Goal: Information Seeking & Learning: Check status

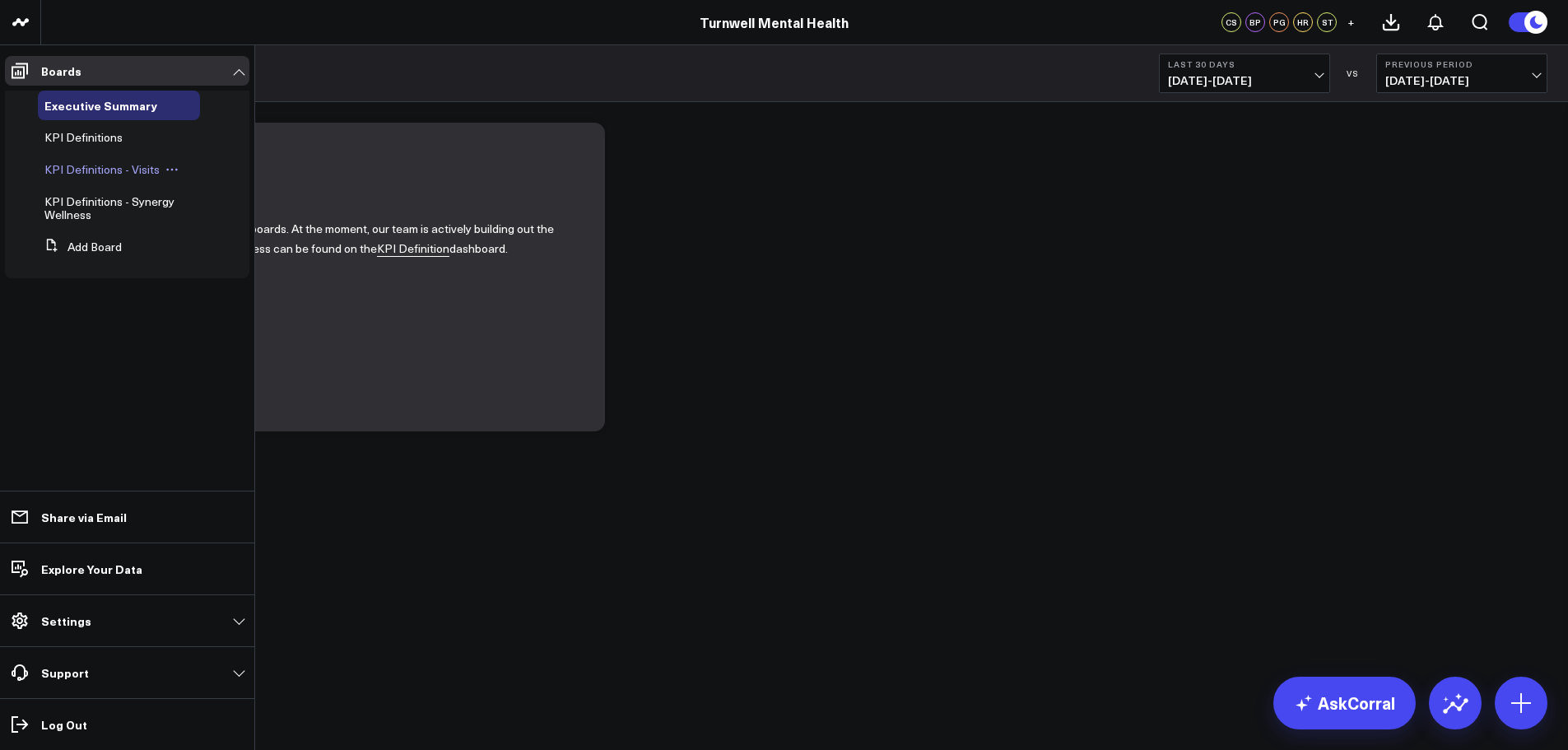
click at [142, 163] on span "KPI Definitions - Visits" at bounding box center [102, 169] width 115 height 15
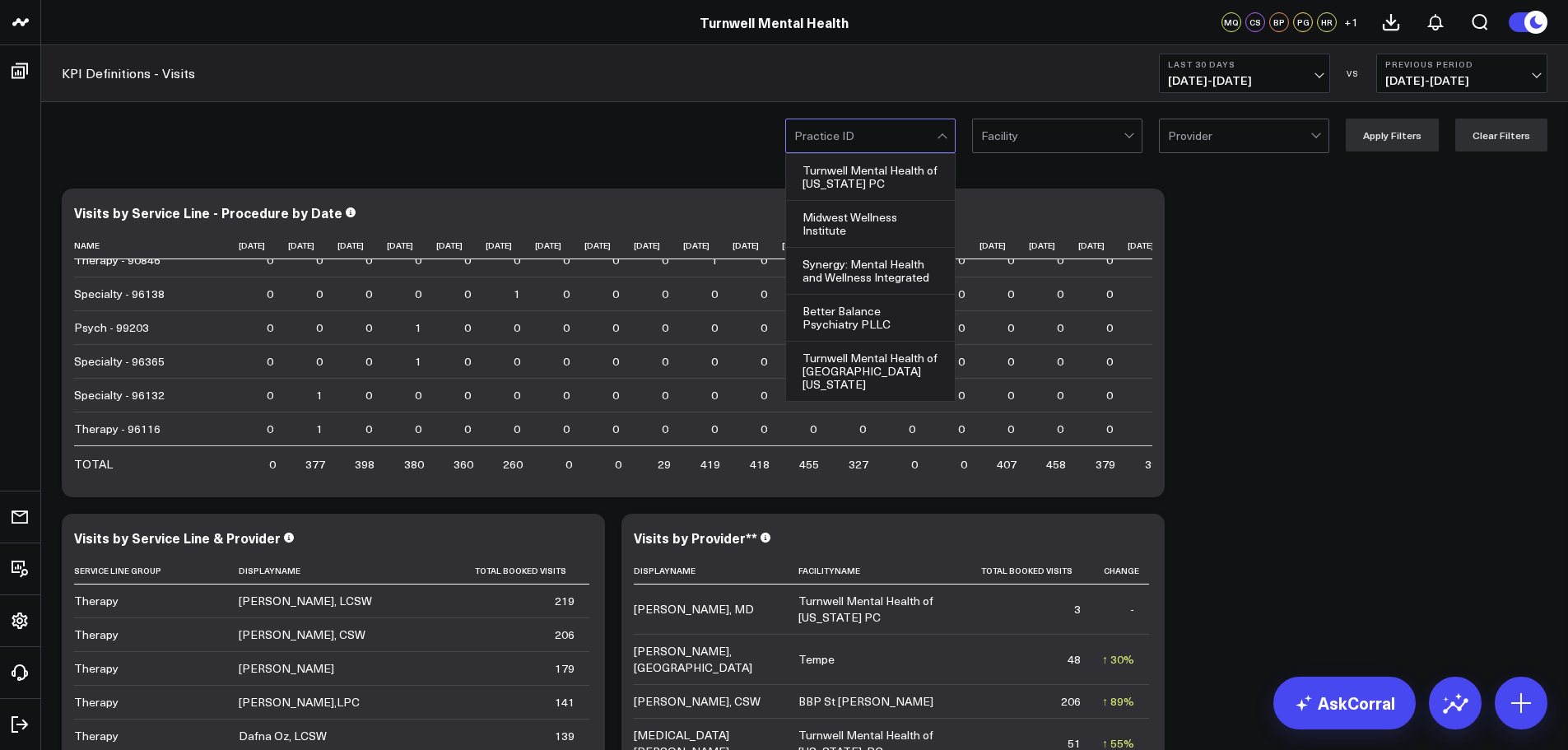
click at [906, 135] on div at bounding box center [865, 136] width 142 height 33
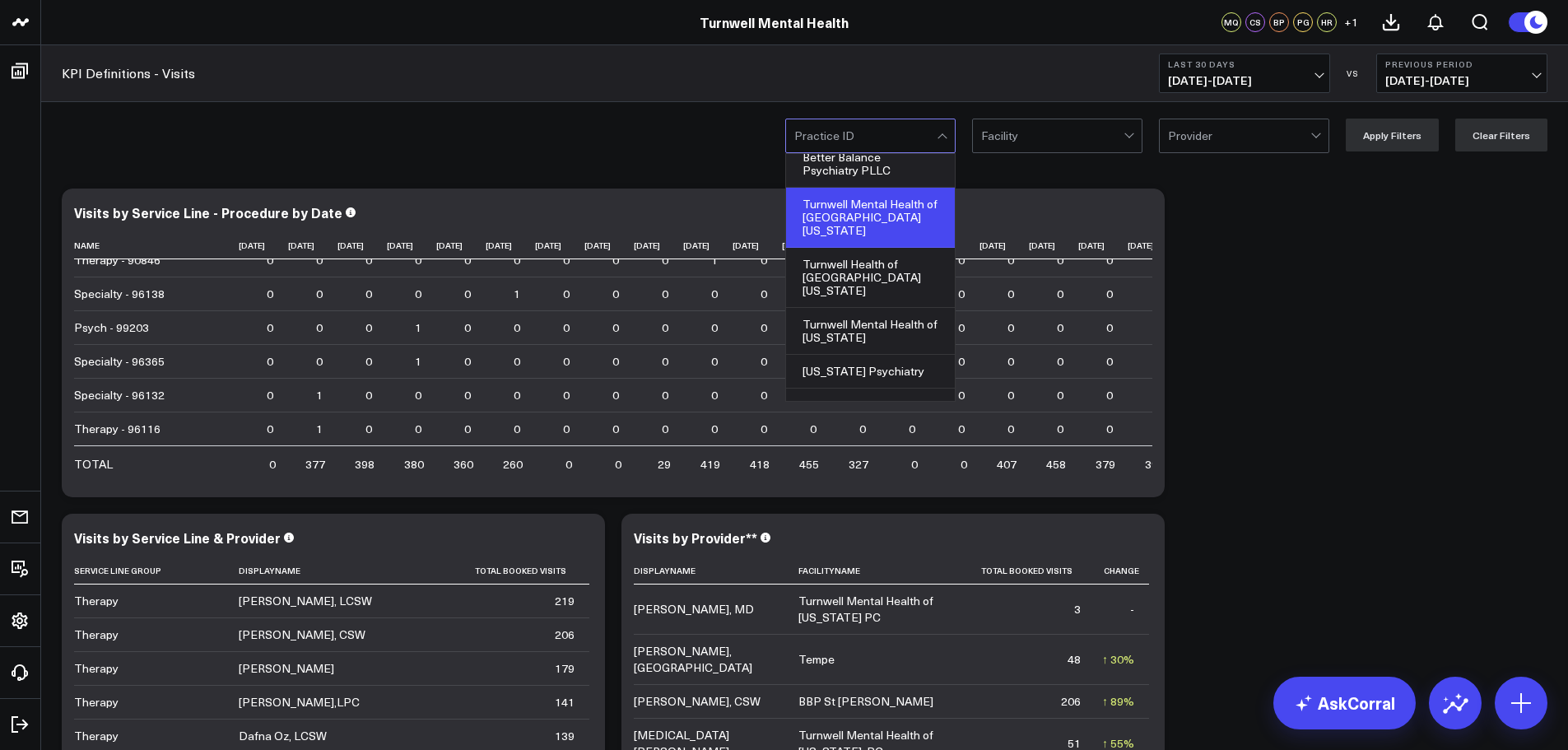
scroll to position [162, 0]
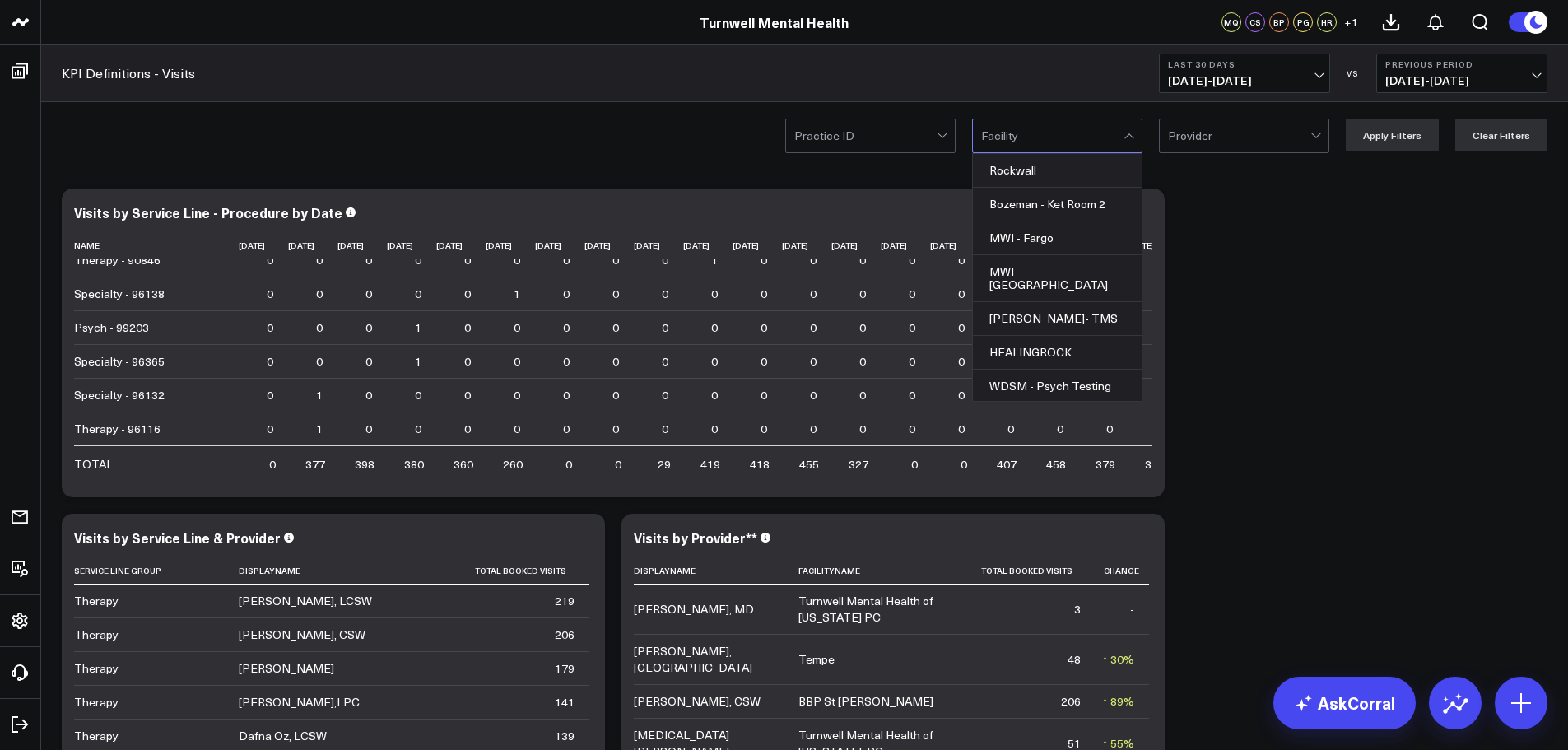
click at [1094, 137] on div at bounding box center [1052, 136] width 142 height 33
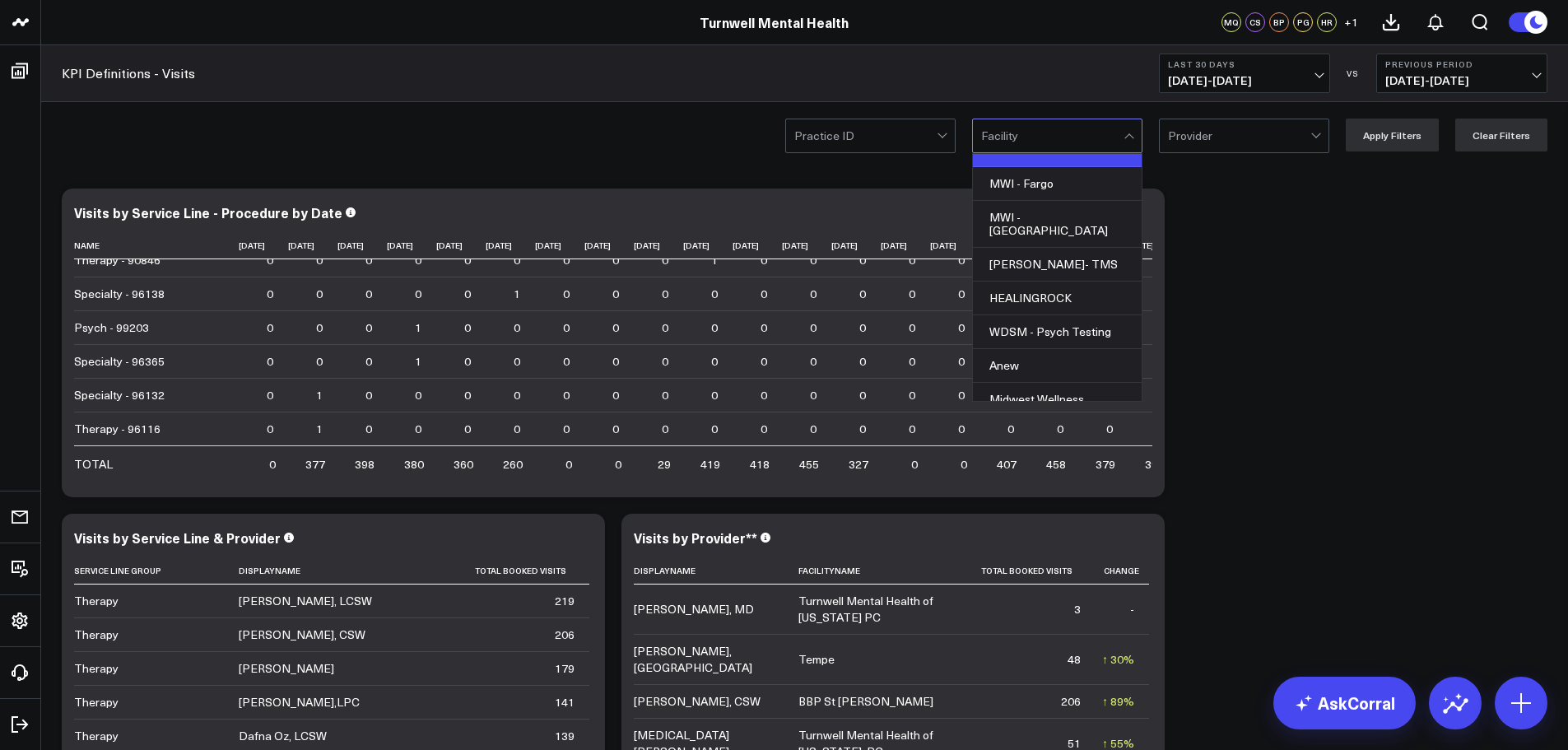
scroll to position [83, 0]
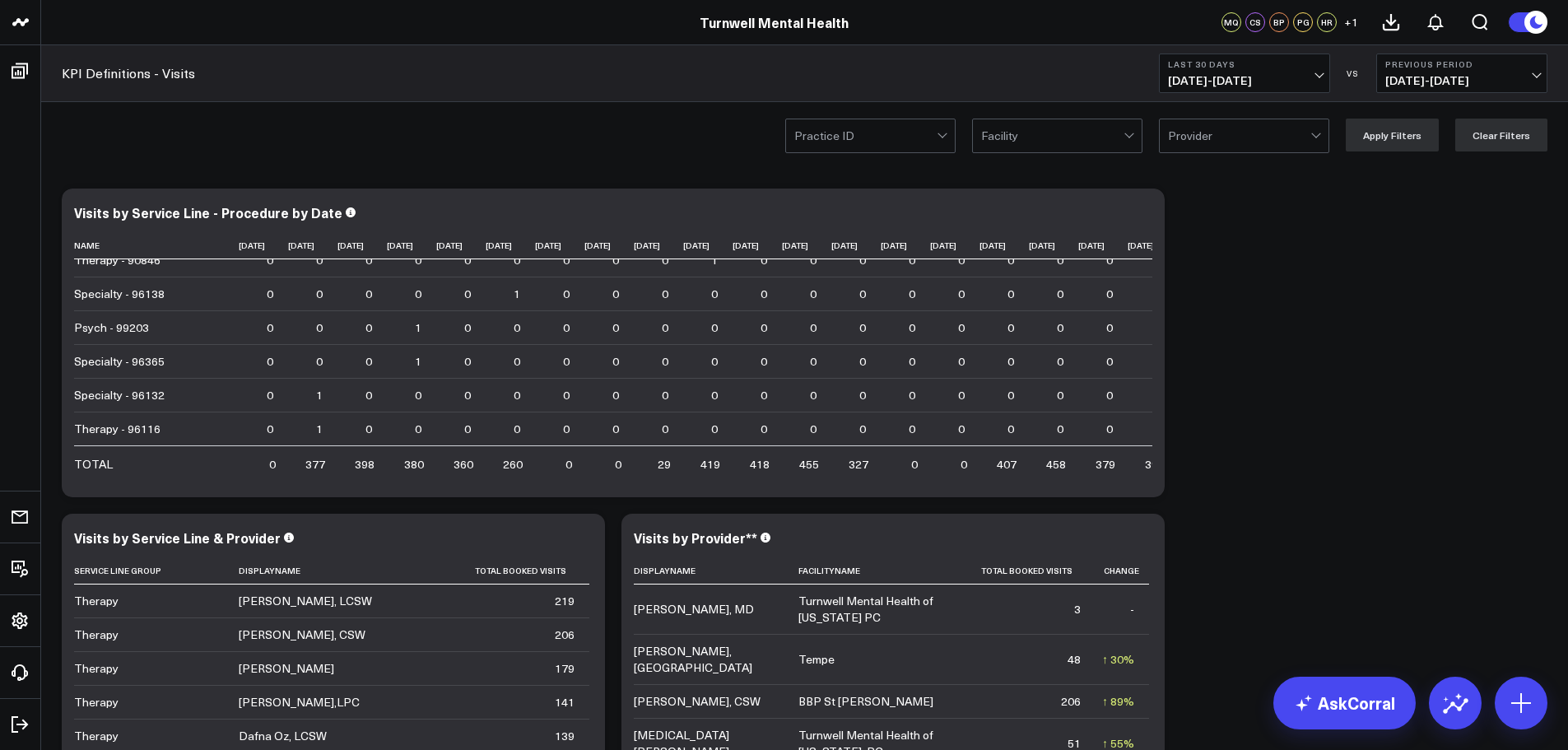
click at [888, 128] on div at bounding box center [865, 136] width 142 height 33
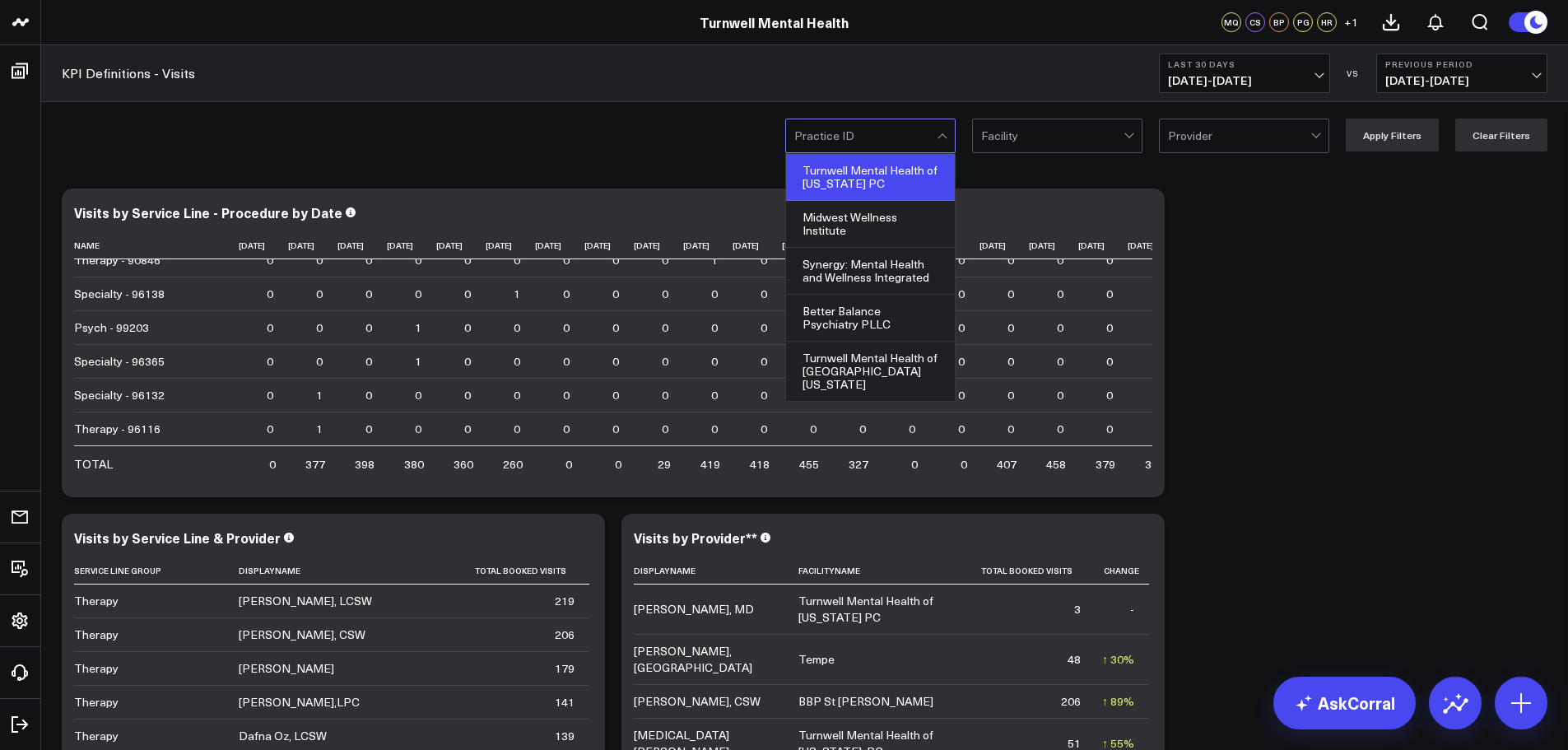
click at [921, 184] on div "Turnwell Mental Health of [US_STATE] PC" at bounding box center [871, 177] width 169 height 47
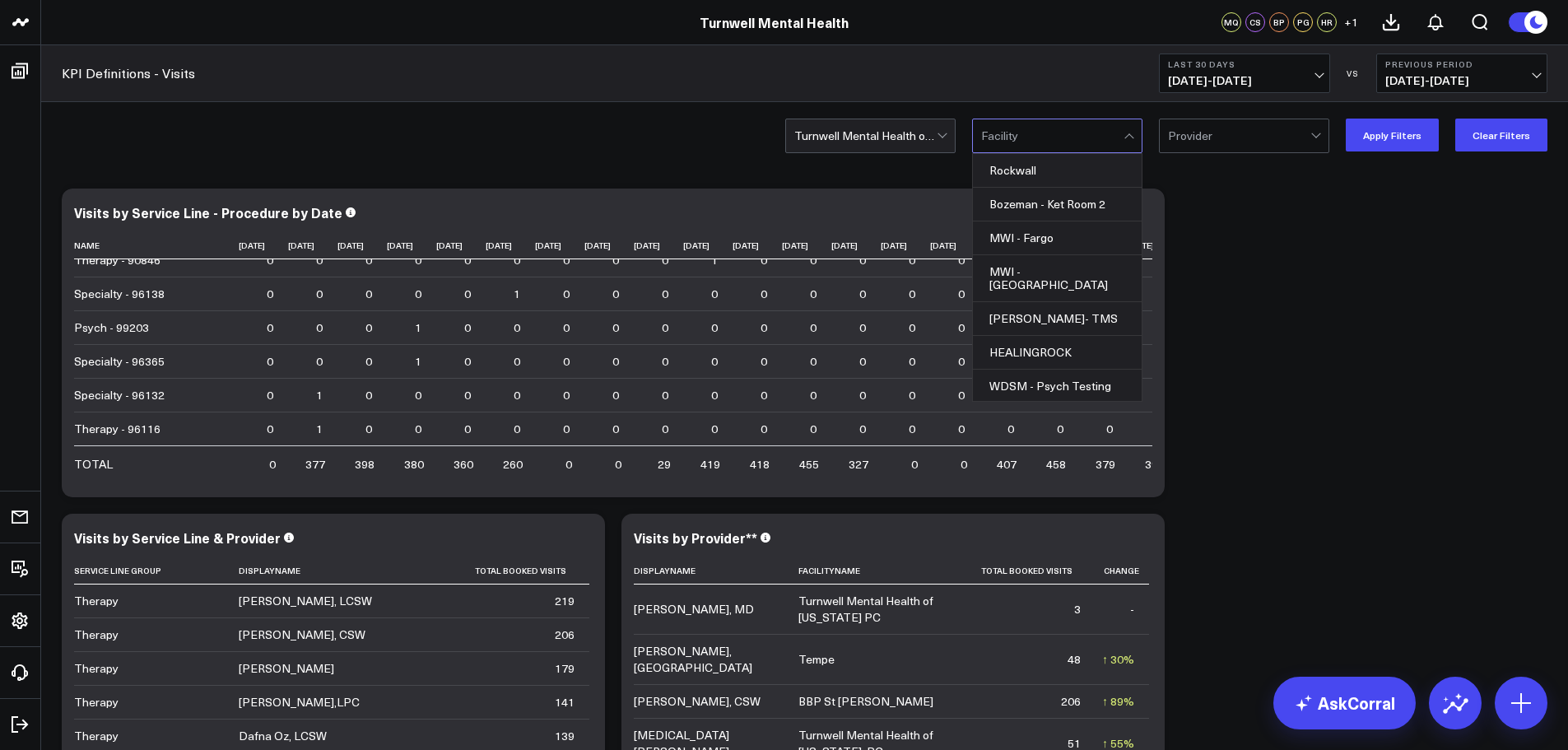
click at [1032, 143] on div at bounding box center [1052, 136] width 142 height 33
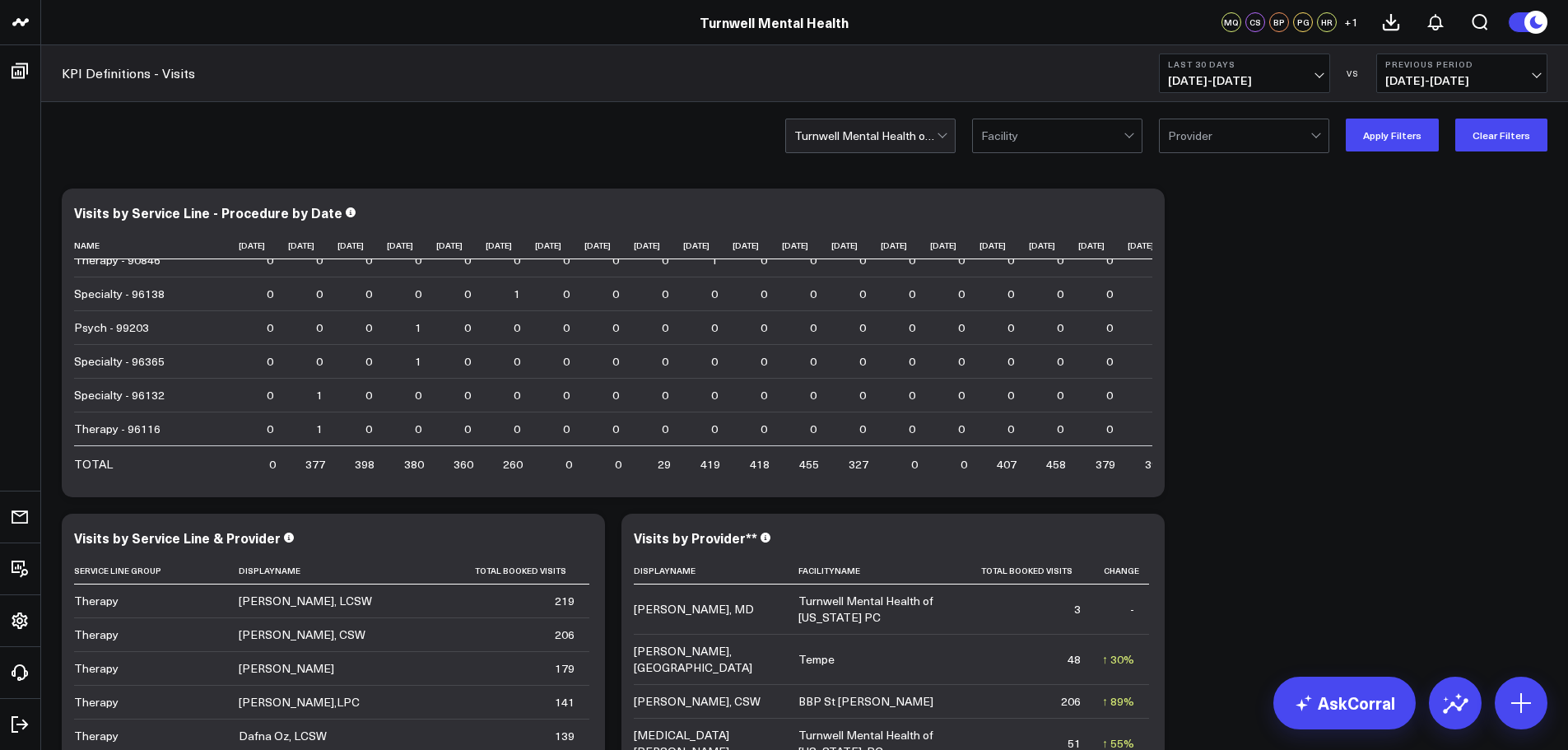
click at [1252, 135] on div at bounding box center [1239, 136] width 142 height 33
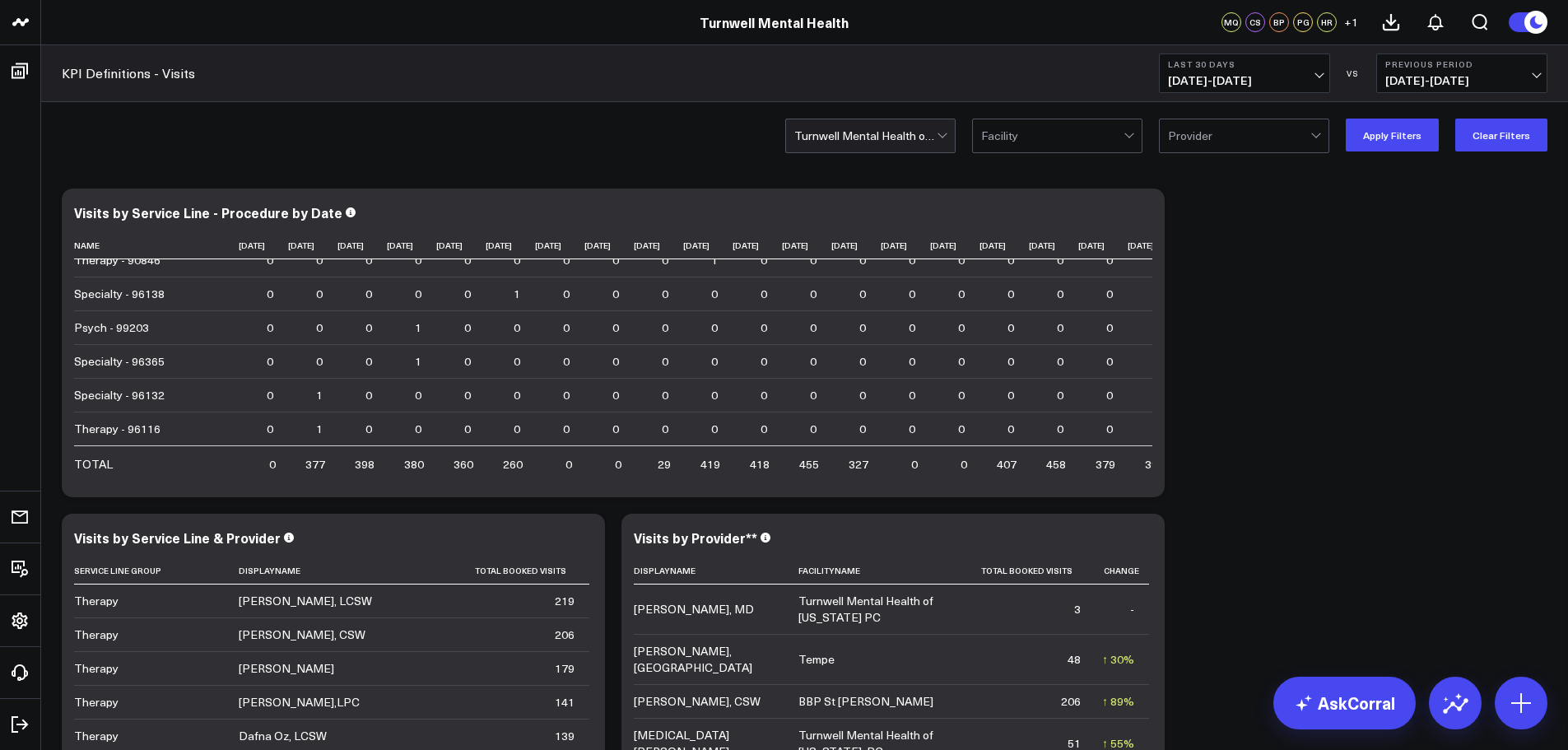
click at [1280, 131] on div at bounding box center [1239, 136] width 142 height 33
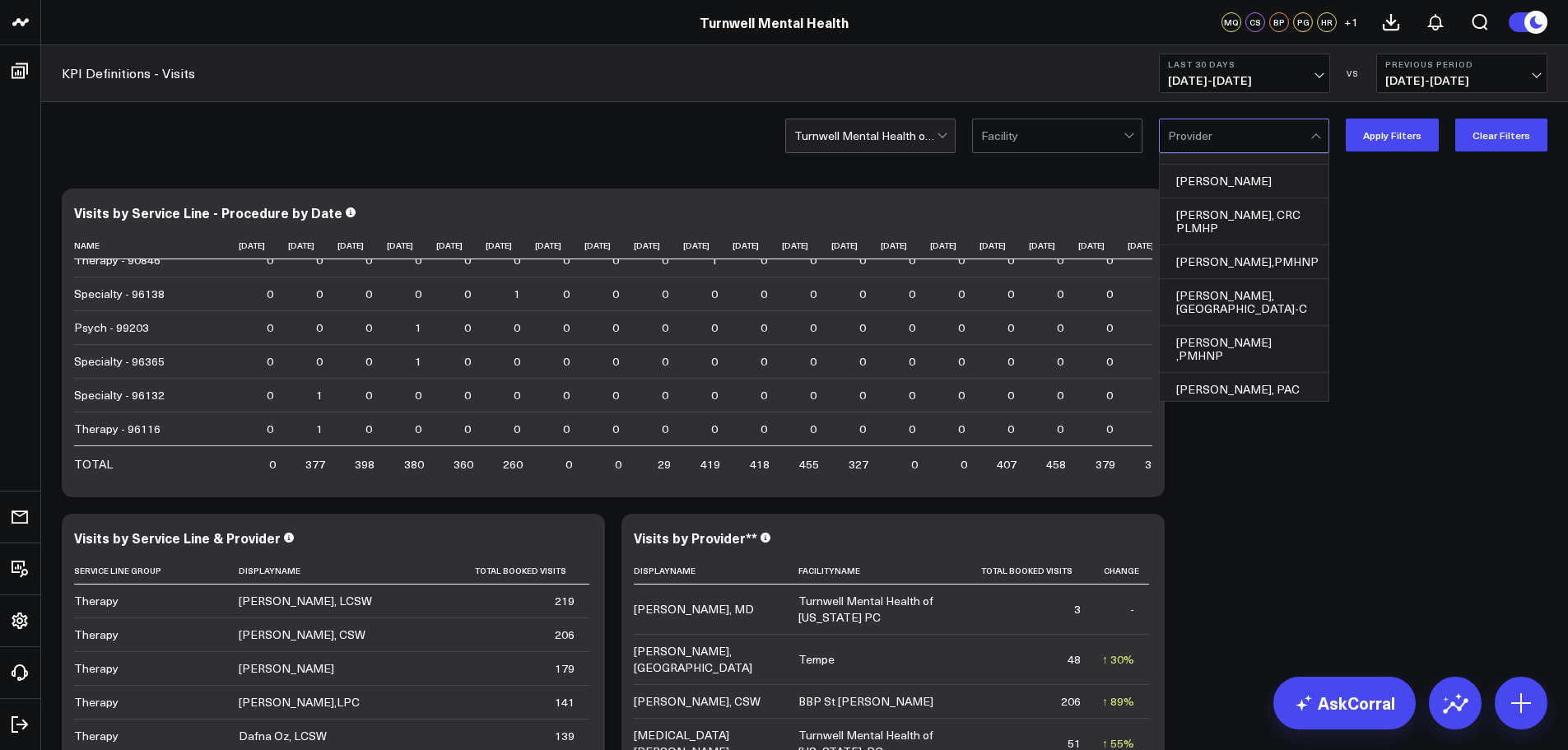
scroll to position [823, 0]
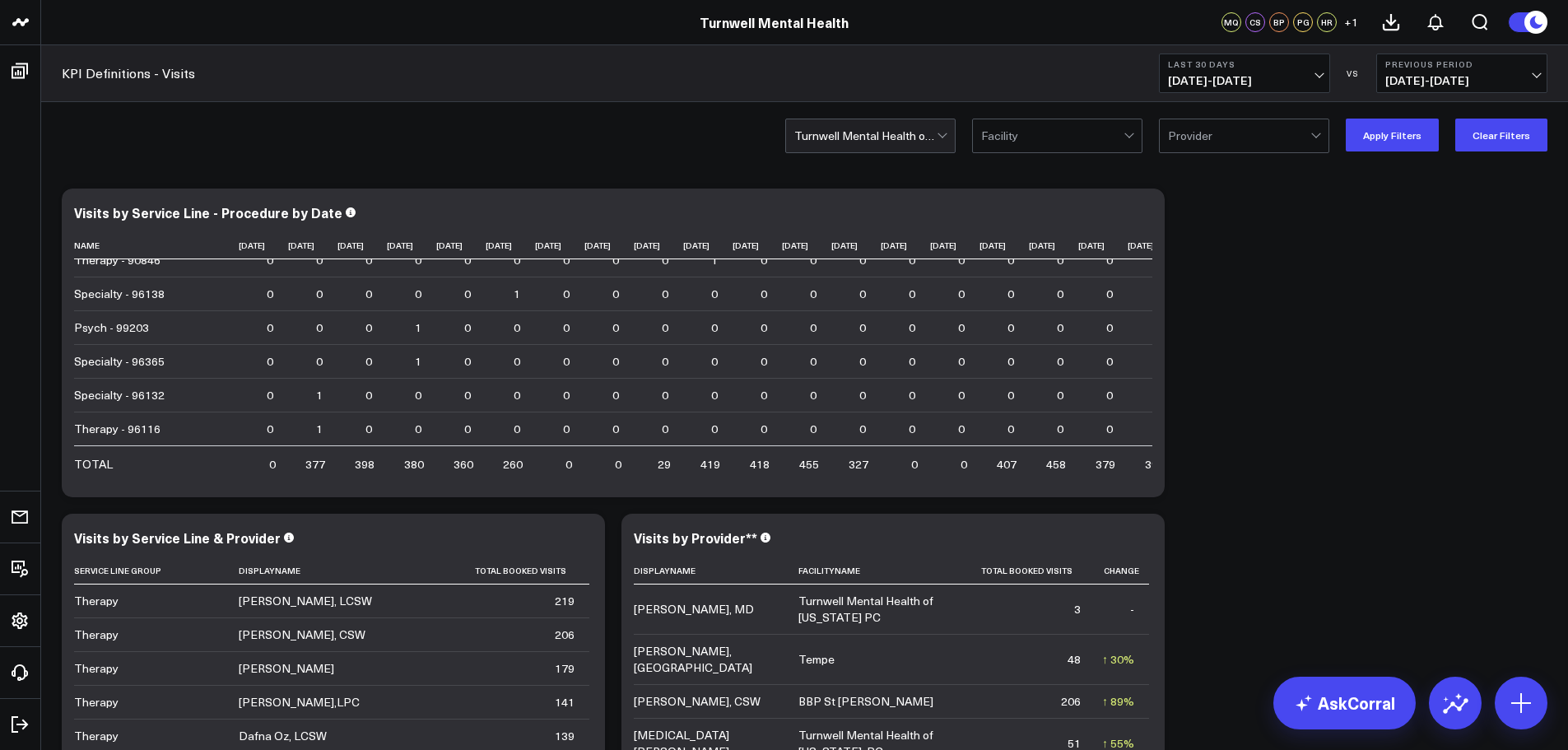
click at [1377, 135] on button "Apply Filters" at bounding box center [1393, 135] width 93 height 33
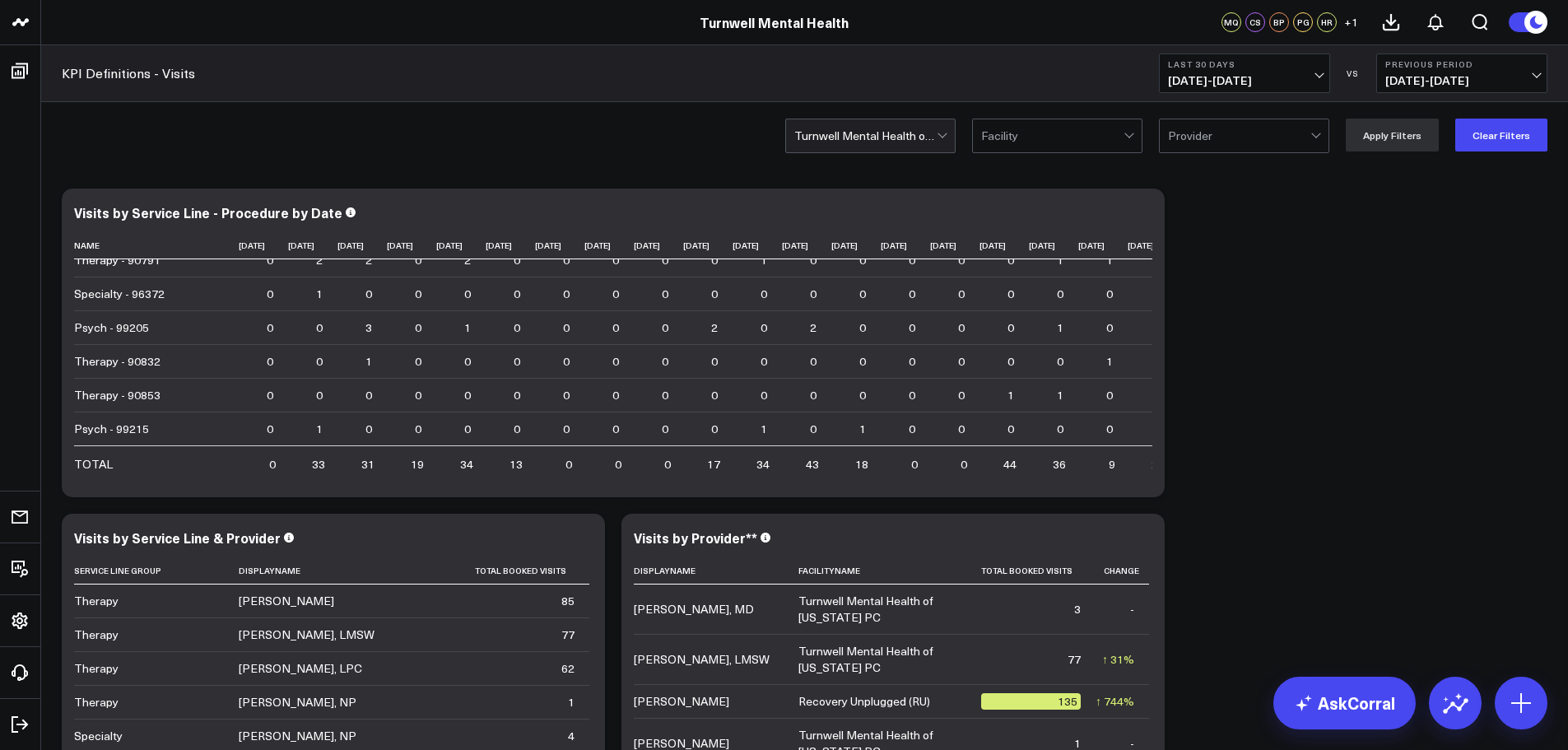
scroll to position [125, 0]
click at [1271, 142] on div at bounding box center [1239, 136] width 142 height 33
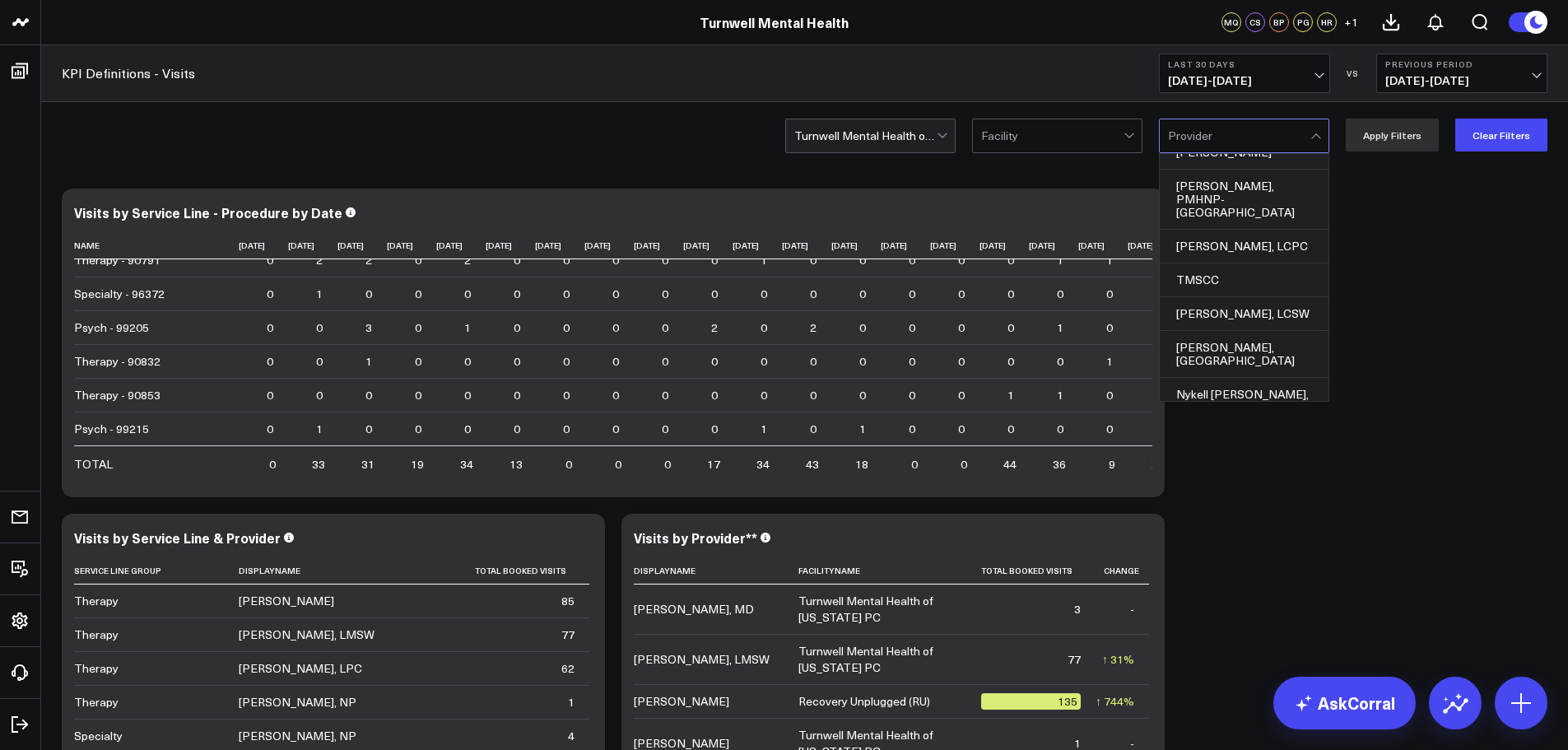
scroll to position [6254, 0]
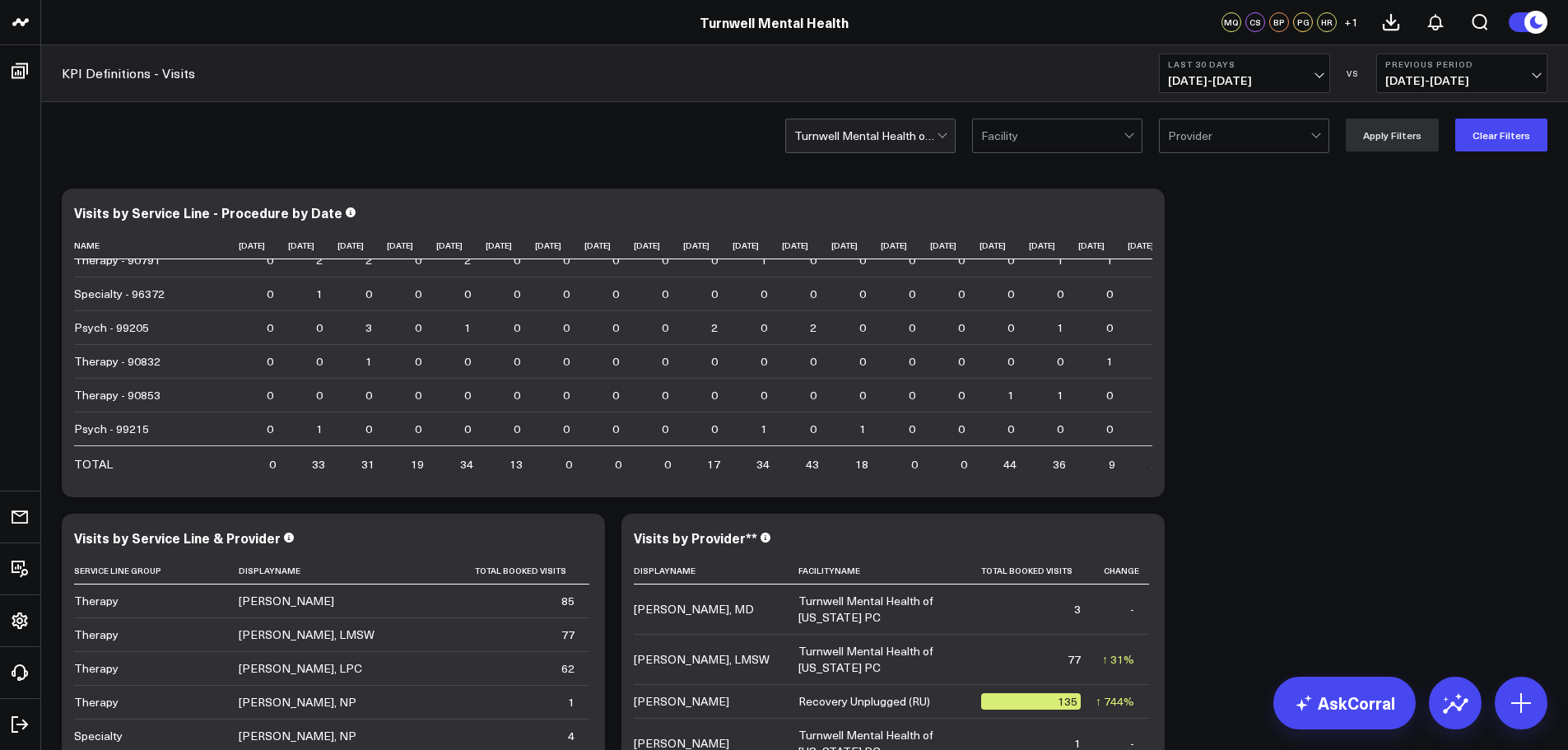
click at [1062, 127] on div at bounding box center [1052, 136] width 142 height 33
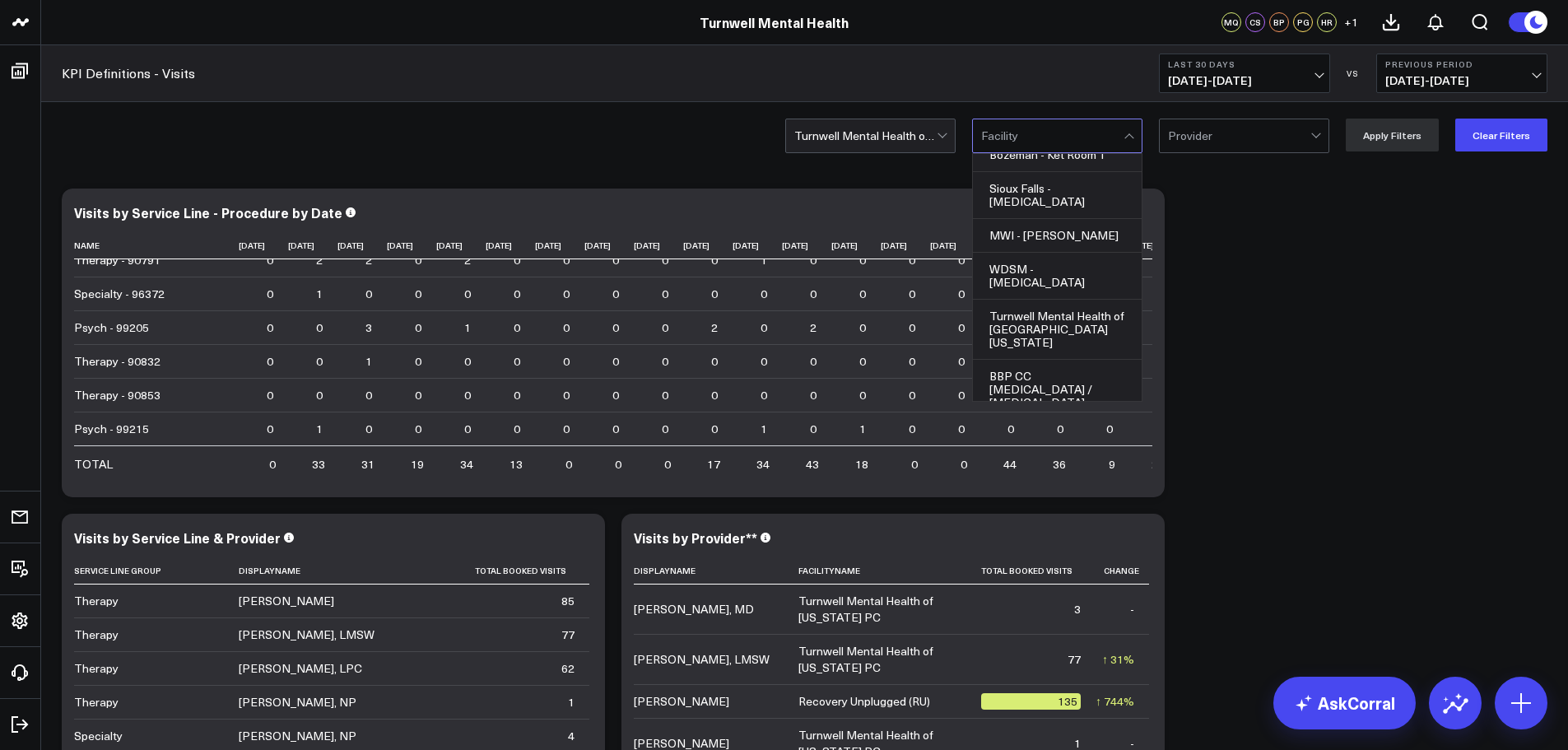
scroll to position [1234, 0]
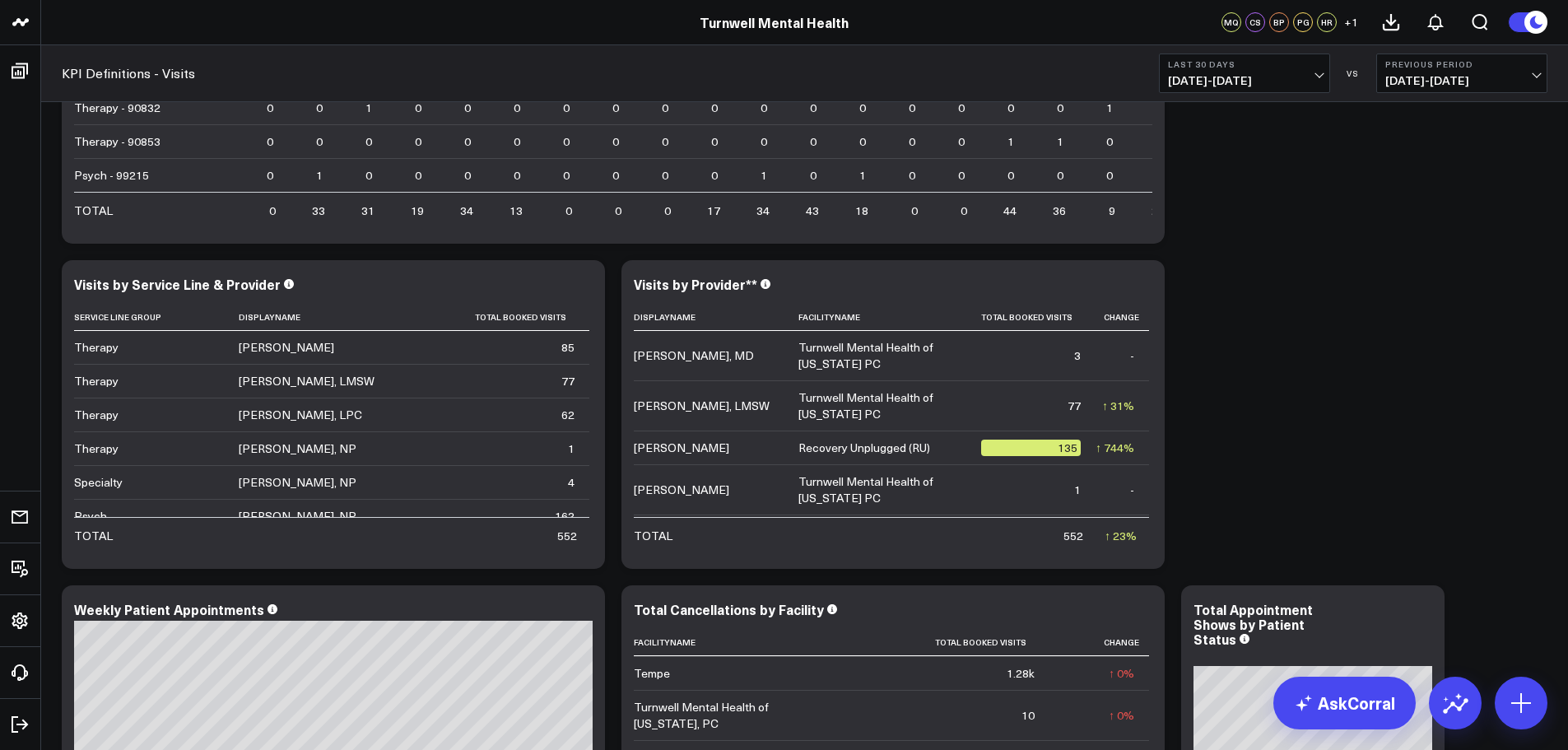
scroll to position [0, 0]
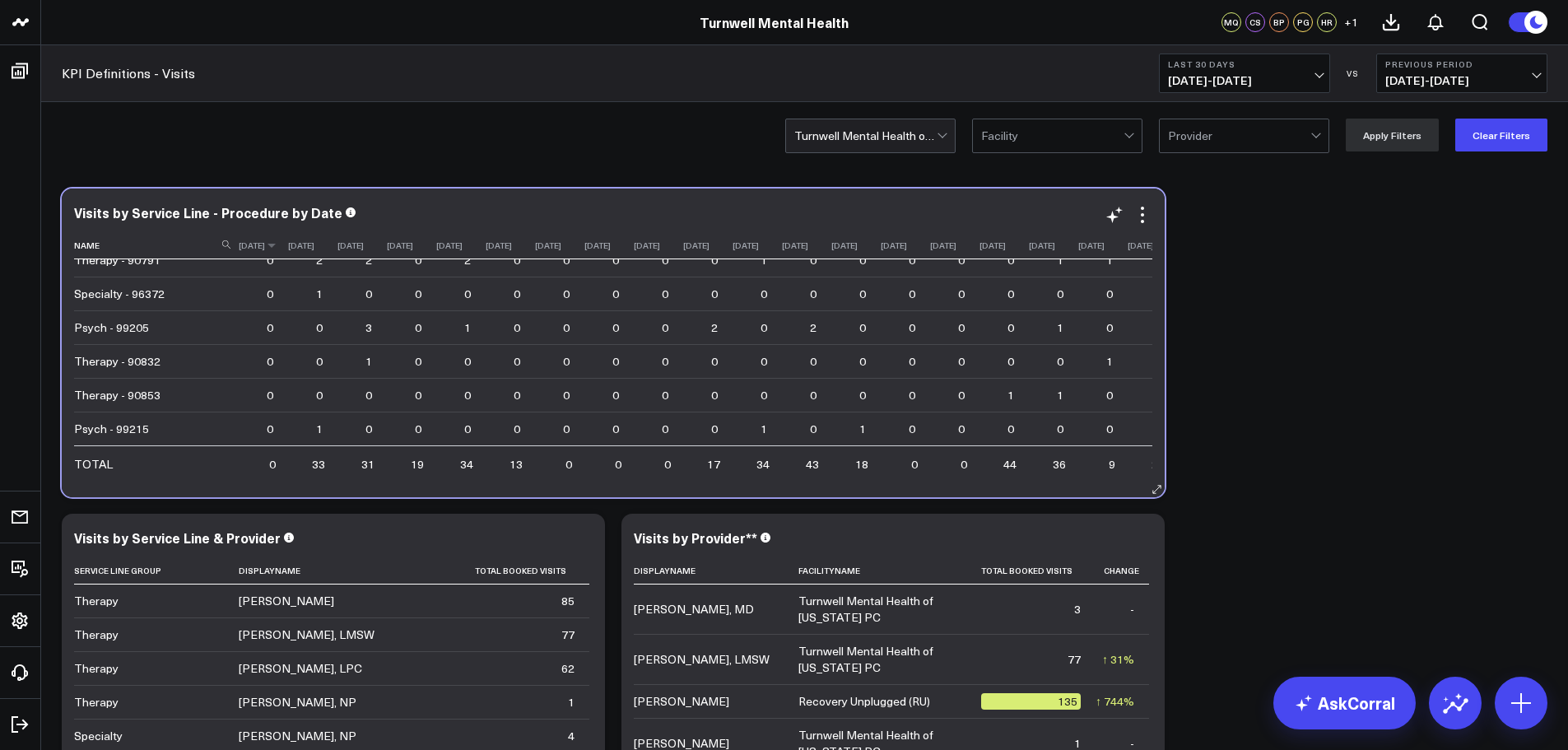
click at [288, 254] on th "[DATE]" at bounding box center [263, 245] width 49 height 27
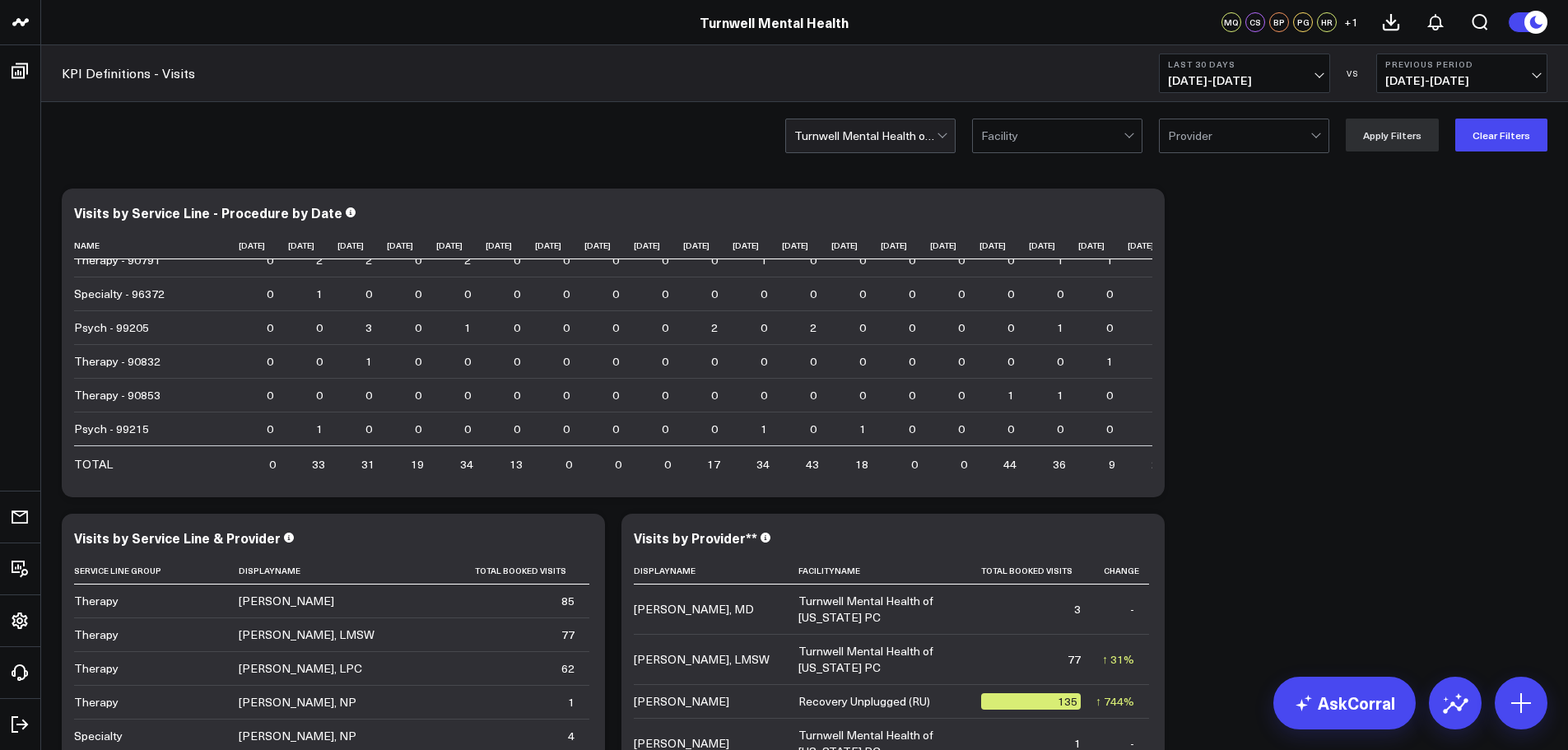
click at [1251, 80] on span "[DATE] - [DATE]" at bounding box center [1245, 80] width 153 height 13
click at [1226, 233] on link "Last 90 Days" at bounding box center [1245, 236] width 170 height 31
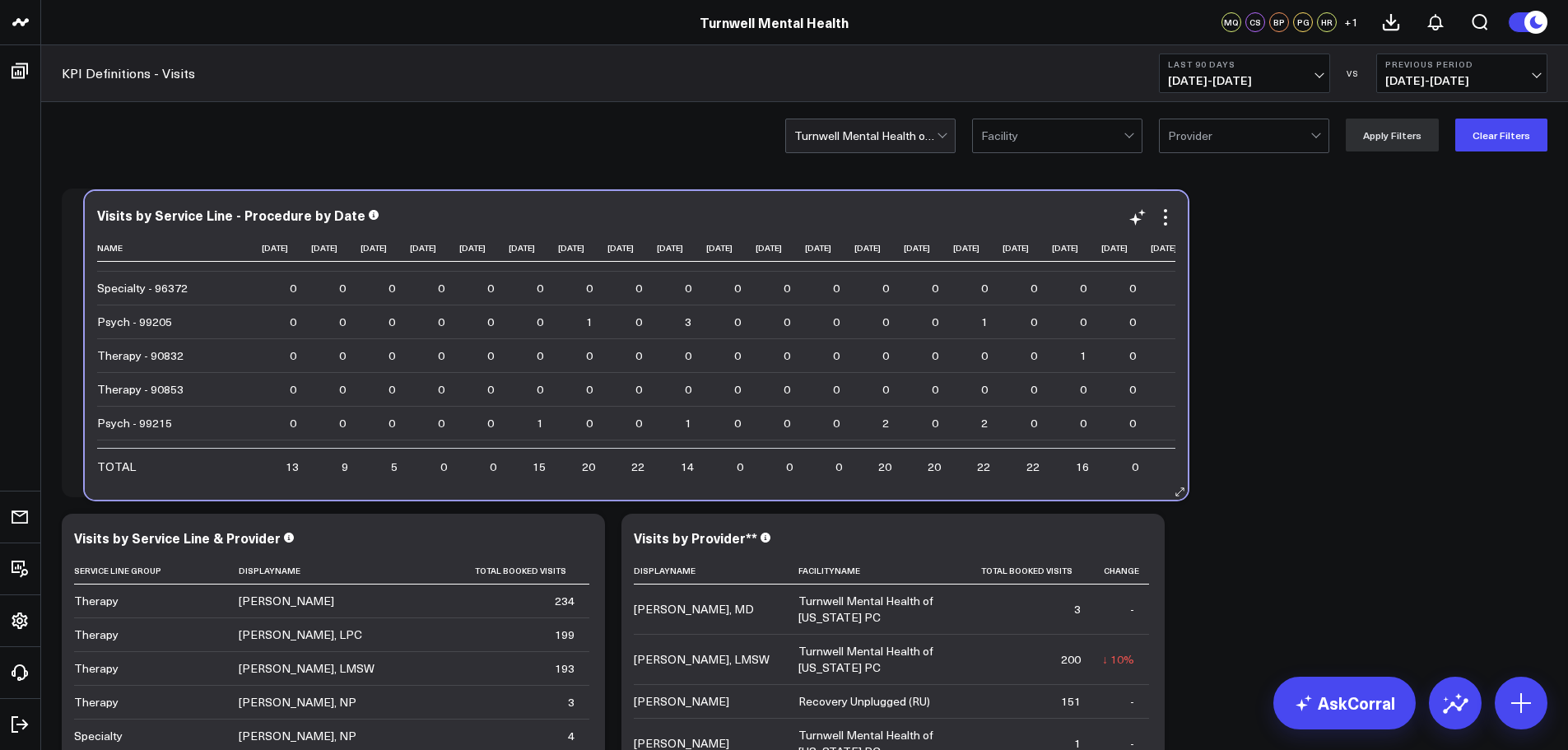
drag, startPoint x: 245, startPoint y: 481, endPoint x: 269, endPoint y: 484, distance: 24.2
click at [269, 484] on div "Visits by Service Line - Procedure by Date Name [DATE] [DATE] [DATE] [DATE] [DA…" at bounding box center [636, 346] width 1103 height 309
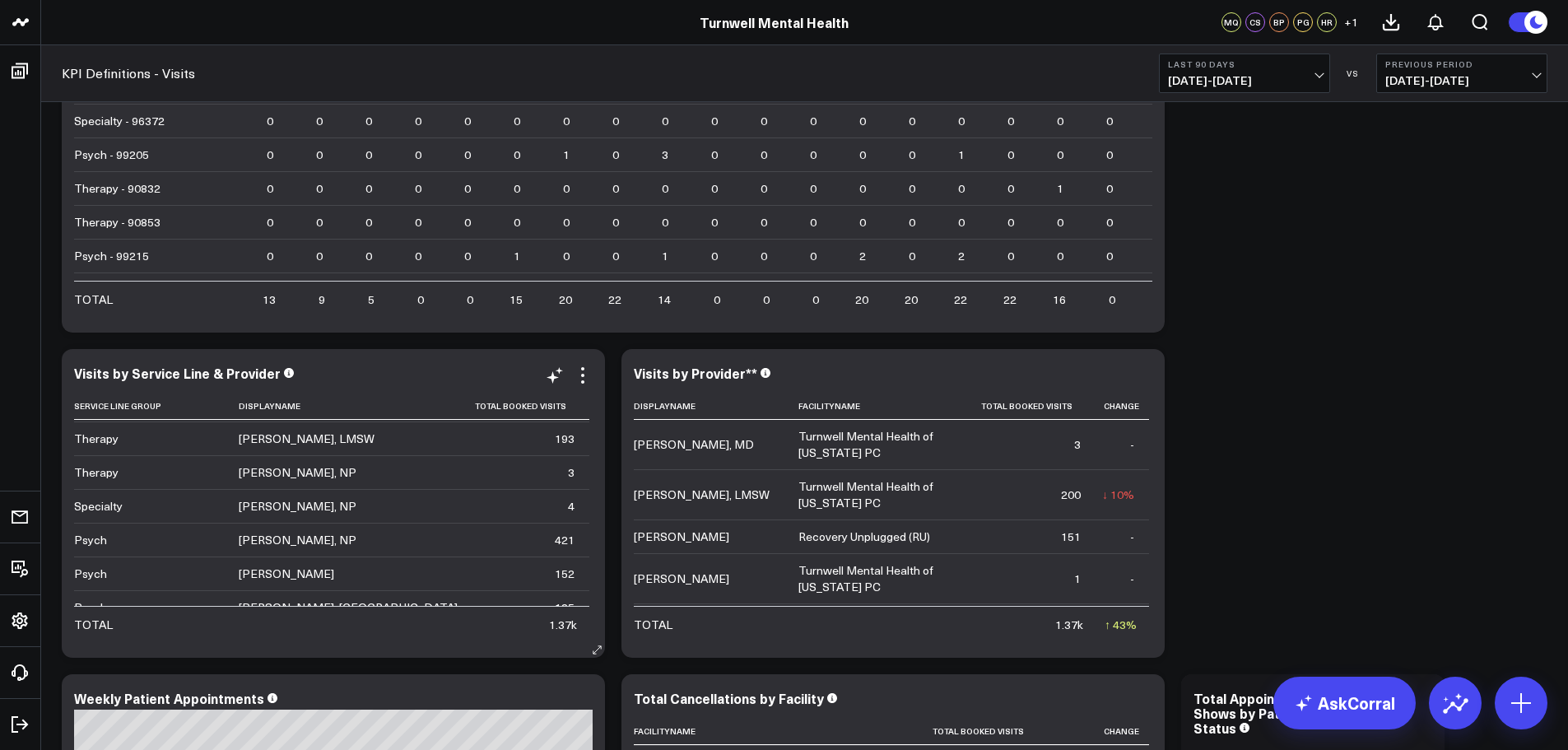
scroll to position [83, 0]
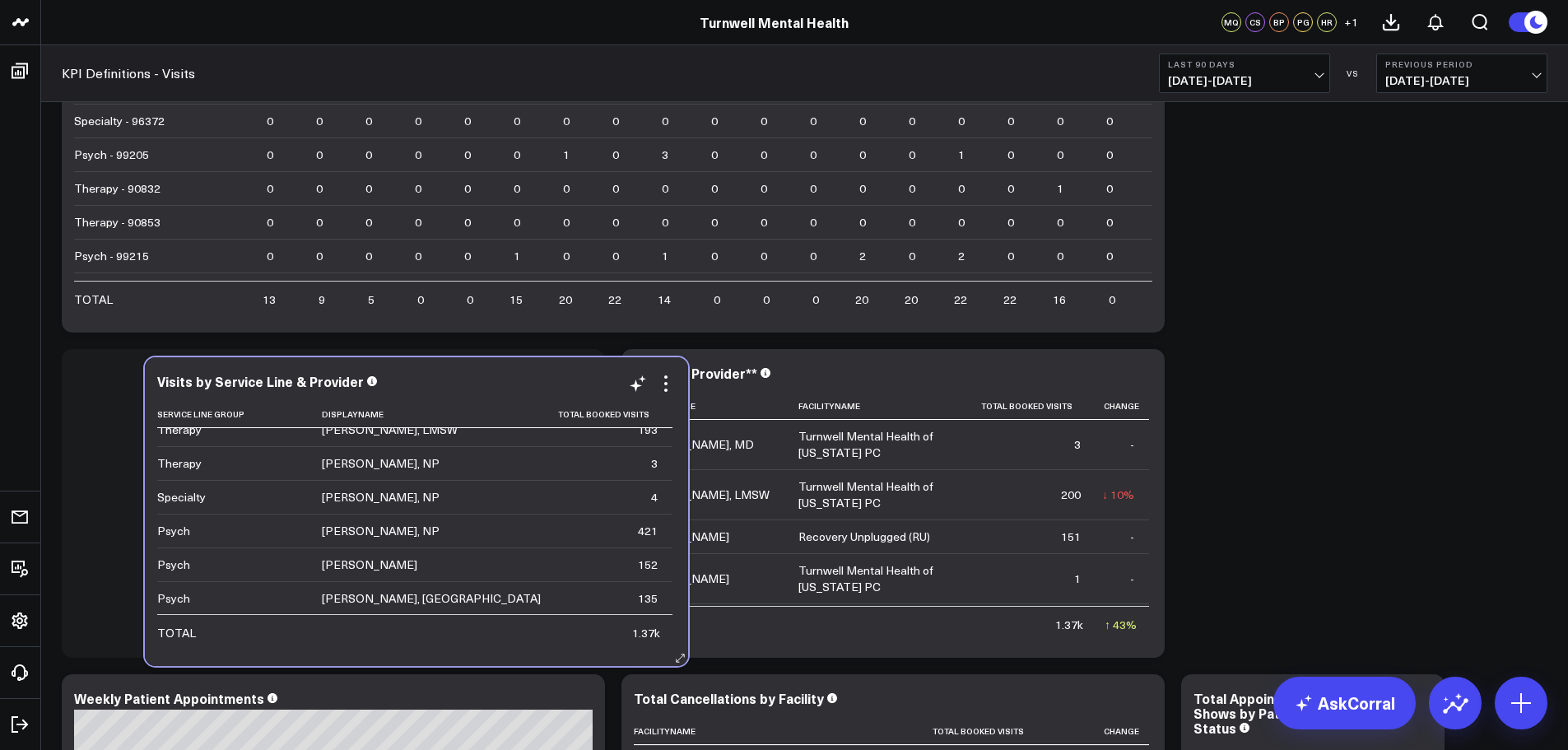
drag, startPoint x: 422, startPoint y: 613, endPoint x: 502, endPoint y: 621, distance: 80.4
click at [502, 621] on td at bounding box center [439, 631] width 235 height 35
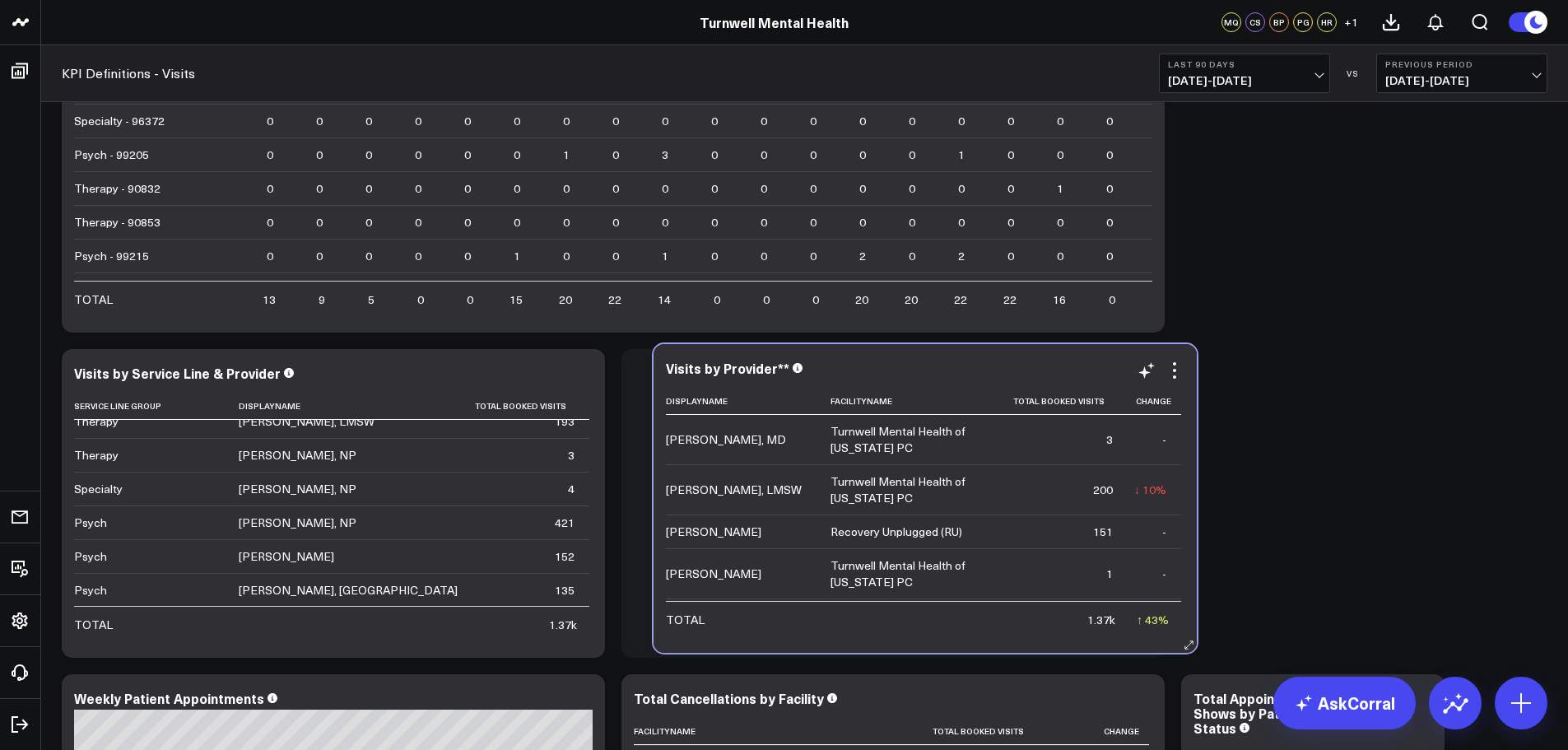
drag, startPoint x: 761, startPoint y: 619, endPoint x: 802, endPoint y: 613, distance: 41.4
click at [802, 613] on td "TOTAL" at bounding box center [748, 618] width 164 height 35
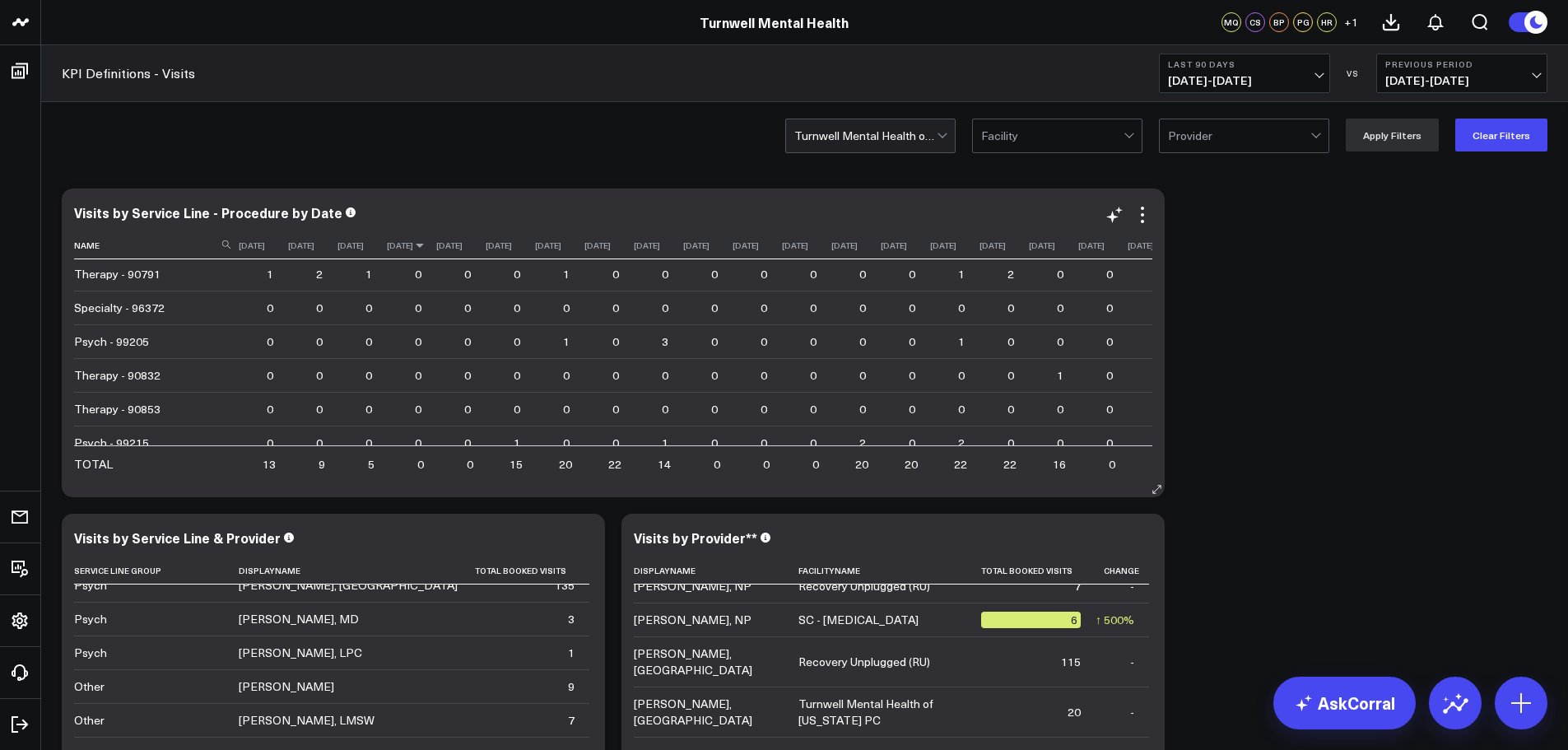
scroll to position [0, 0]
click at [1274, 71] on button "Last 90 Days [DATE] - [DATE]" at bounding box center [1245, 74] width 172 height 40
click at [1236, 496] on link "YTD" at bounding box center [1245, 493] width 170 height 31
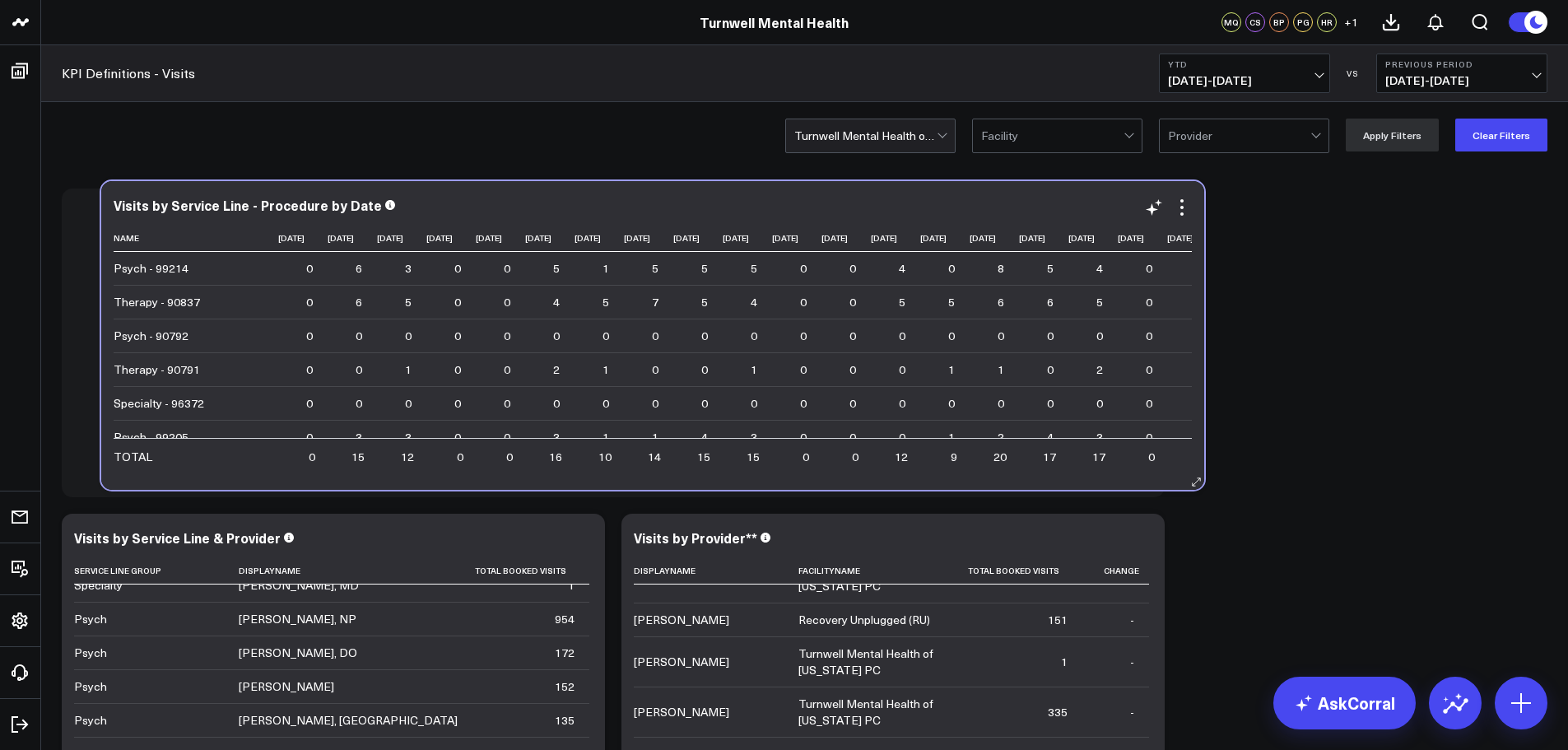
drag, startPoint x: 98, startPoint y: 483, endPoint x: 137, endPoint y: 476, distance: 39.6
click at [137, 476] on div "Visits by Service Line - Procedure by Date Name [DATE] [DATE] [DATE] [DATE] [DA…" at bounding box center [653, 336] width 1103 height 309
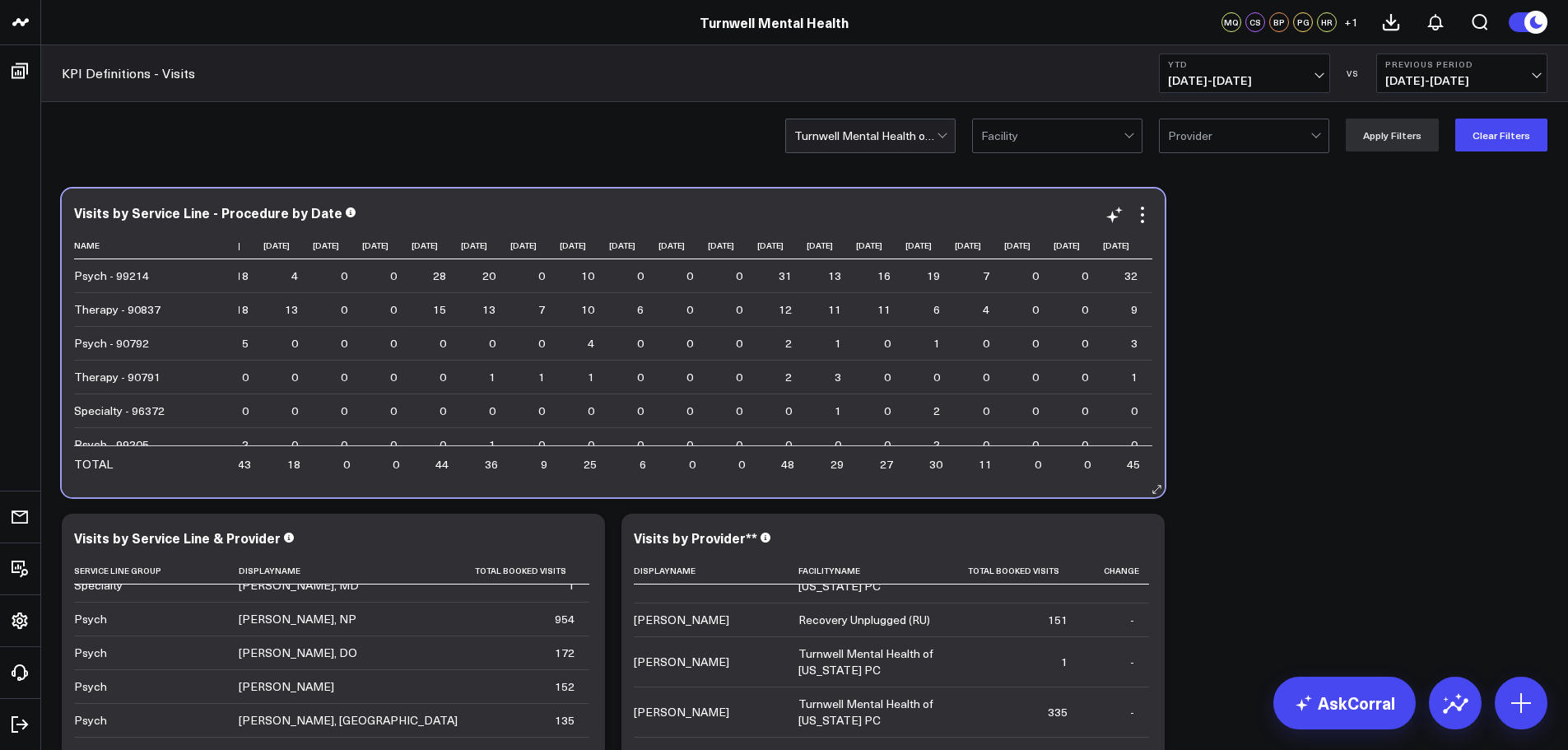
scroll to position [0, 16697]
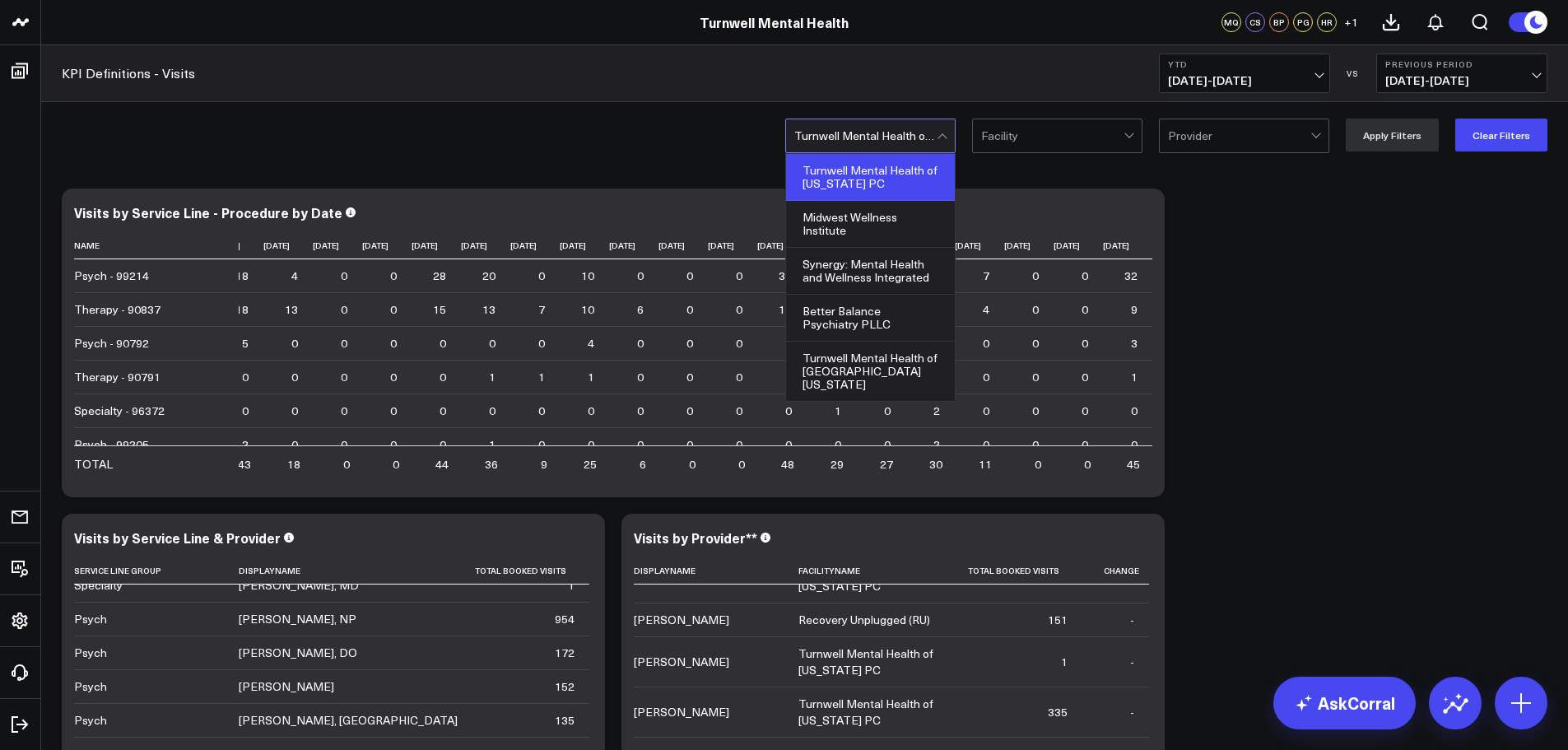
click at [935, 133] on div at bounding box center [865, 136] width 142 height 33
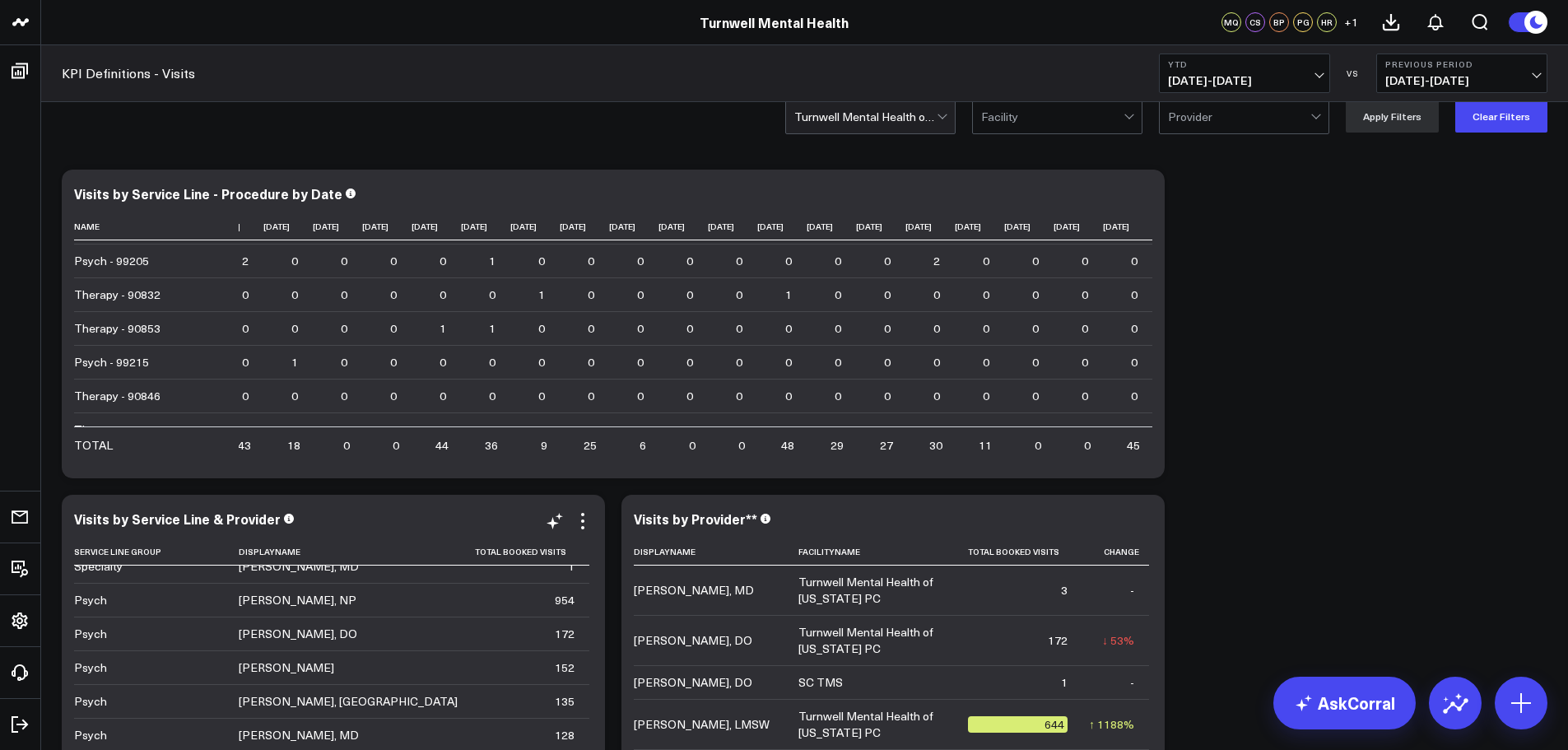
scroll to position [0, 0]
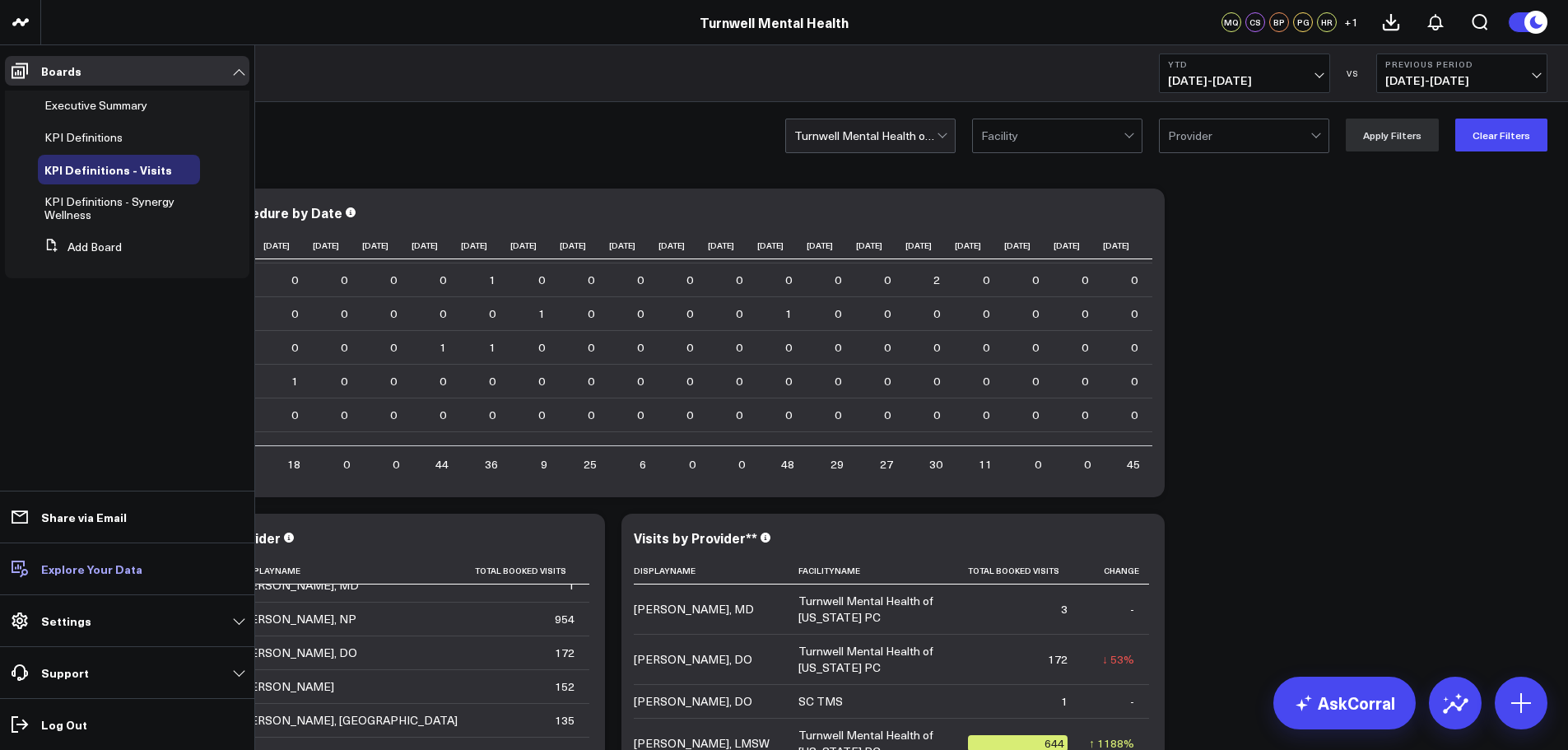
click at [177, 563] on link "Explore Your Data" at bounding box center [127, 569] width 244 height 30
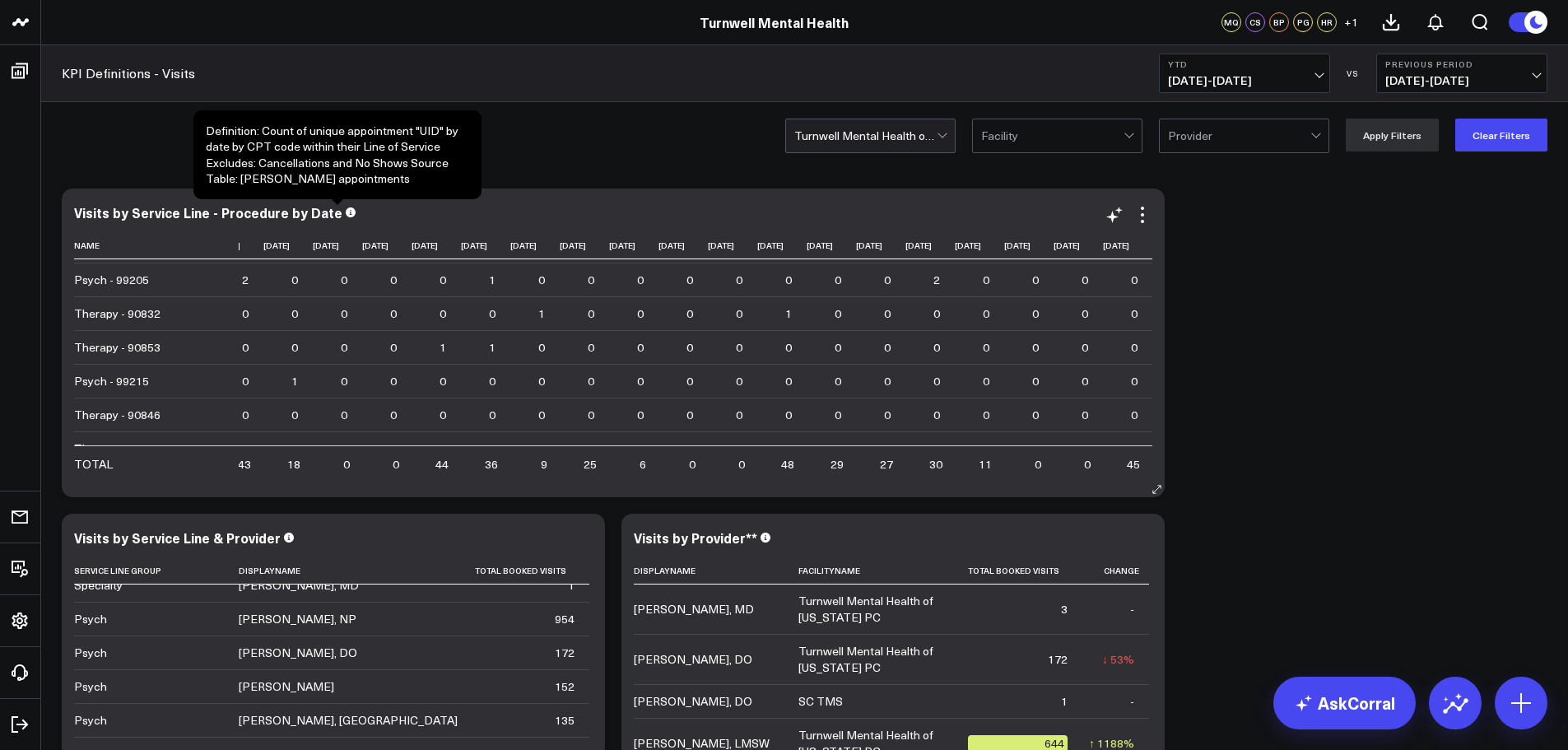
click at [346, 218] on span at bounding box center [350, 210] width 10 height 15
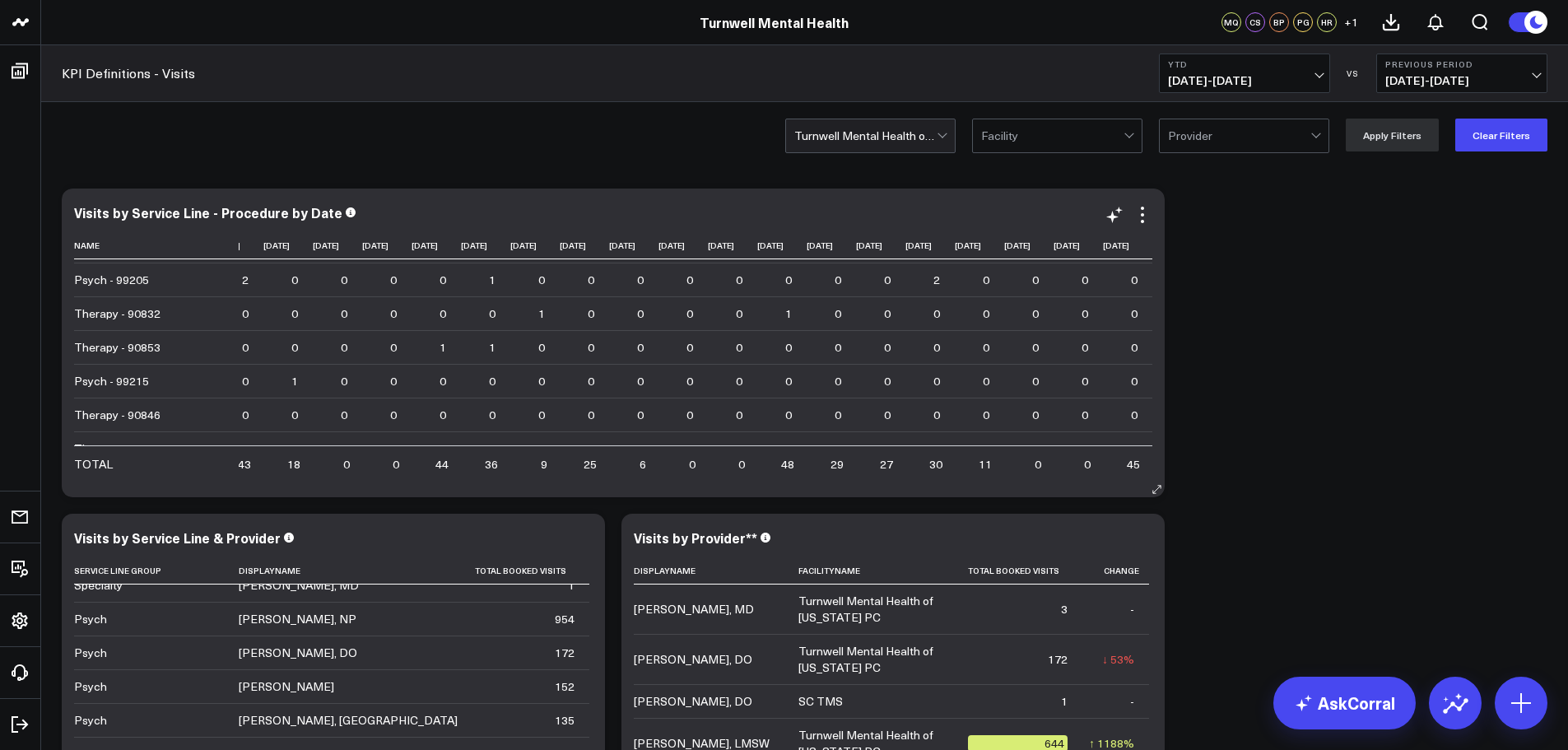
click at [346, 218] on span at bounding box center [350, 210] width 10 height 15
click at [339, 219] on div "Visits by Service Line - Procedure by Date" at bounding box center [613, 212] width 1078 height 14
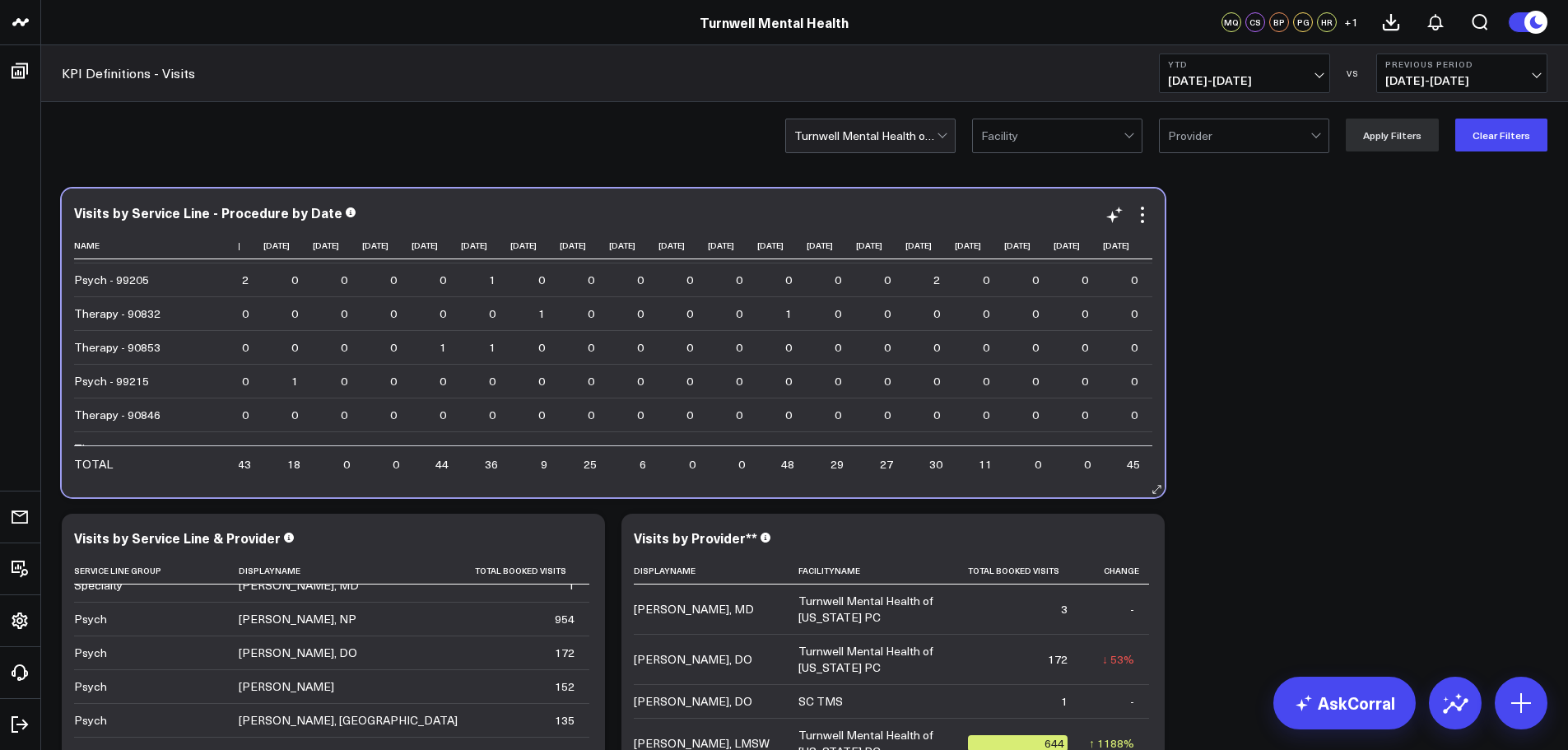
click at [346, 211] on icon at bounding box center [350, 212] width 10 height 10
click at [346, 215] on icon at bounding box center [350, 212] width 10 height 10
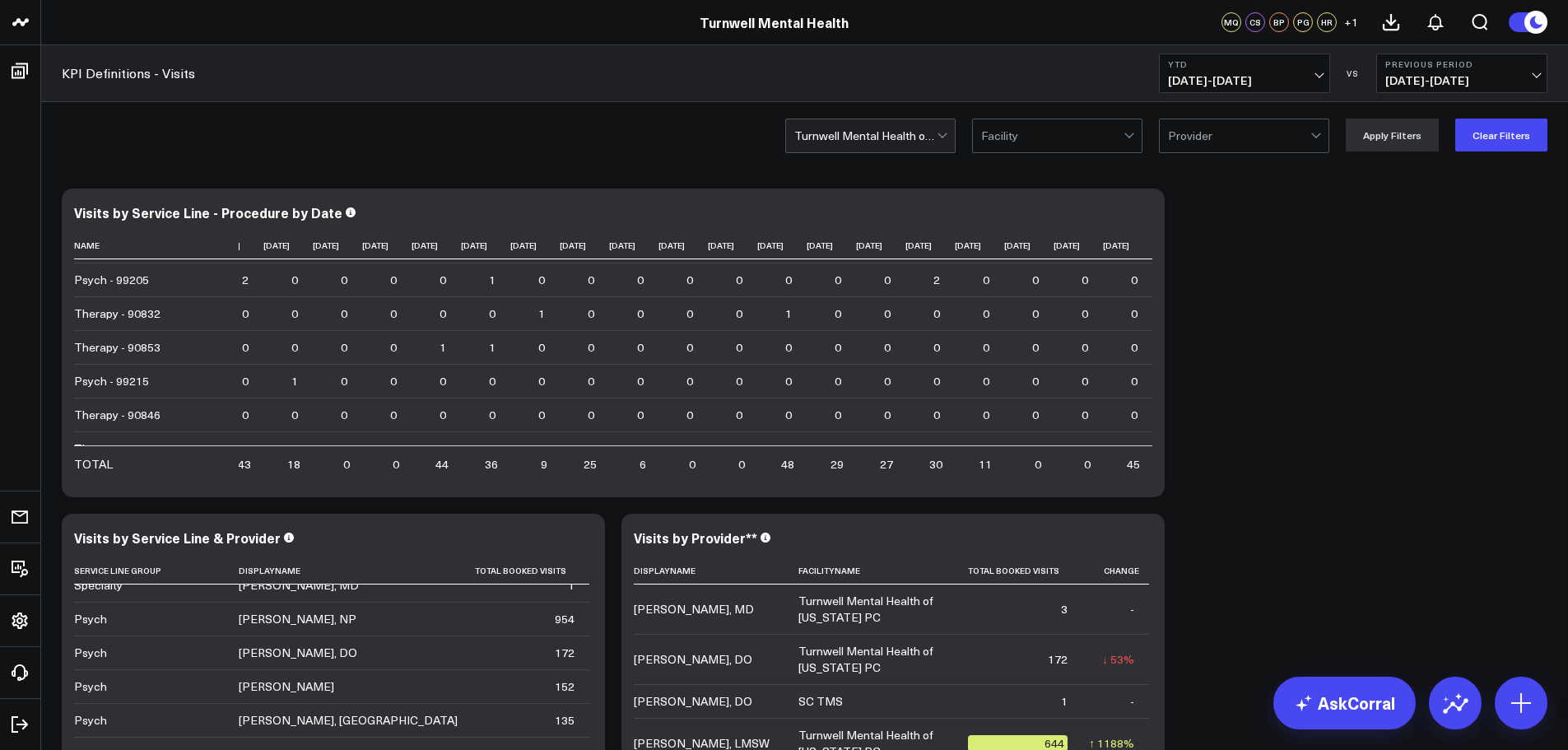
click at [891, 154] on div "Turnwell Mental Health of [US_STATE] PC Facility Provider Apply Filters Clear F…" at bounding box center [804, 135] width 1527 height 66
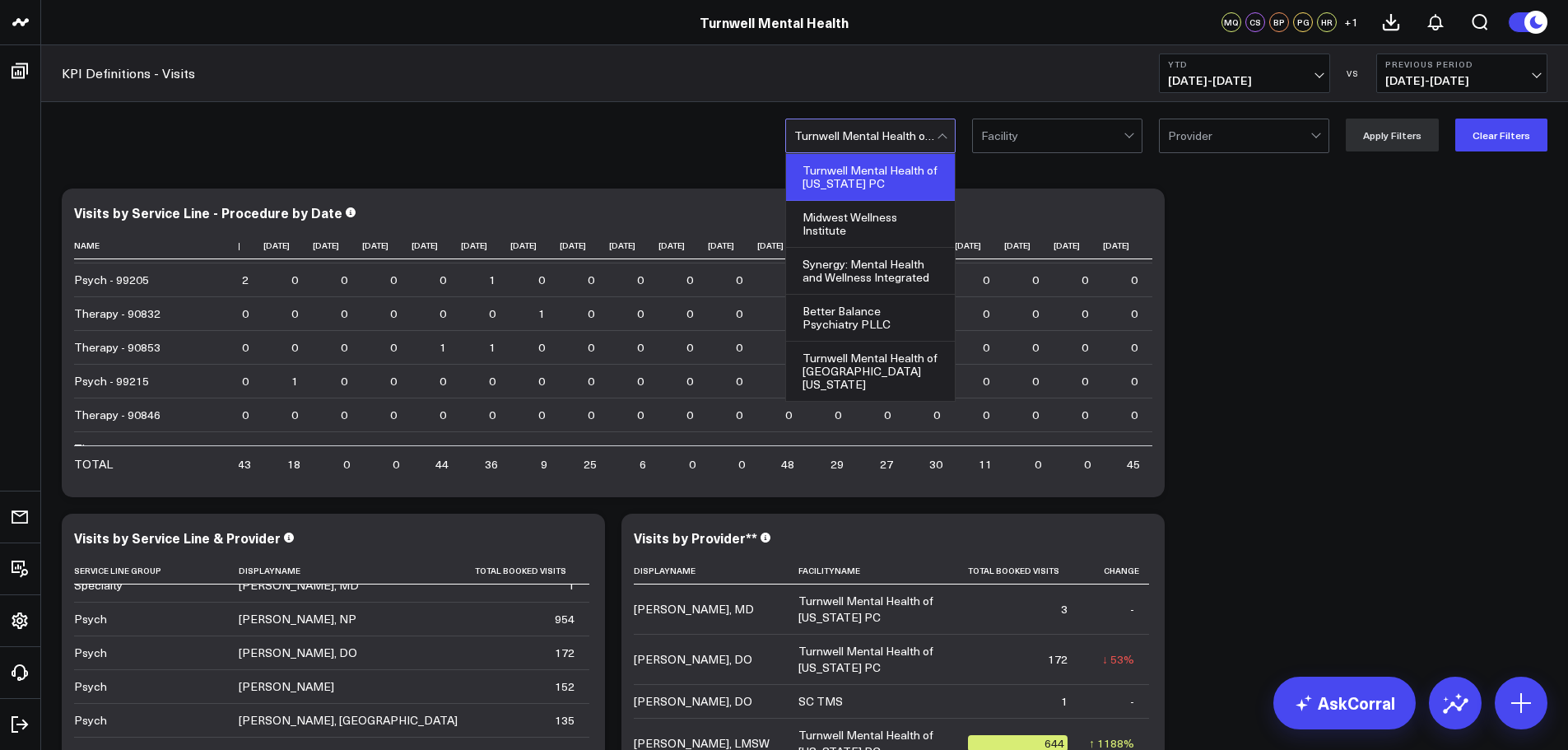
click at [897, 146] on div at bounding box center [865, 136] width 142 height 33
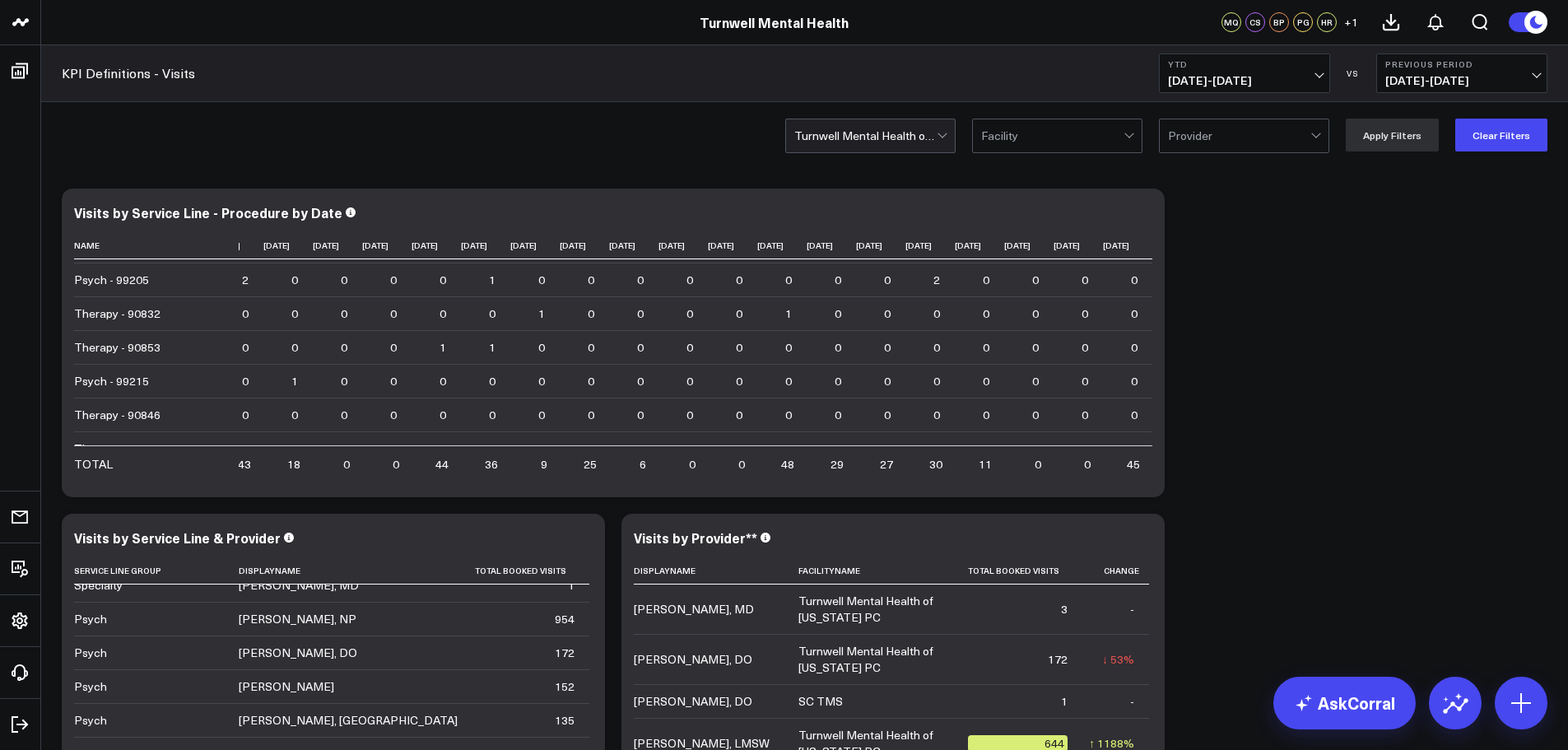
click at [694, 149] on div "Turnwell Mental Health of [US_STATE] PC Facility Provider Apply Filters Clear F…" at bounding box center [804, 135] width 1527 height 66
click at [948, 155] on div "Turnwell Mental Health of [US_STATE] PC Facility Provider Apply Filters Clear F…" at bounding box center [804, 135] width 1527 height 66
click at [945, 146] on div at bounding box center [944, 136] width 14 height 33
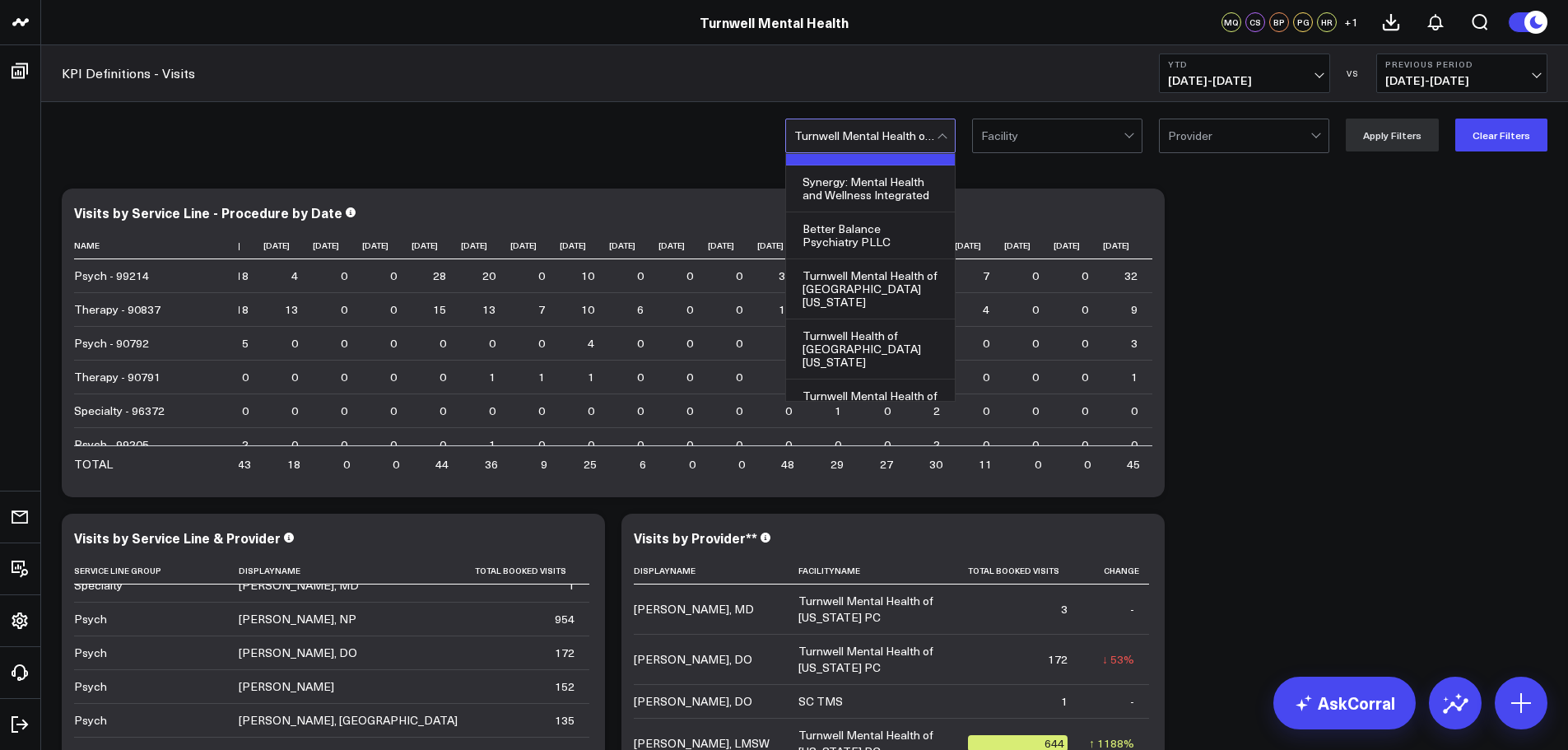
scroll to position [162, 0]
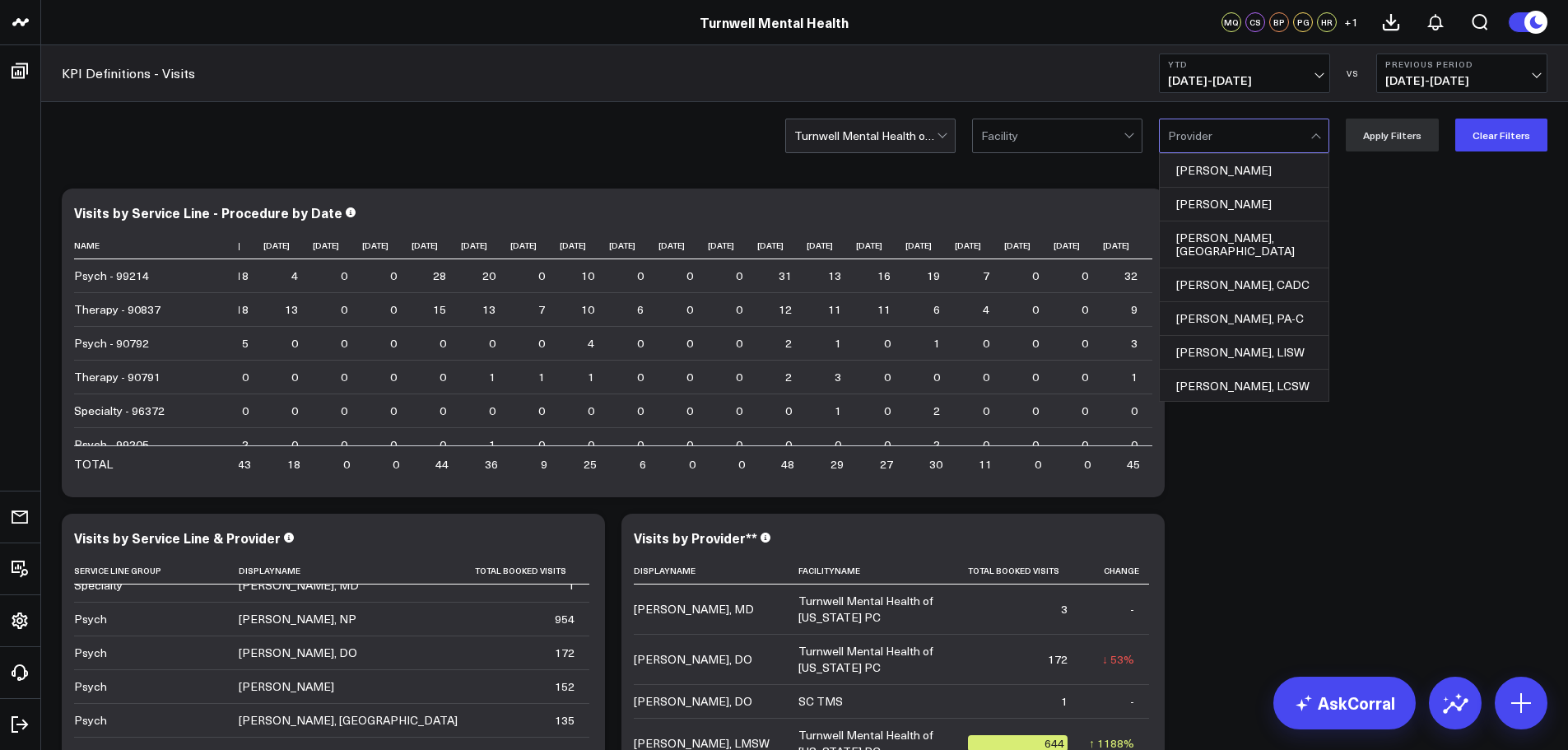
click at [1195, 151] on div at bounding box center [1239, 136] width 142 height 33
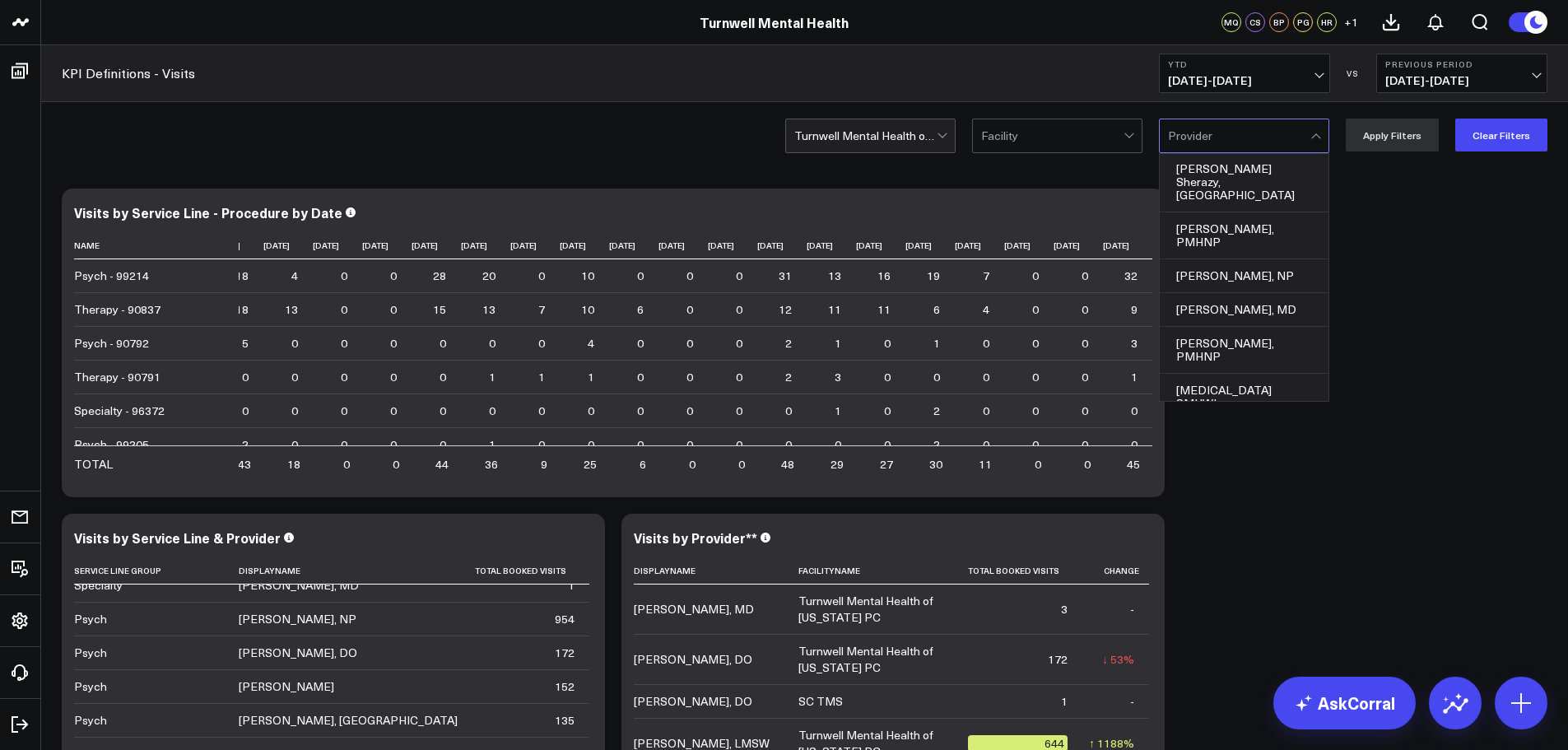
scroll to position [329, 0]
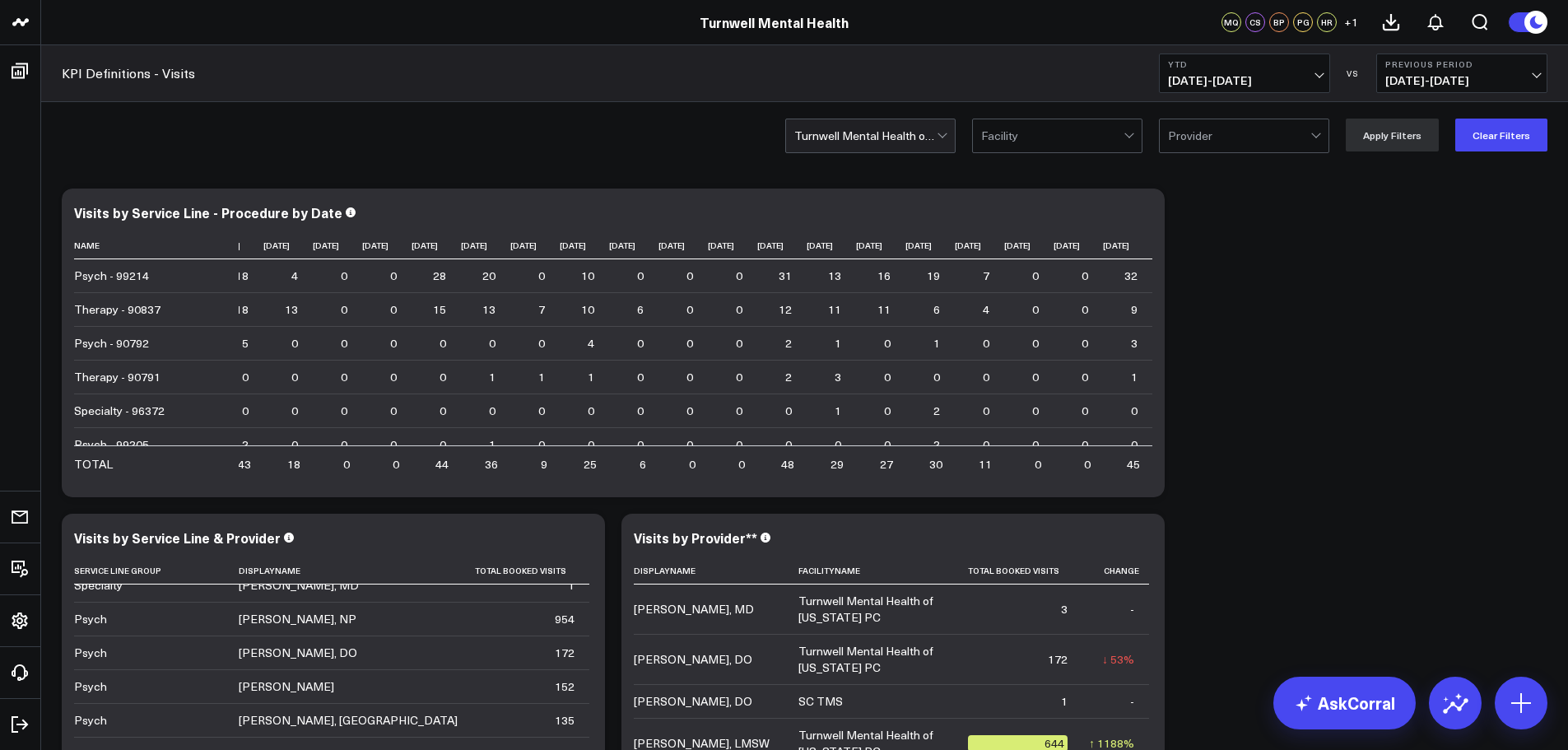
drag, startPoint x: 1120, startPoint y: 181, endPoint x: 1109, endPoint y: 146, distance: 36.7
click at [1107, 139] on div at bounding box center [1052, 136] width 142 height 33
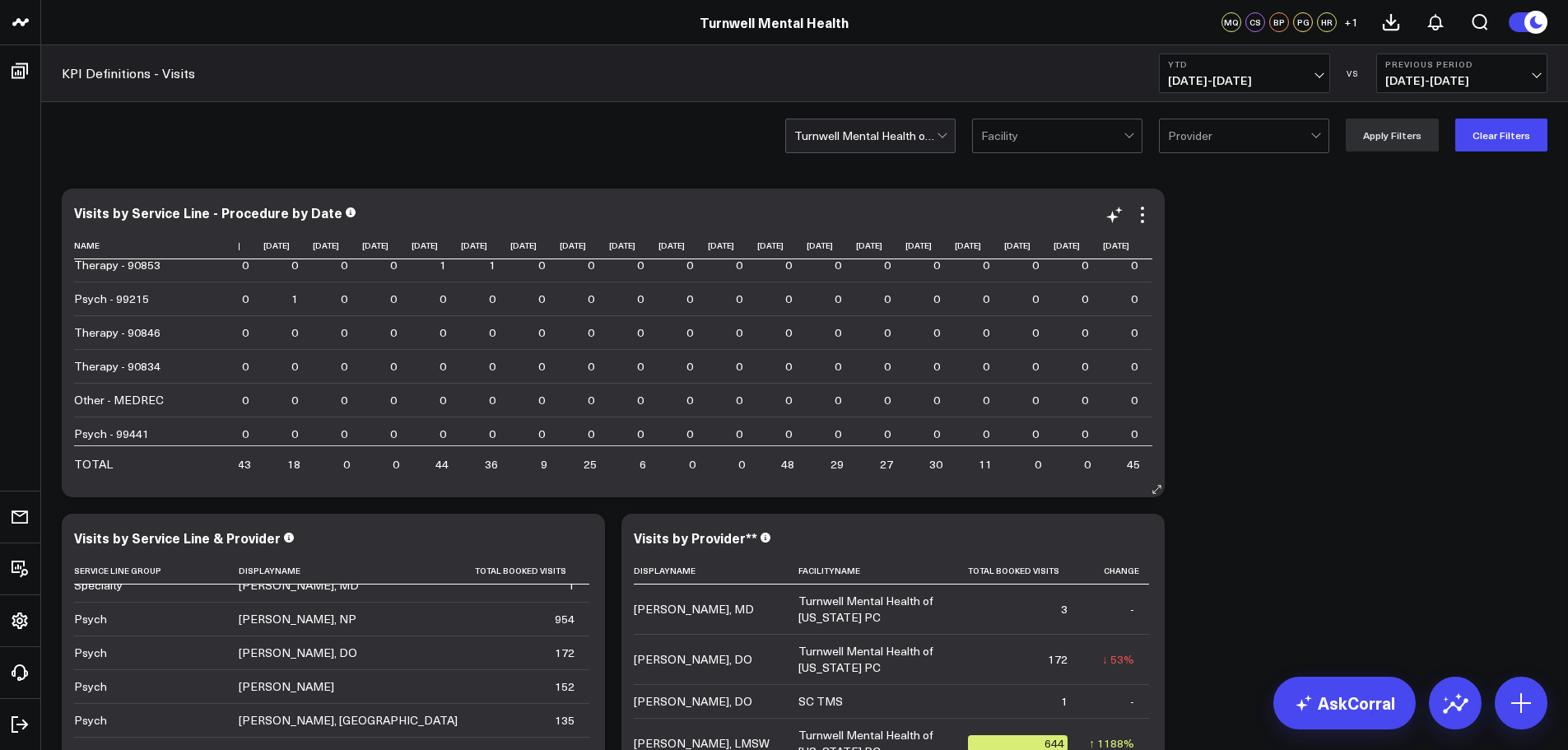
scroll to position [0, 16697]
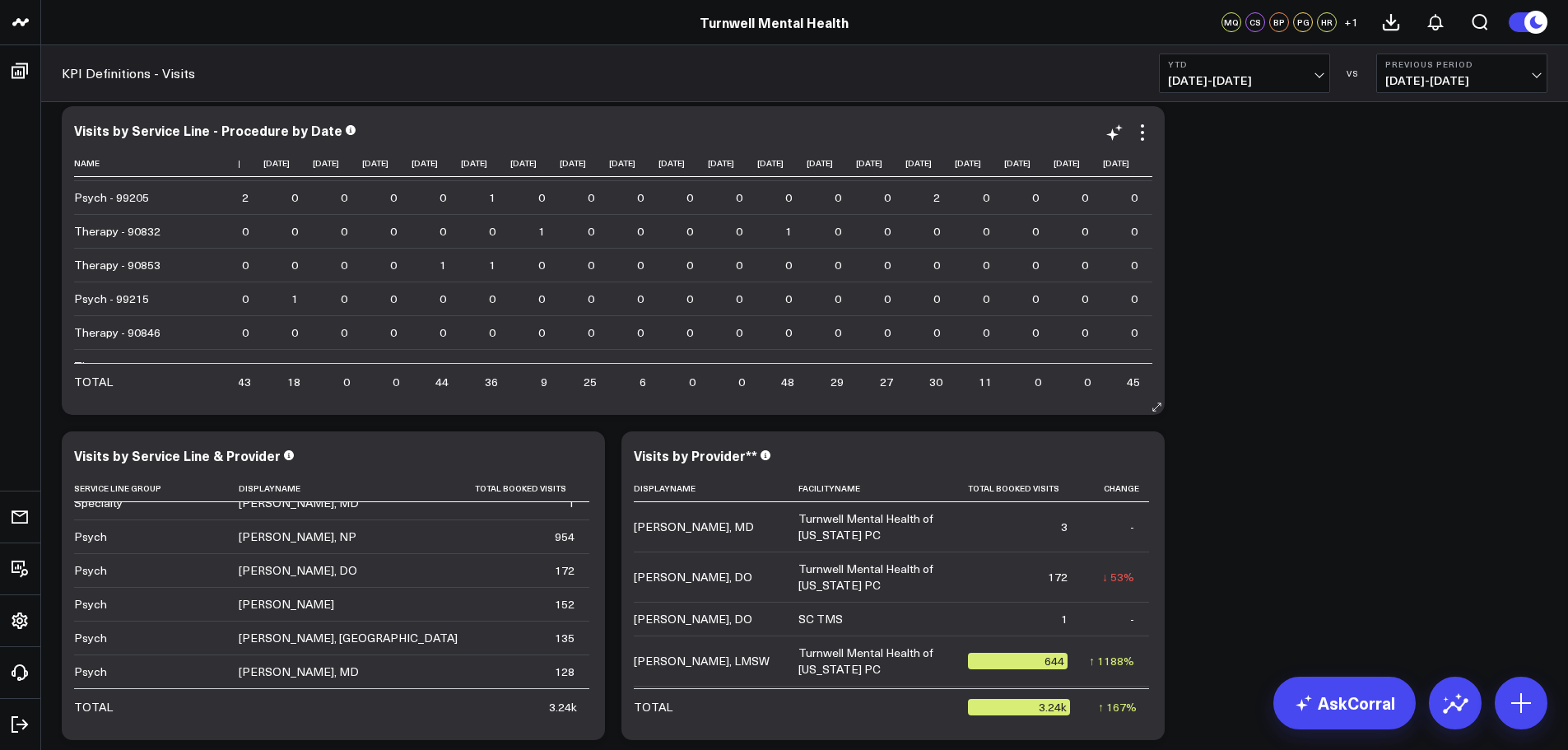
scroll to position [247, 16697]
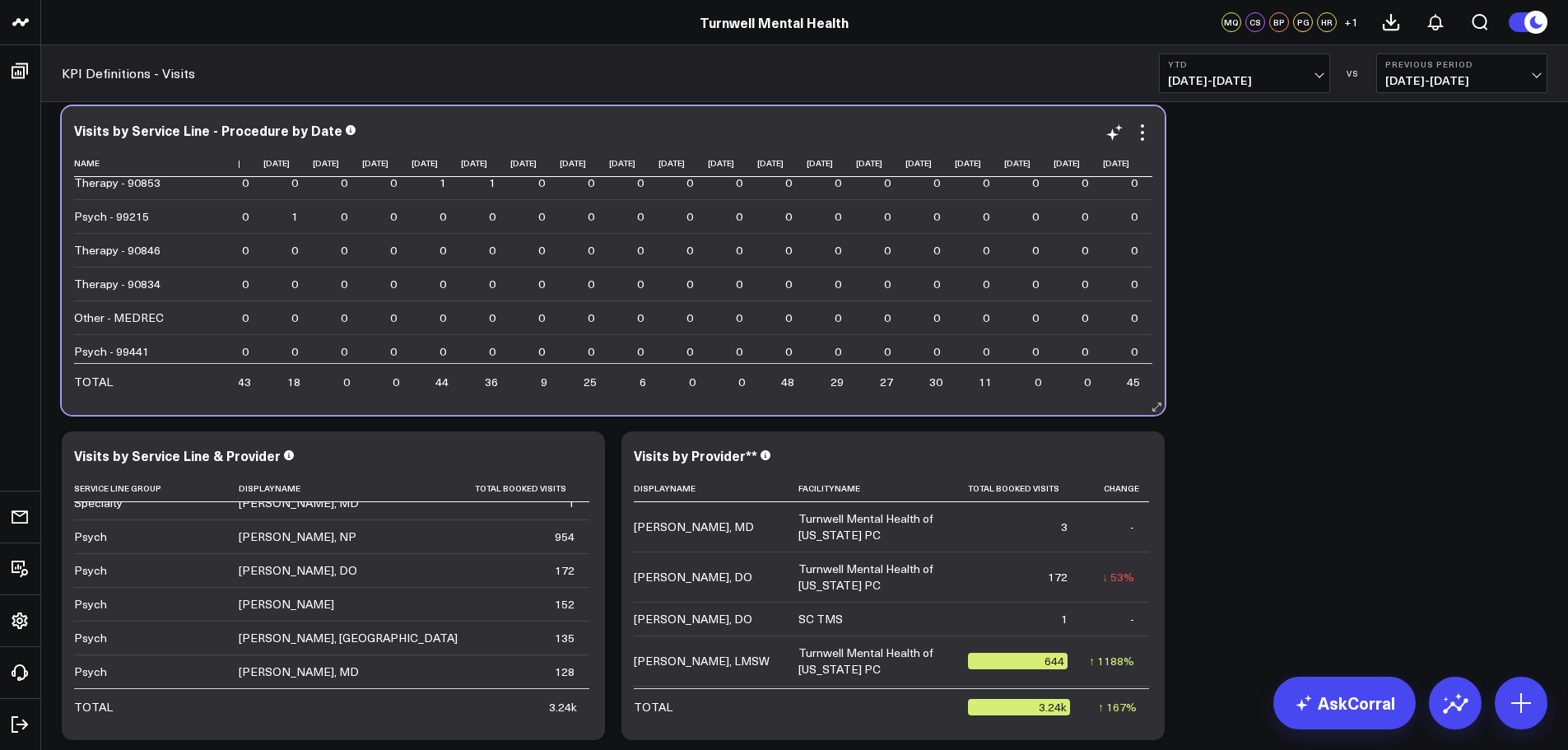
click at [1103, 146] on div "Visits by Service Line - Procedure by Date Name [DATE] [DATE] [DATE] [DATE] [DA…" at bounding box center [613, 260] width 1078 height 276
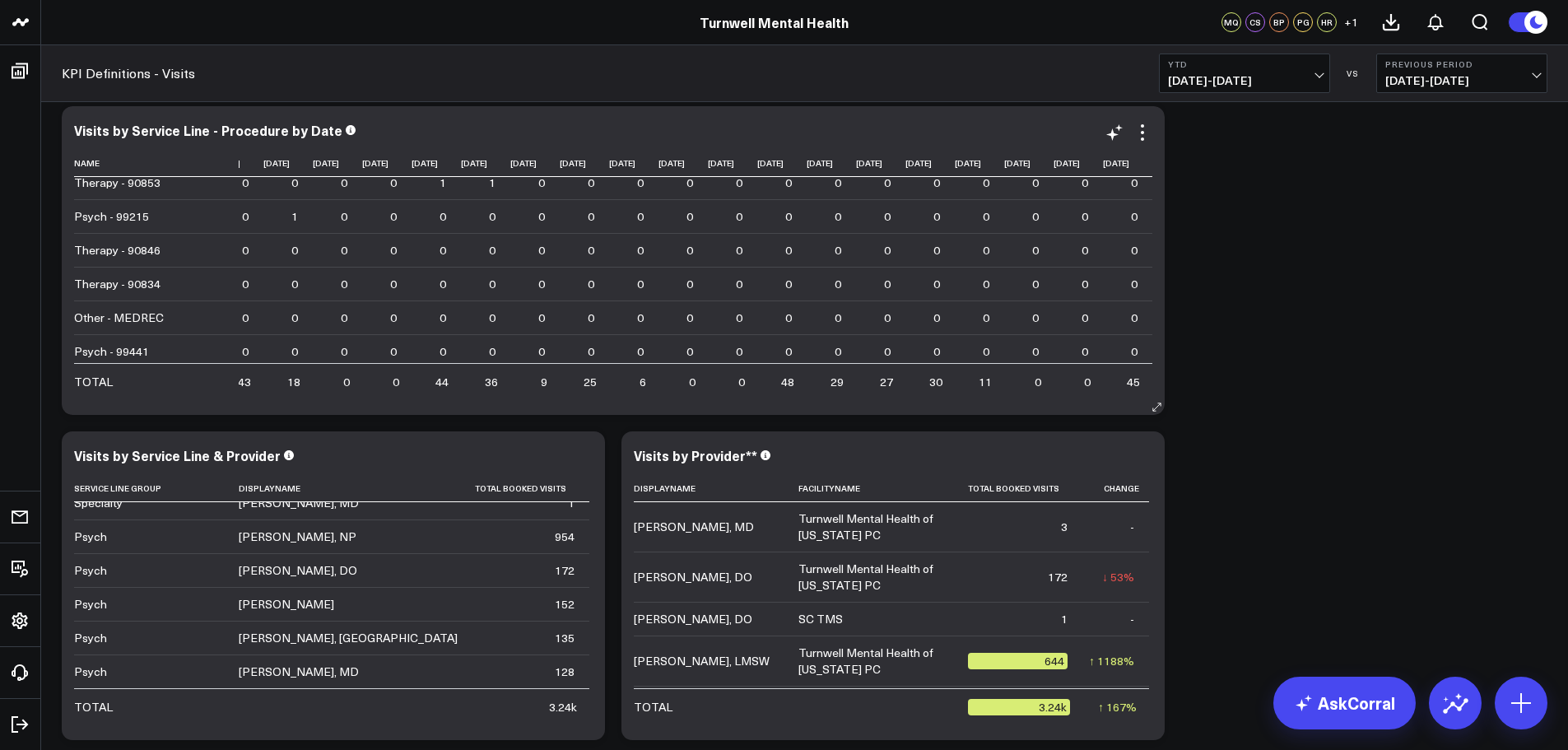
click at [1112, 144] on div "Visits by Service Line - Procedure by Date Name [DATE] [DATE] [DATE] [DATE] [DA…" at bounding box center [613, 260] width 1078 height 276
click at [1123, 145] on div "Visits by Service Line - Procedure by Date Name [DATE] [DATE] [DATE] [DATE] [DA…" at bounding box center [613, 260] width 1078 height 276
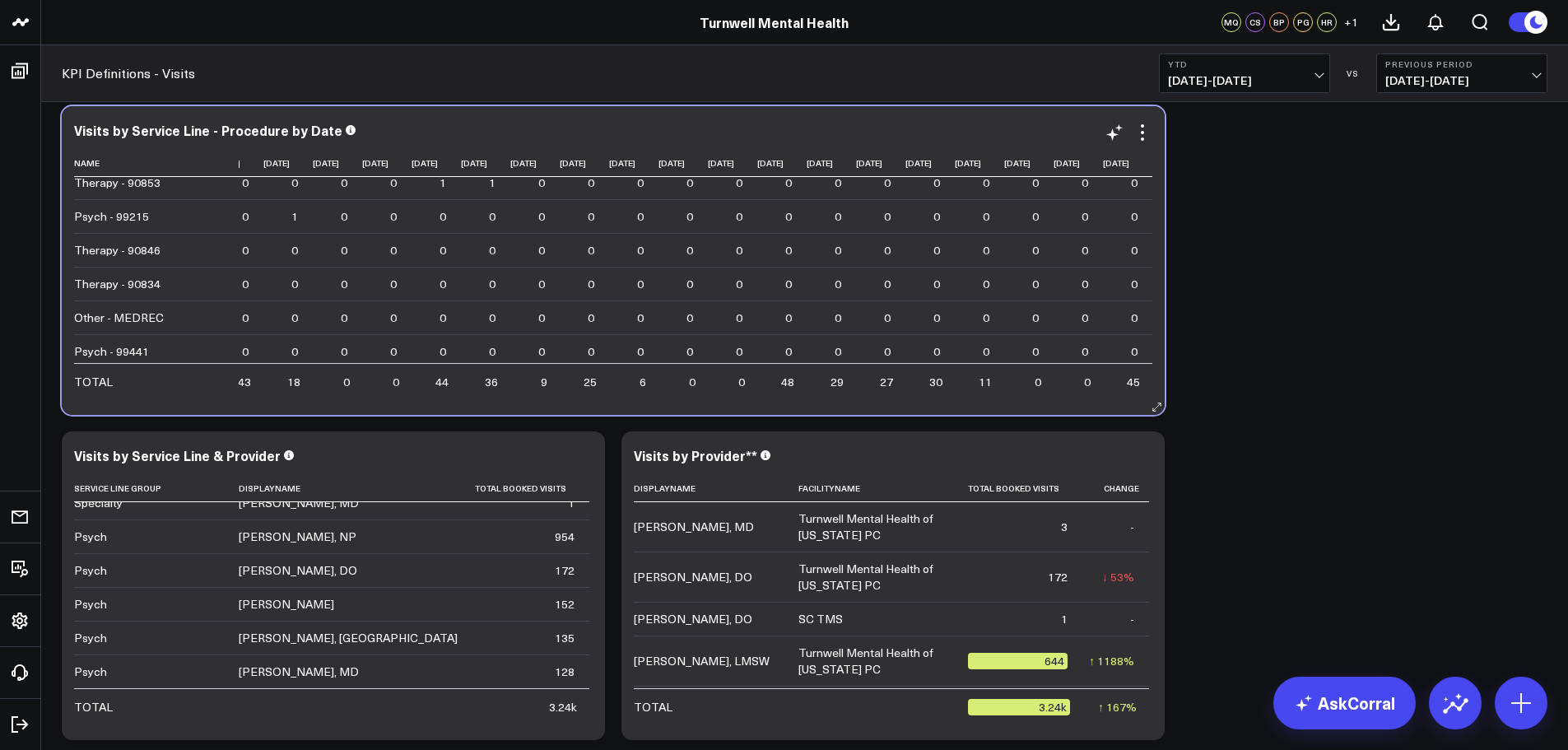
click at [1119, 145] on div "Visits by Service Line - Procedure by Date Name [DATE] [DATE] [DATE] [DATE] [DA…" at bounding box center [613, 260] width 1078 height 276
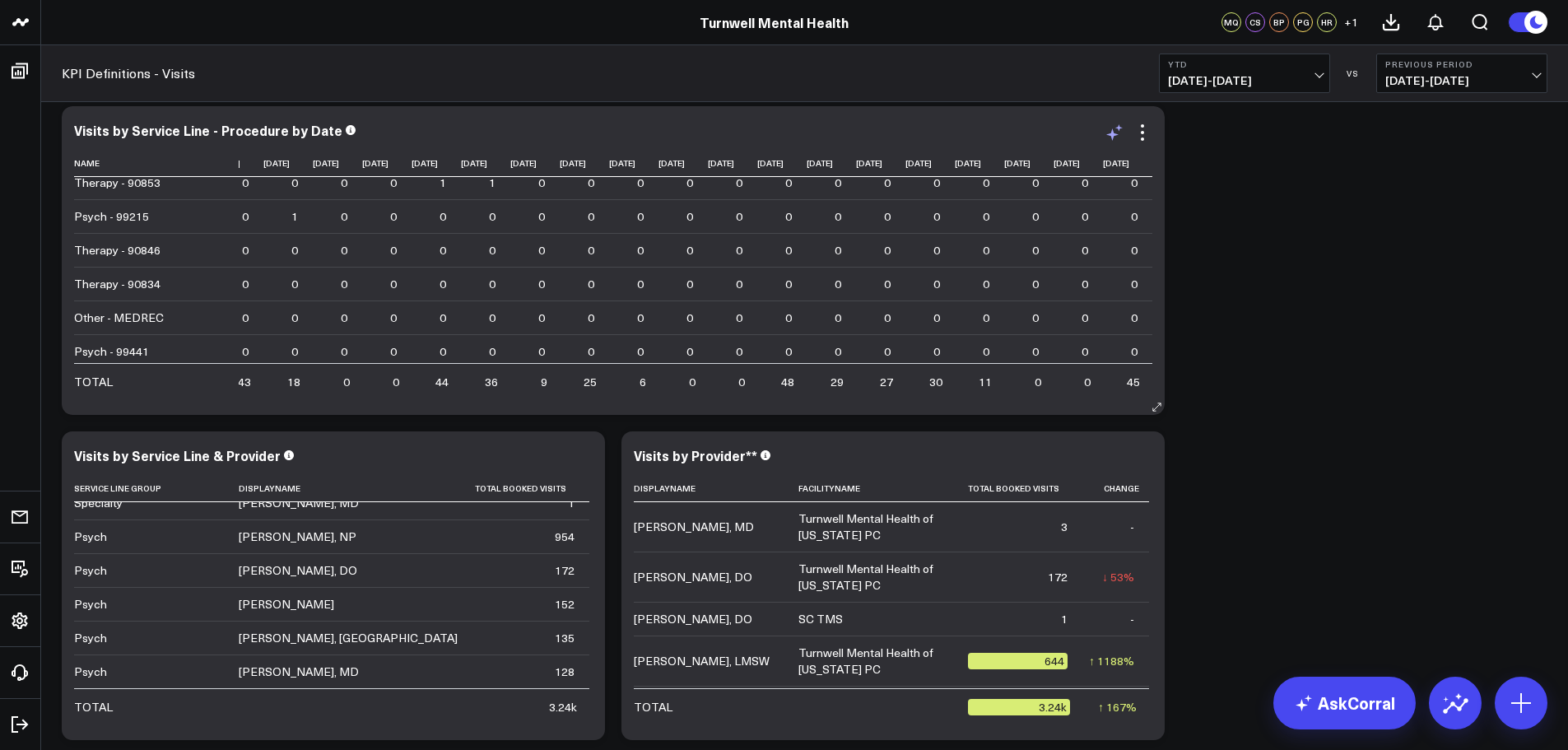
click at [1115, 137] on icon at bounding box center [1115, 133] width 20 height 20
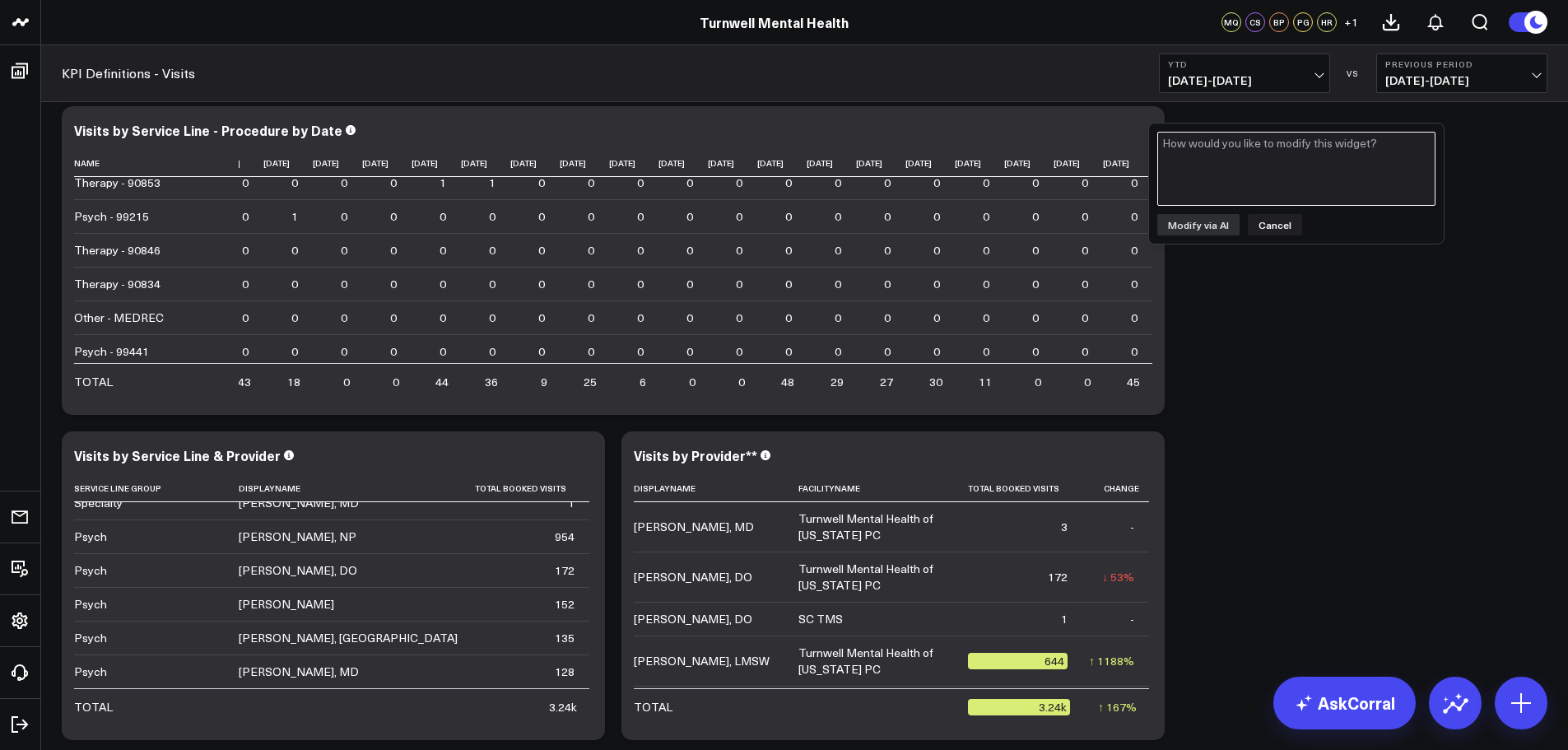
click at [1231, 155] on textarea at bounding box center [1297, 169] width 279 height 74
type textarea "Make this weekly instead of daily"
click at [1223, 221] on button "Modify via AI" at bounding box center [1199, 225] width 83 height 22
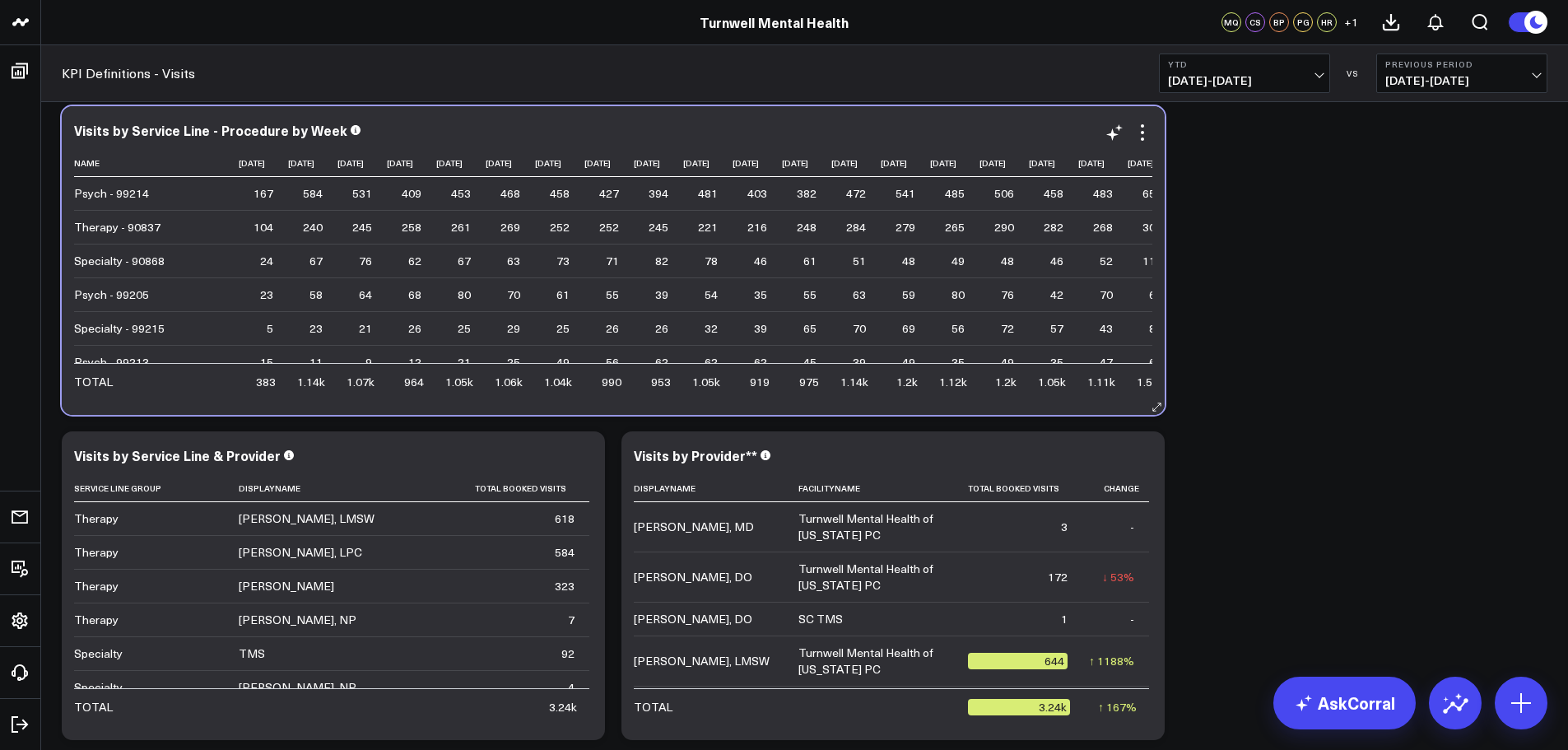
drag, startPoint x: 451, startPoint y: 398, endPoint x: 464, endPoint y: 398, distance: 13.0
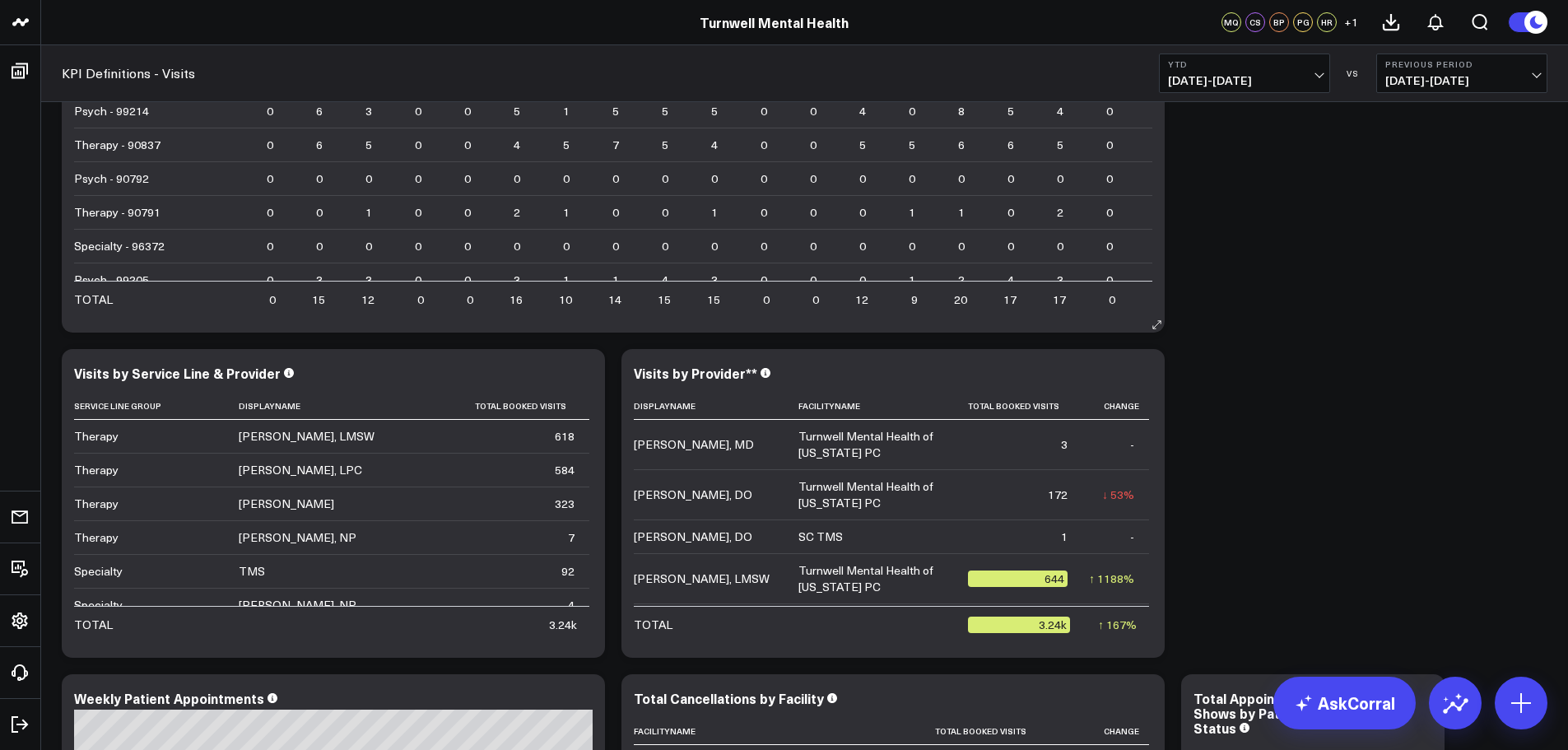
scroll to position [83, 0]
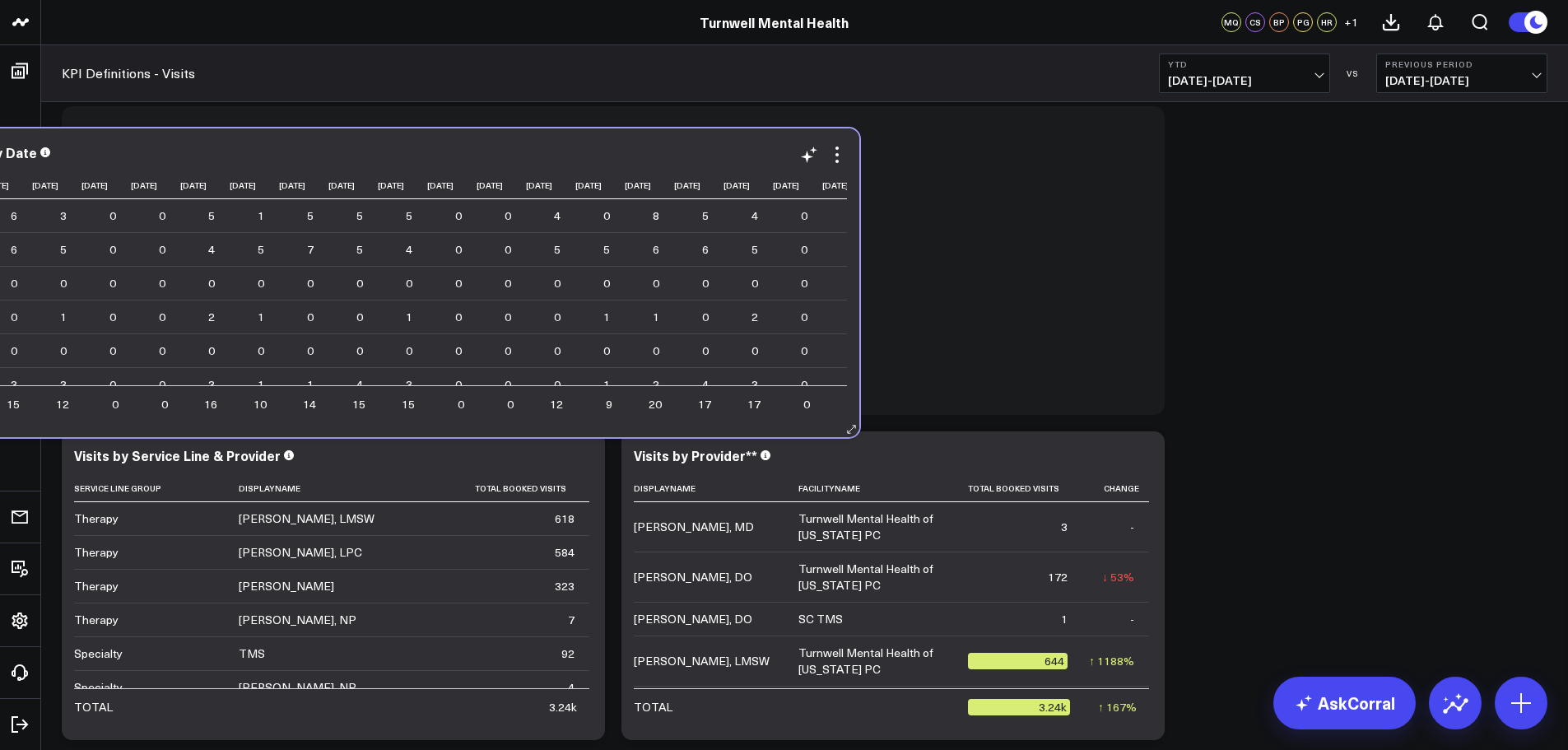
drag, startPoint x: 825, startPoint y: 304, endPoint x: 589, endPoint y: 315, distance: 236.3
click at [378, 315] on td "0 Previous 0" at bounding box center [353, 316] width 49 height 34
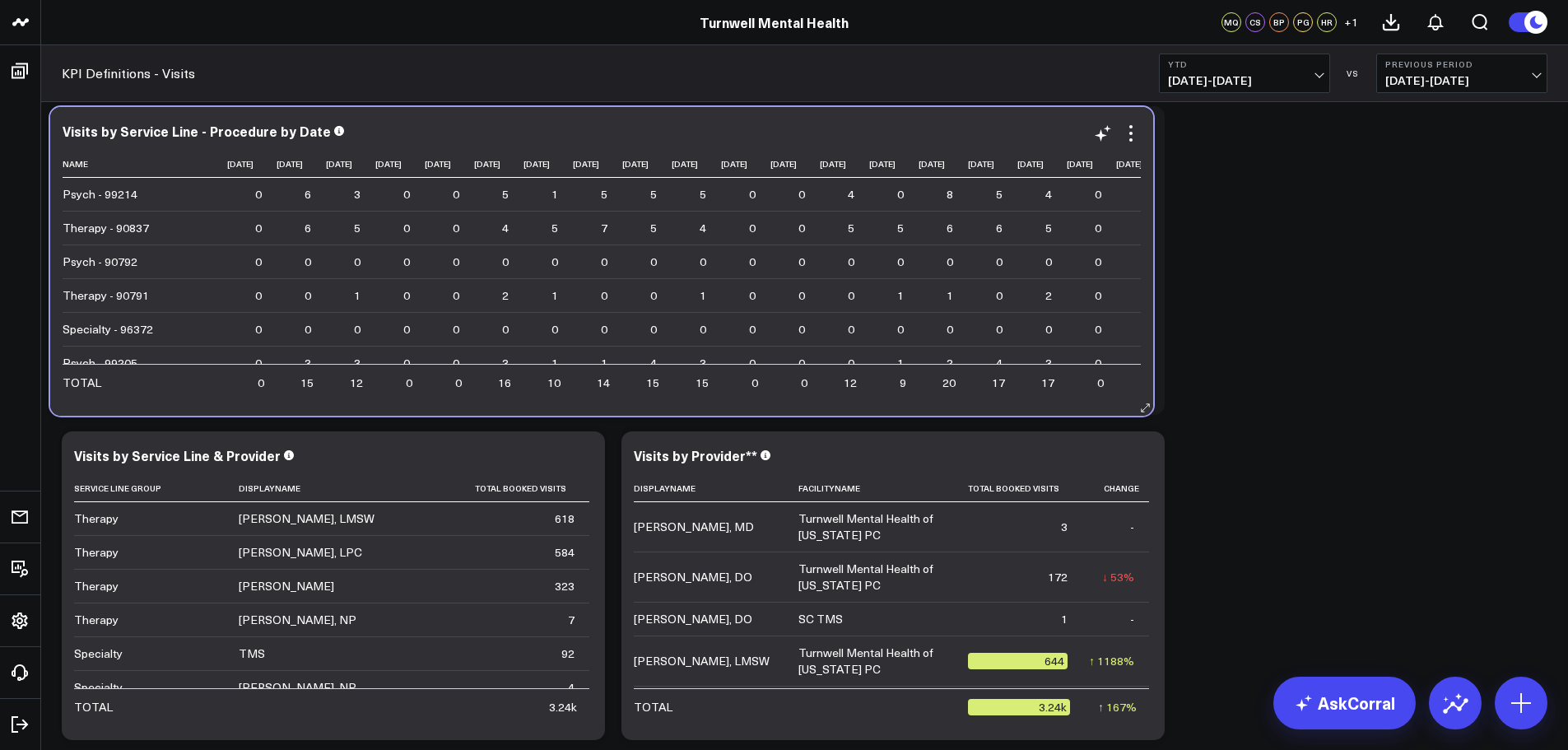
drag, startPoint x: 730, startPoint y: 302, endPoint x: 718, endPoint y: 303, distance: 12.0
click at [623, 303] on td "0 Previous 0" at bounding box center [598, 296] width 49 height 34
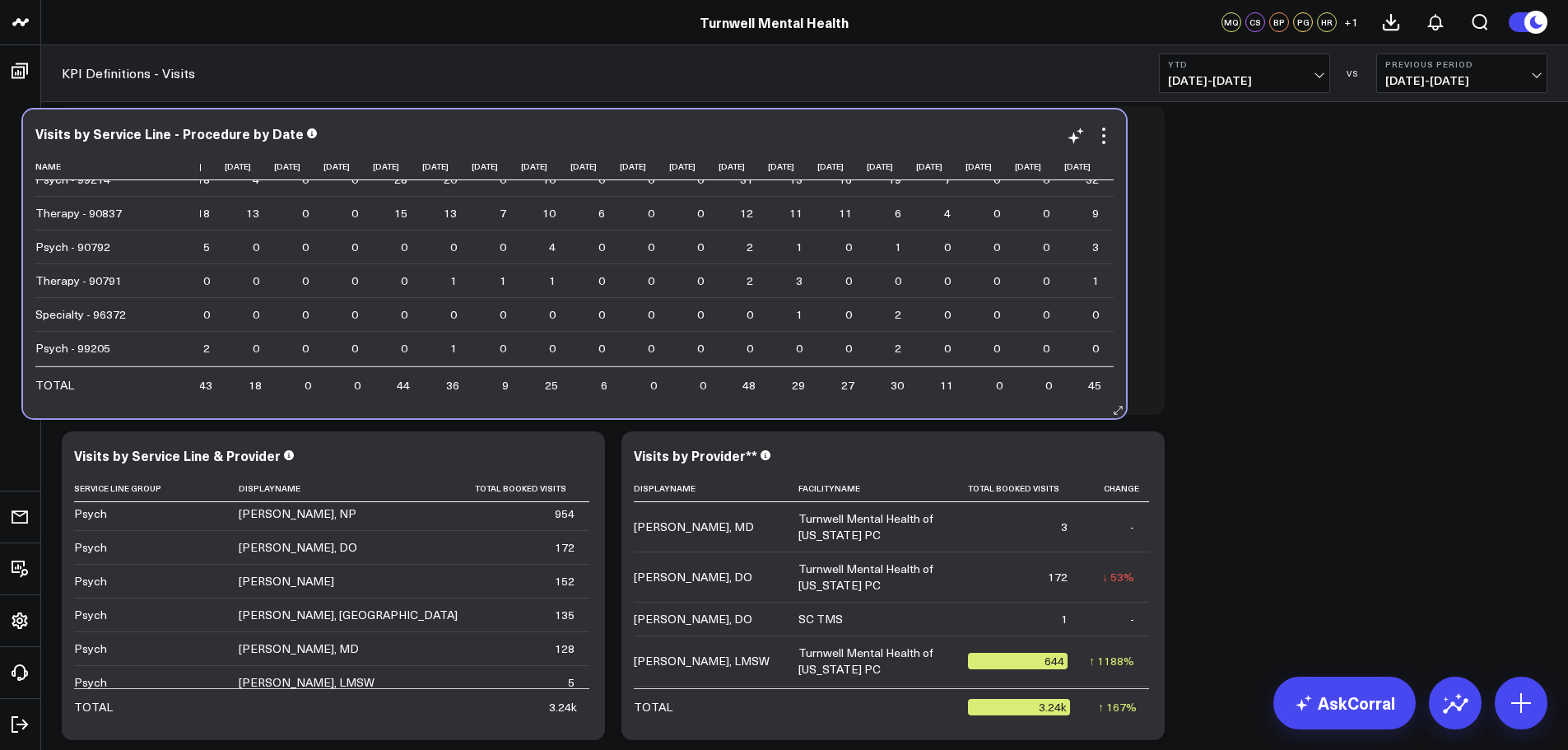
drag, startPoint x: 157, startPoint y: 251, endPoint x: 119, endPoint y: 254, distance: 38.1
click at [119, 254] on td "Psych - 90792" at bounding box center [117, 247] width 164 height 34
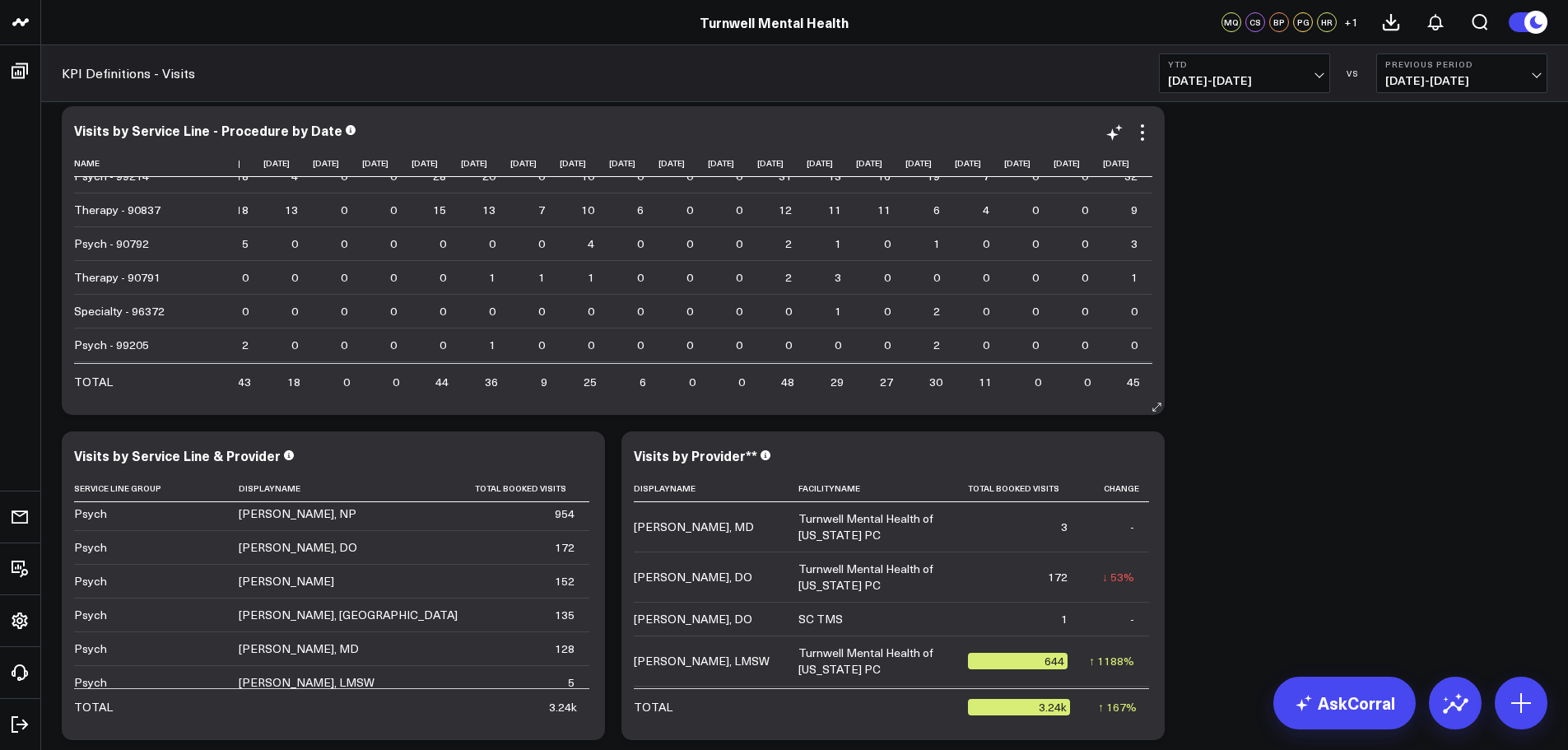
click at [84, 252] on td "Psych - 90792" at bounding box center [155, 243] width 164 height 34
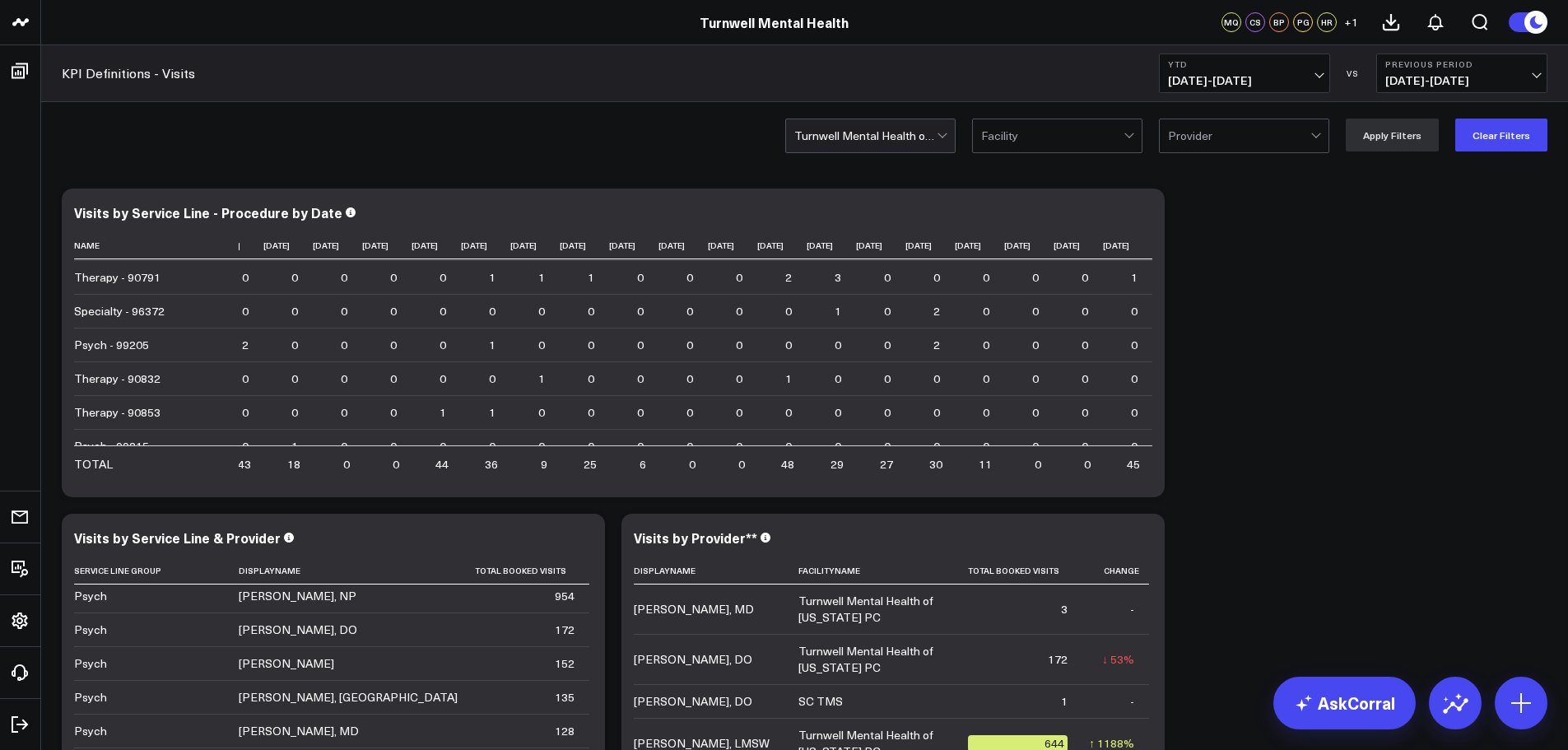
drag, startPoint x: 1214, startPoint y: 362, endPoint x: 1204, endPoint y: 405, distance: 44.1
drag, startPoint x: 1204, startPoint y: 405, endPoint x: 1195, endPoint y: 438, distance: 34.2
click at [932, 137] on div at bounding box center [865, 136] width 142 height 33
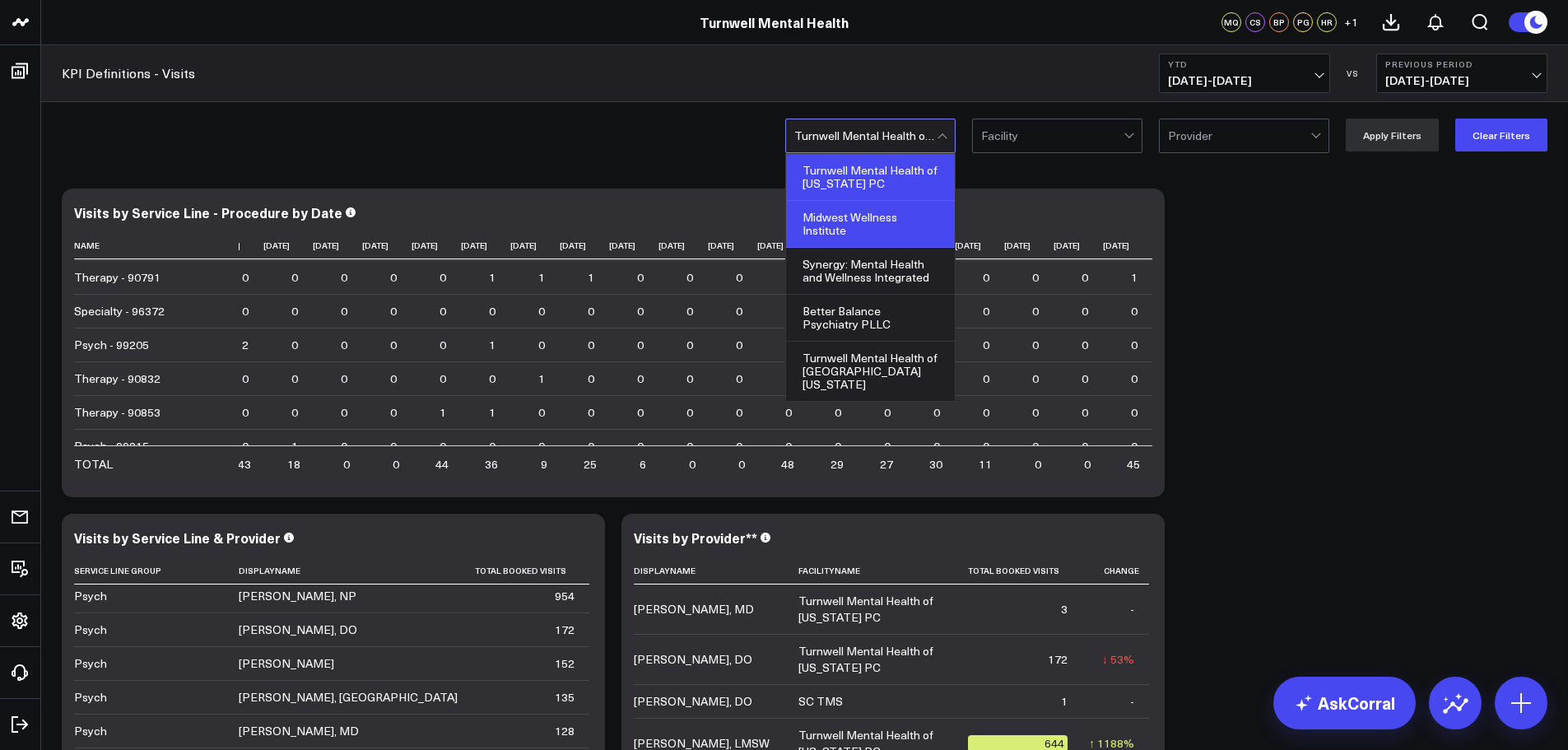
click at [862, 212] on div "Midwest Wellness Institute" at bounding box center [871, 225] width 169 height 47
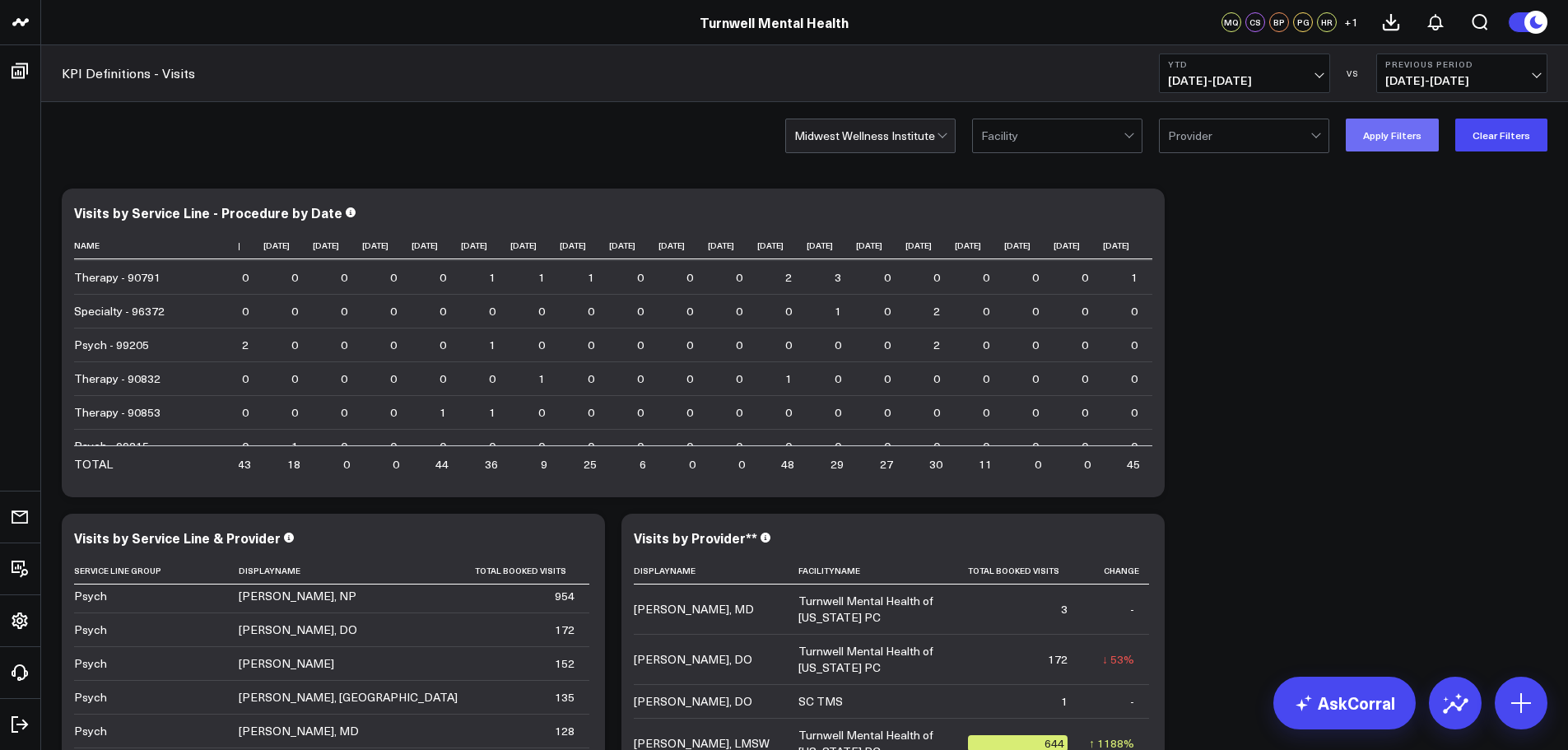
click at [1408, 132] on button "Apply Filters" at bounding box center [1393, 135] width 93 height 33
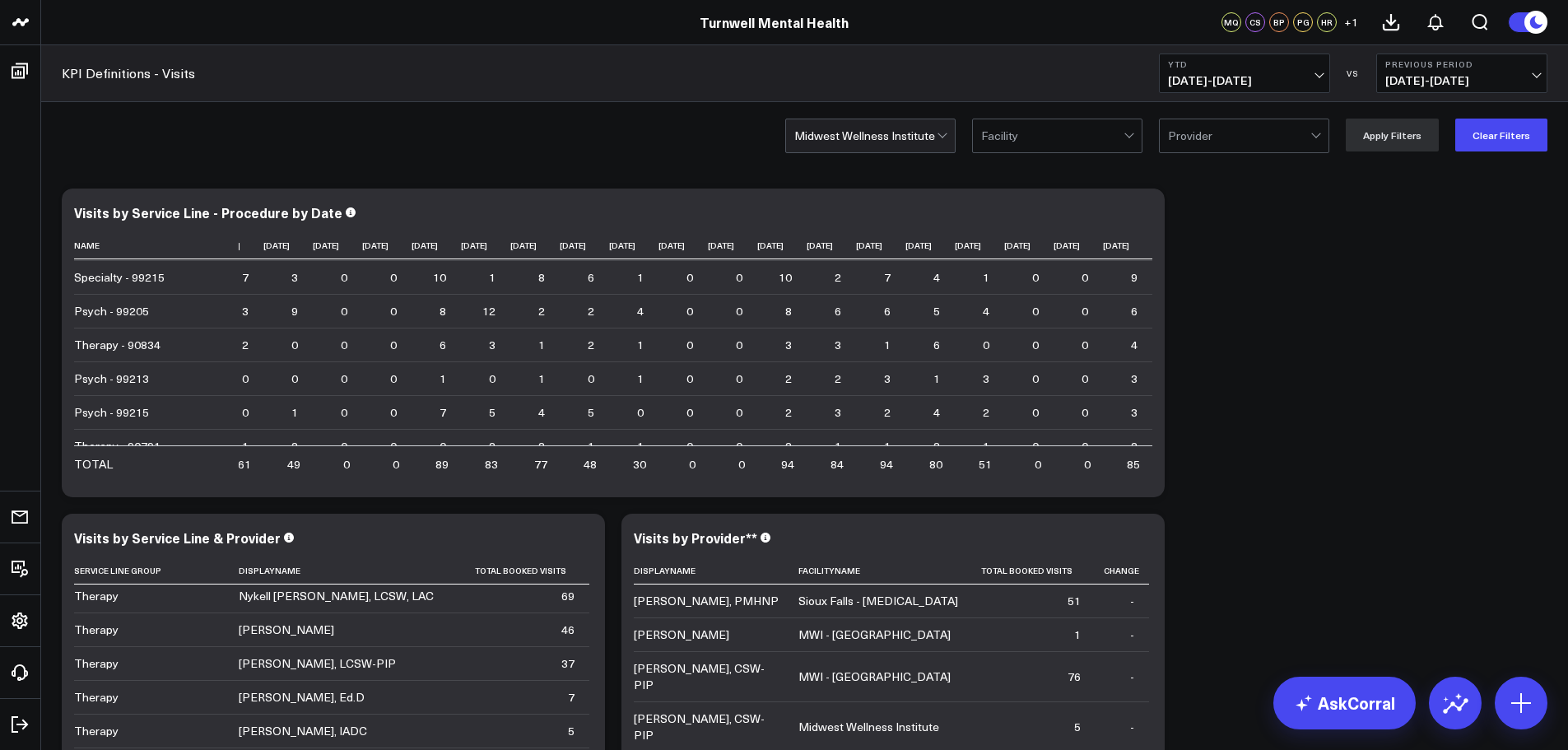
click at [919, 130] on div at bounding box center [865, 136] width 142 height 33
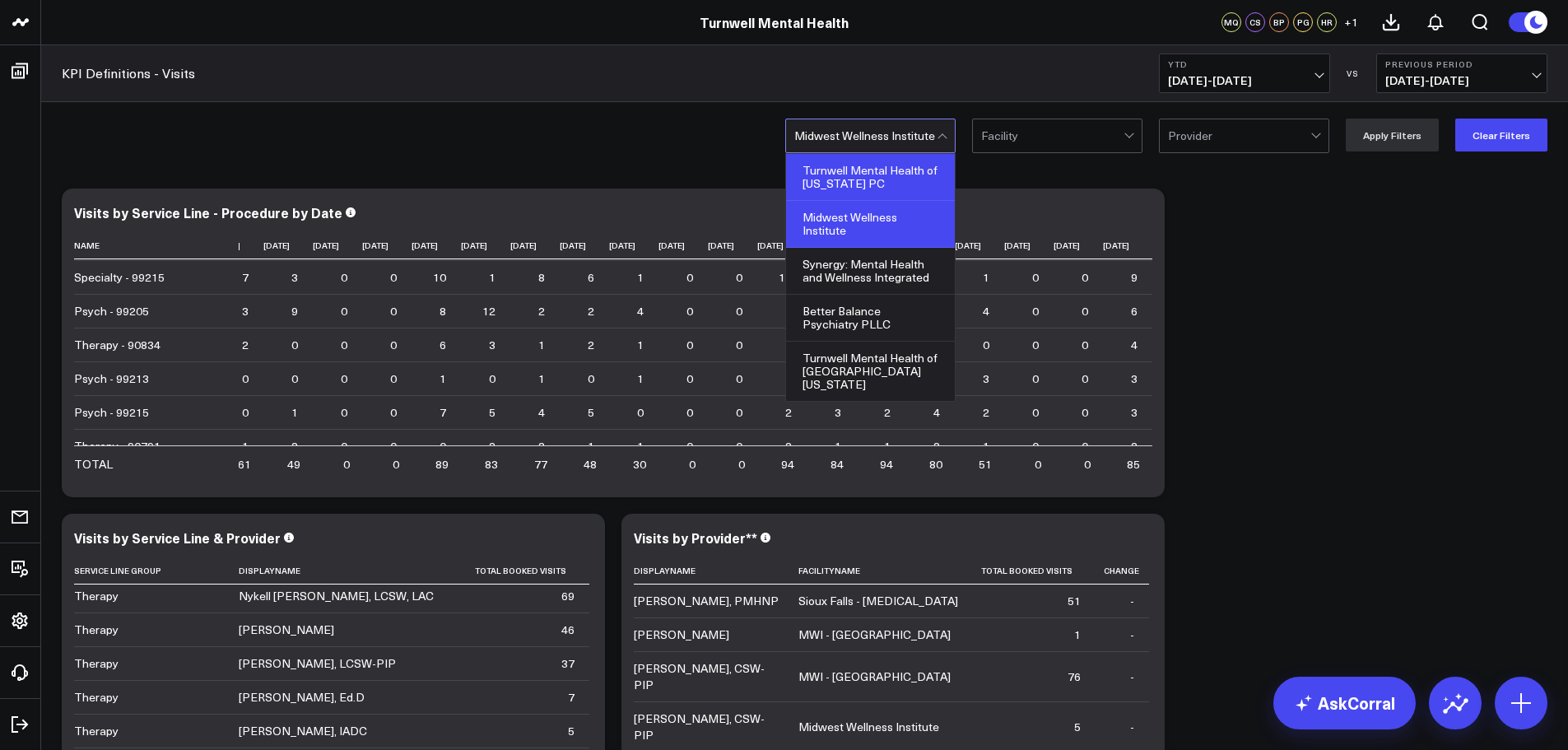
click at [899, 177] on div "Turnwell Mental Health of [US_STATE] PC" at bounding box center [871, 177] width 169 height 47
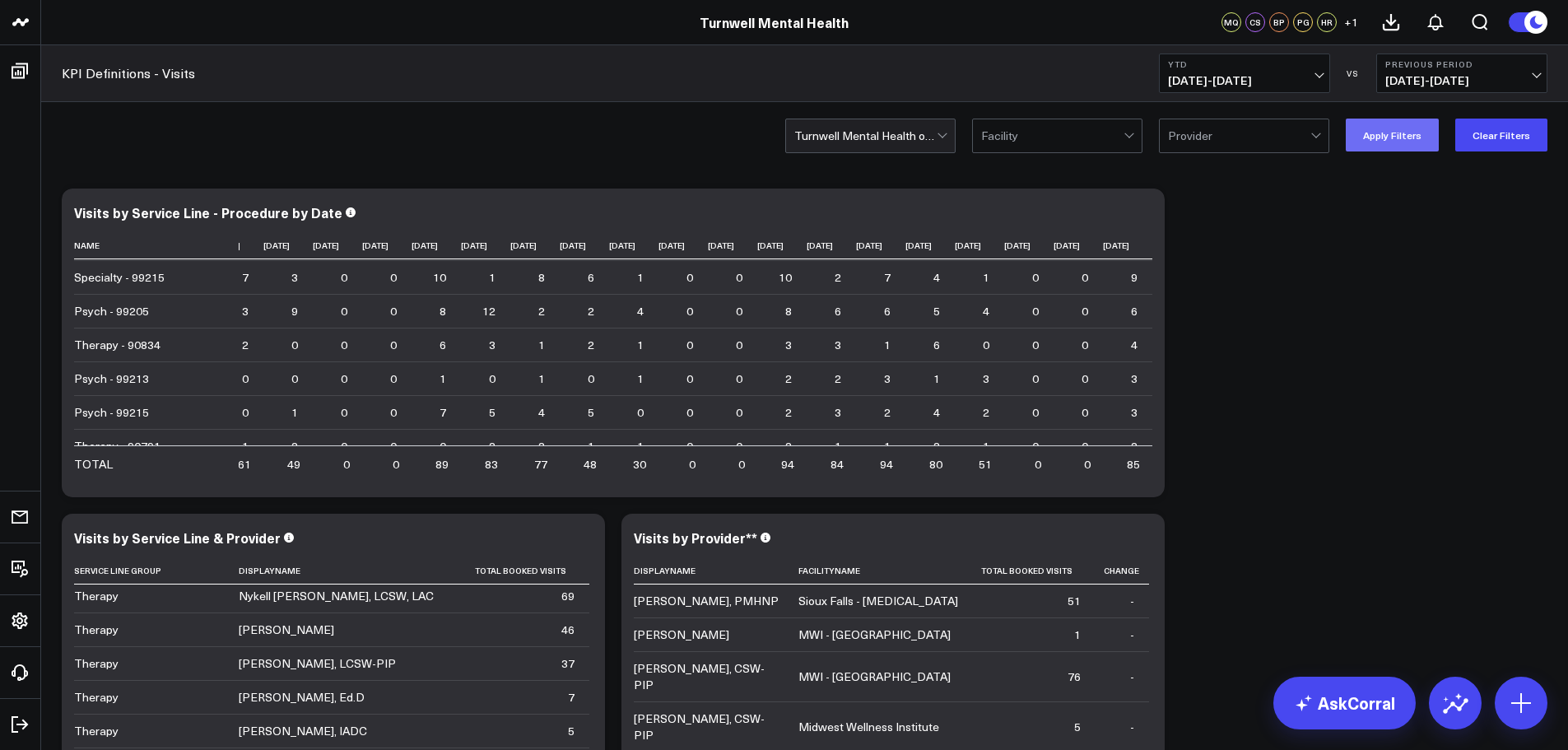
click at [1382, 139] on button "Apply Filters" at bounding box center [1393, 135] width 93 height 33
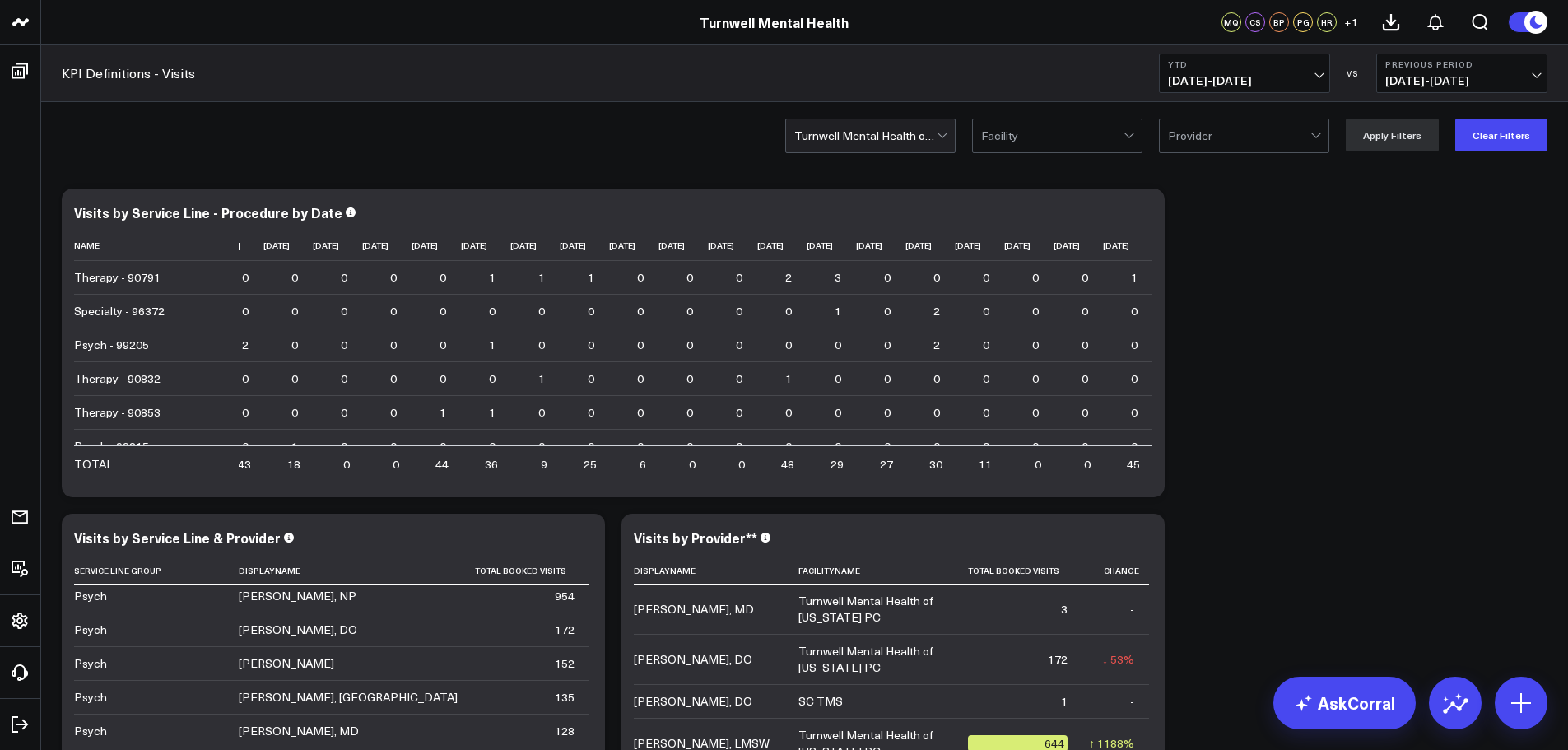
click at [889, 145] on div at bounding box center [865, 136] width 142 height 33
click at [912, 137] on div at bounding box center [865, 136] width 142 height 33
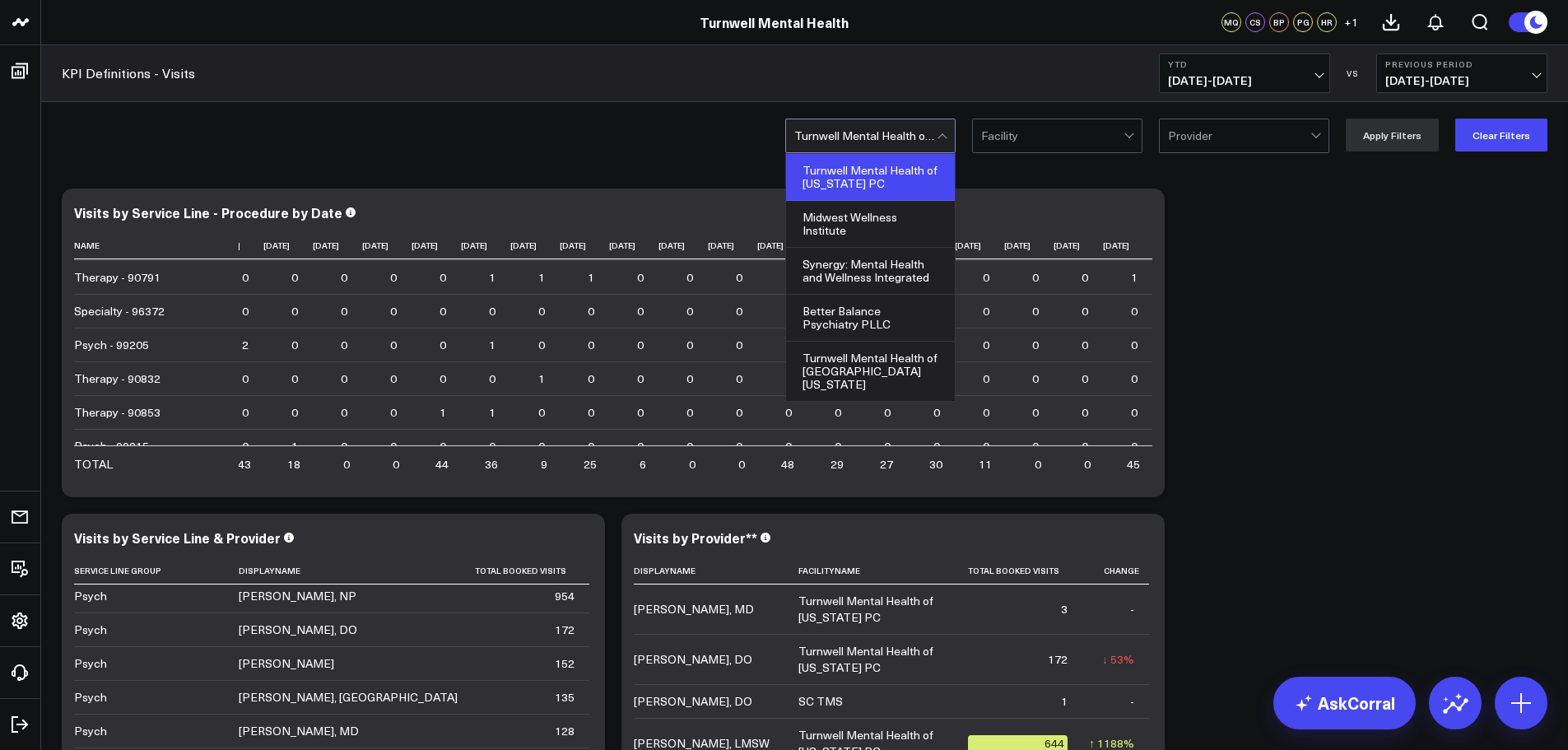
click at [949, 142] on div at bounding box center [944, 136] width 14 height 33
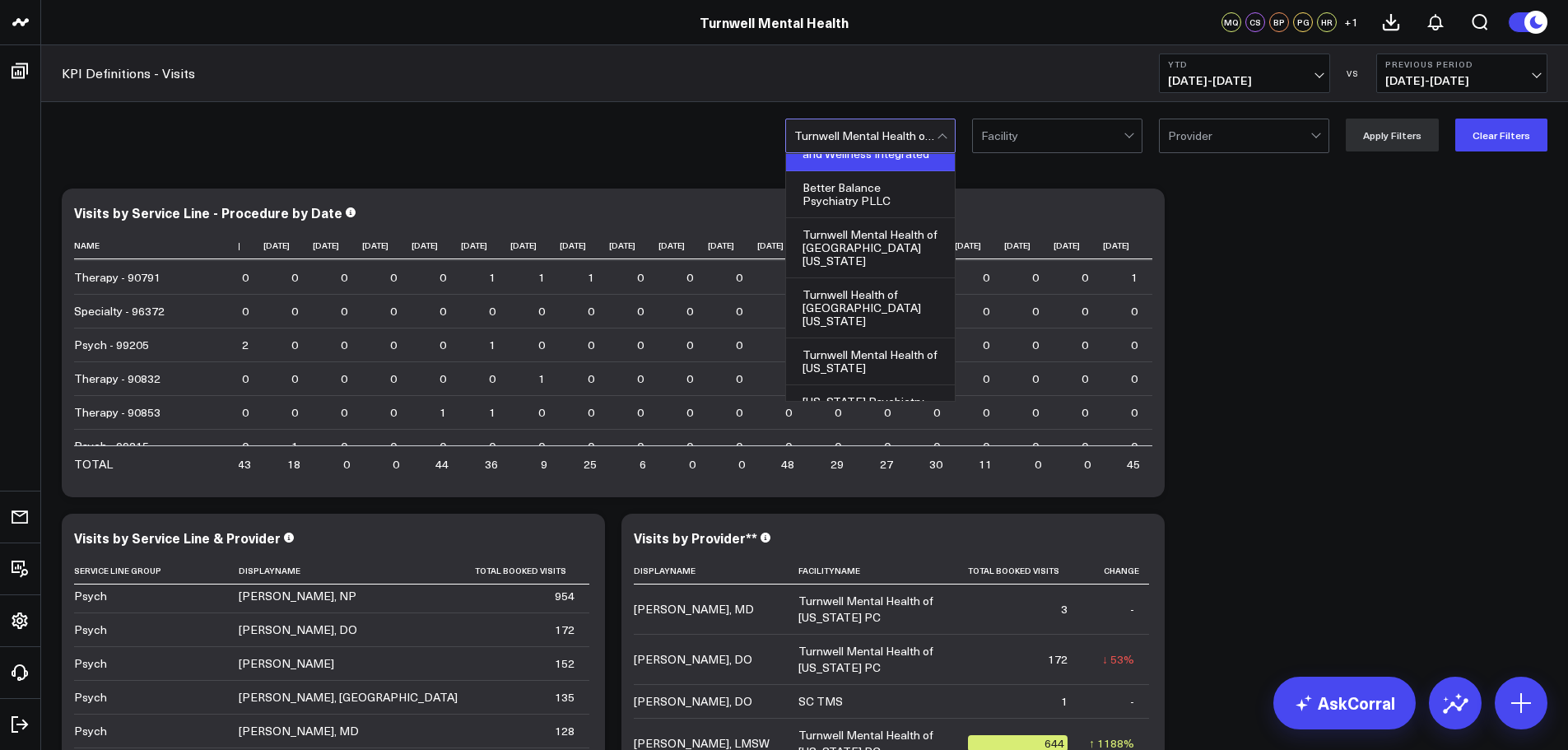
scroll to position [162, 0]
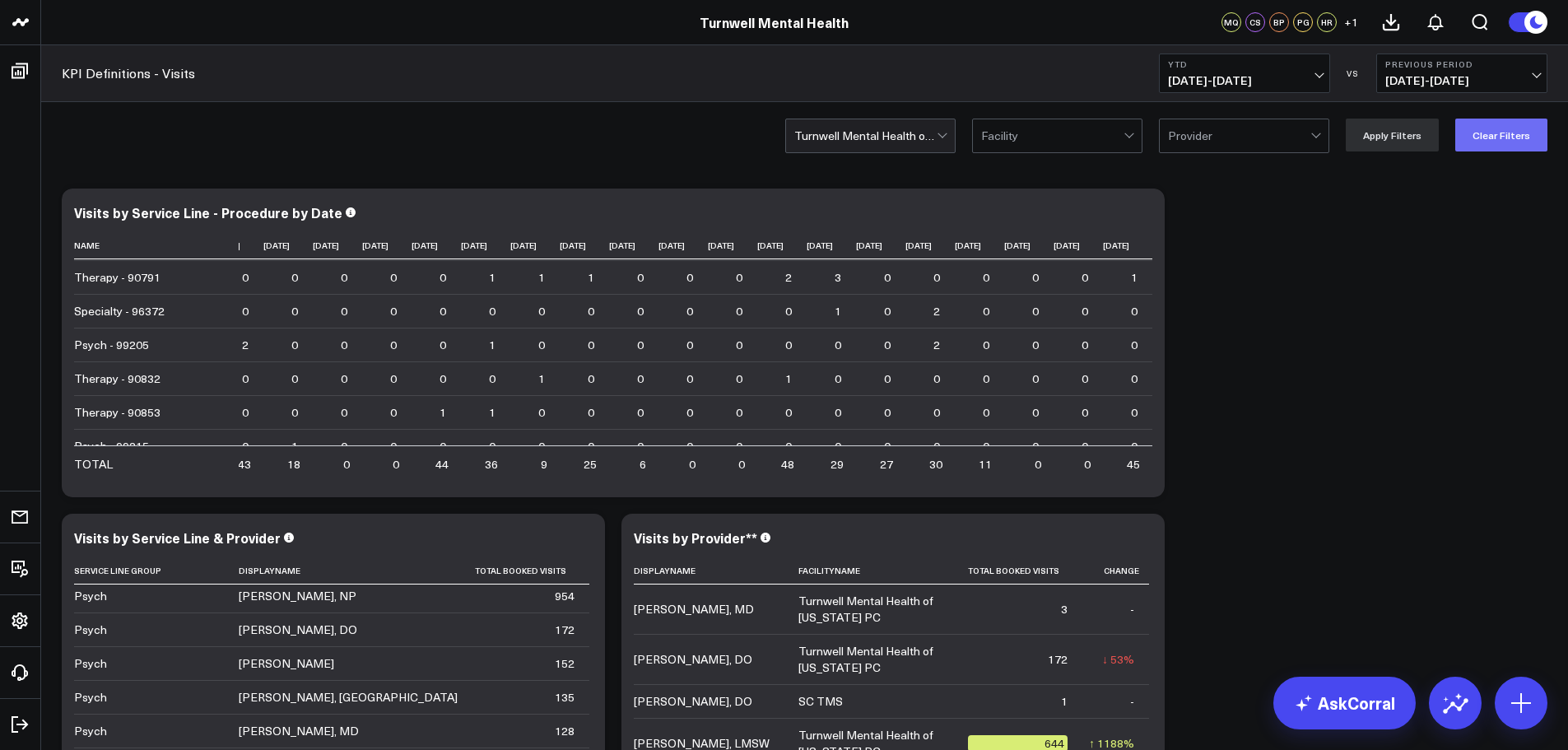
click at [1473, 140] on button "Clear Filters" at bounding box center [1502, 135] width 93 height 33
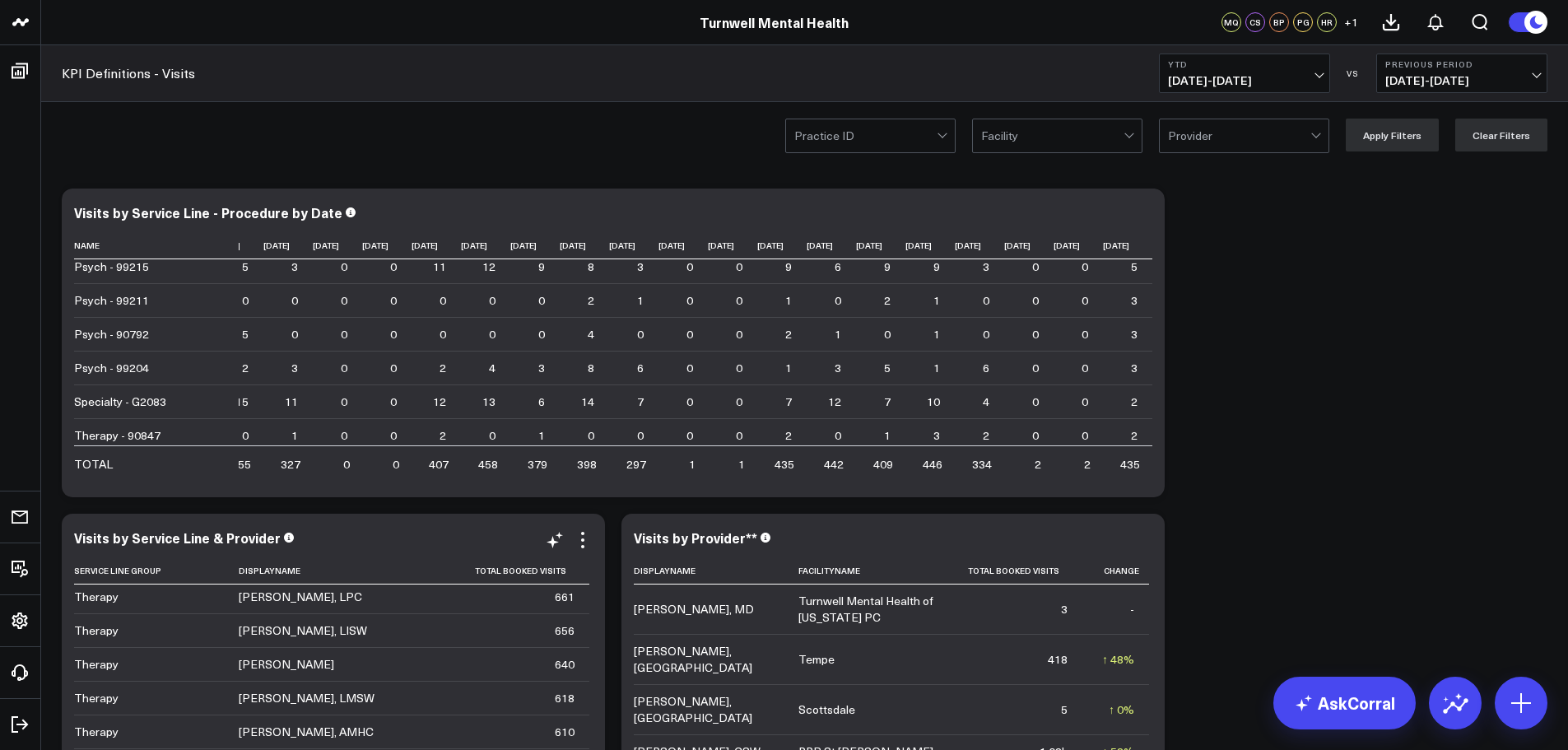
scroll to position [110, 0]
click at [916, 139] on div at bounding box center [865, 136] width 142 height 33
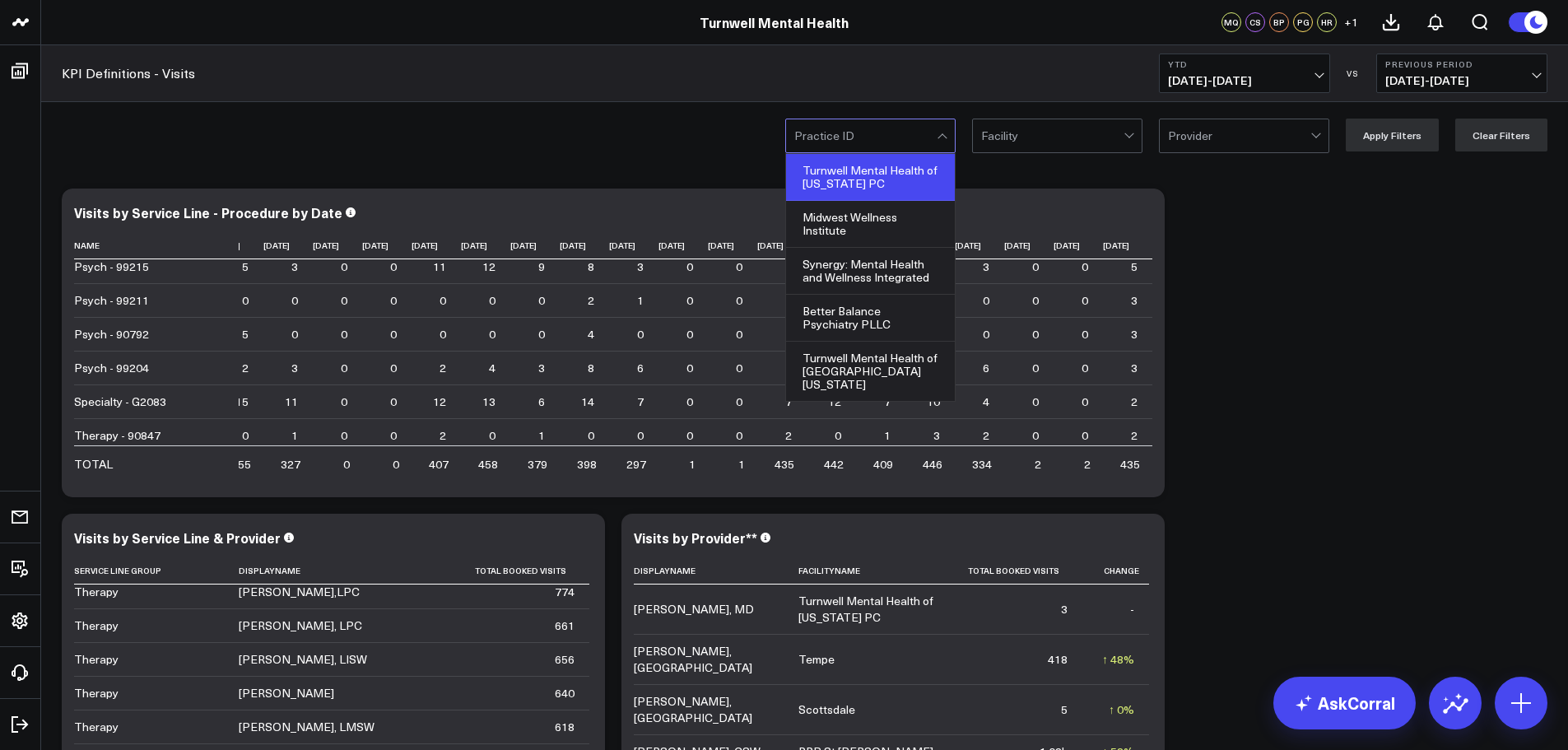
click at [899, 162] on div "Turnwell Mental Health of [US_STATE] PC" at bounding box center [871, 177] width 169 height 47
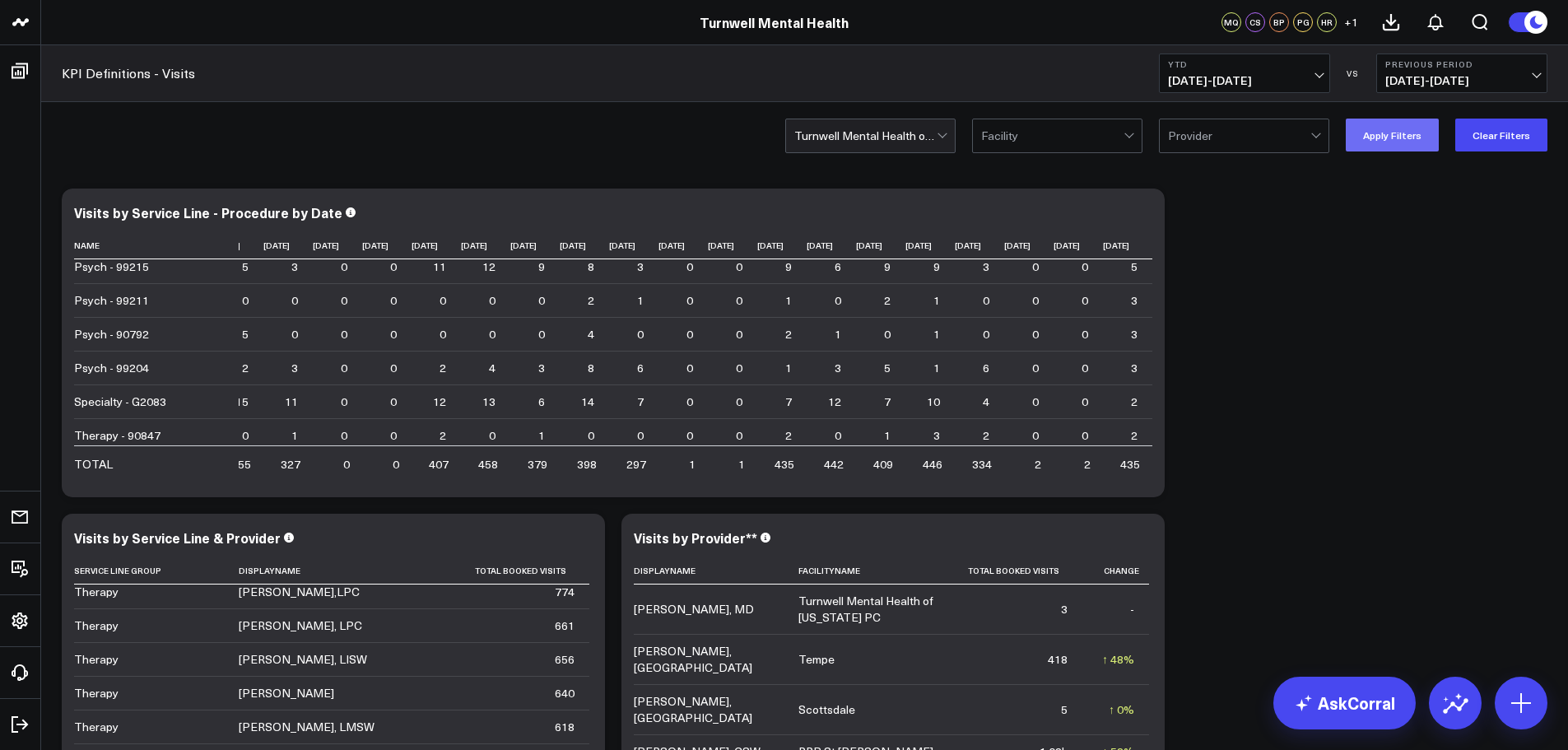
click at [1413, 140] on button "Apply Filters" at bounding box center [1393, 135] width 93 height 33
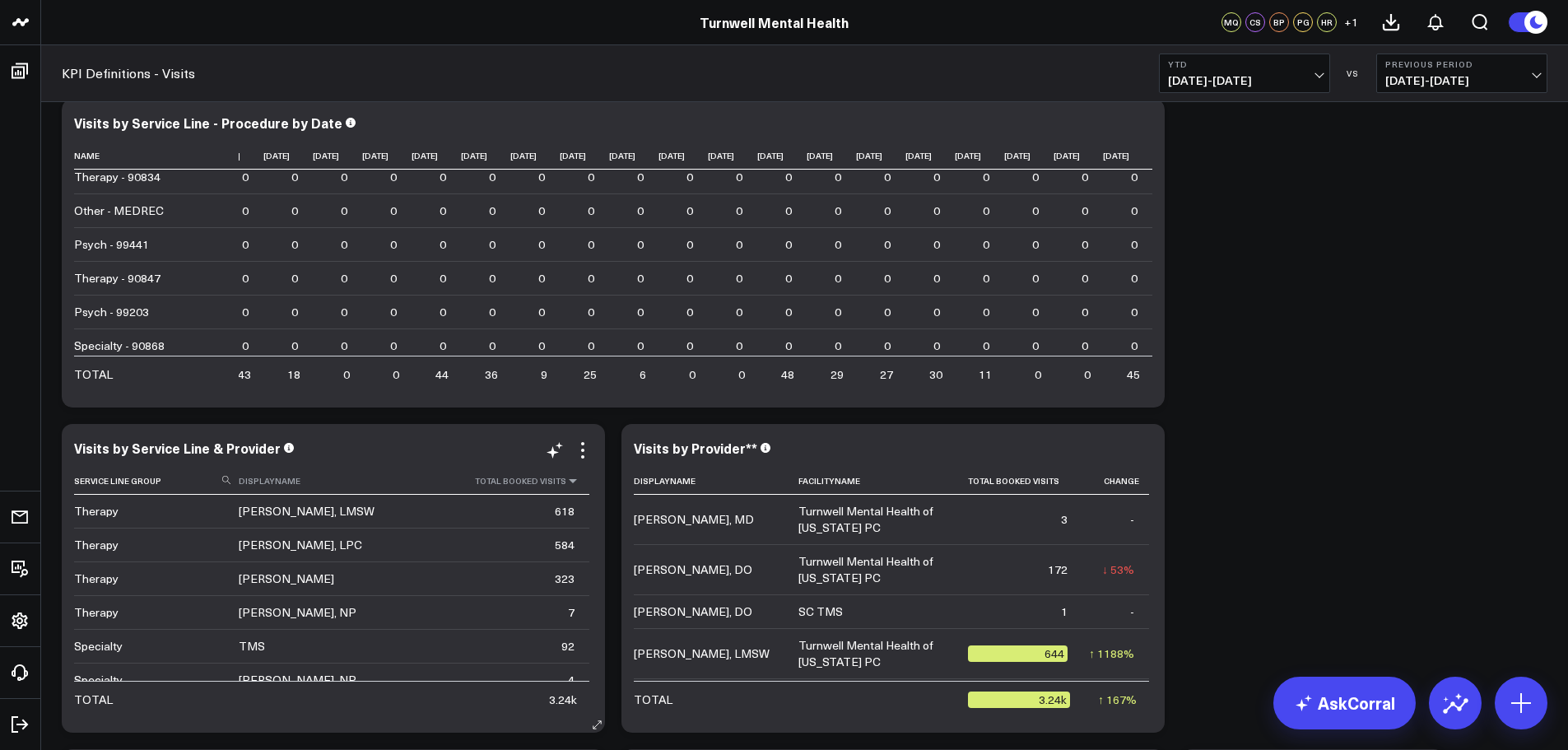
scroll to position [172, 0]
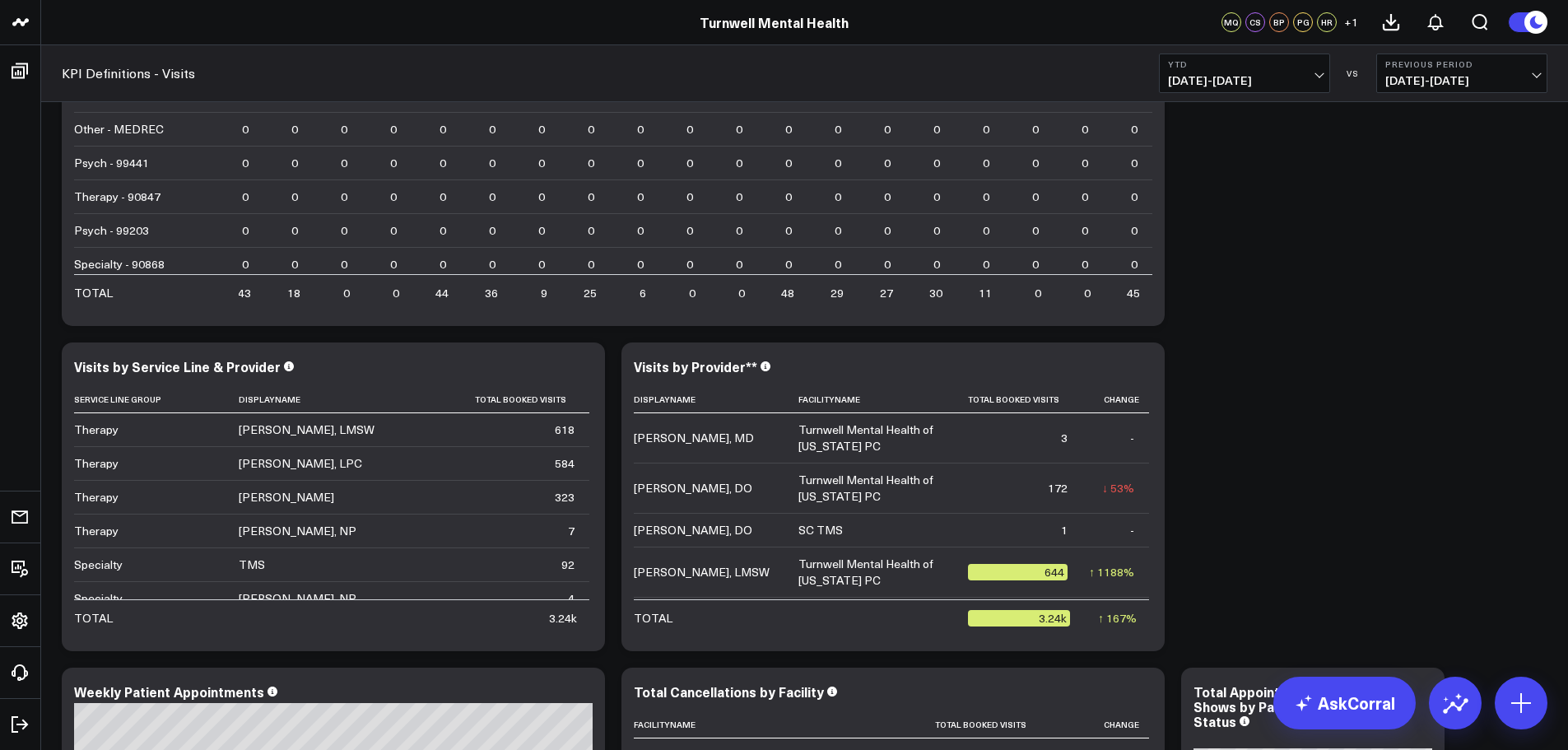
click at [1308, 77] on span "[DATE] - [DATE]" at bounding box center [1245, 80] width 153 height 13
click at [1253, 141] on link "Last 7 Days" at bounding box center [1245, 140] width 170 height 31
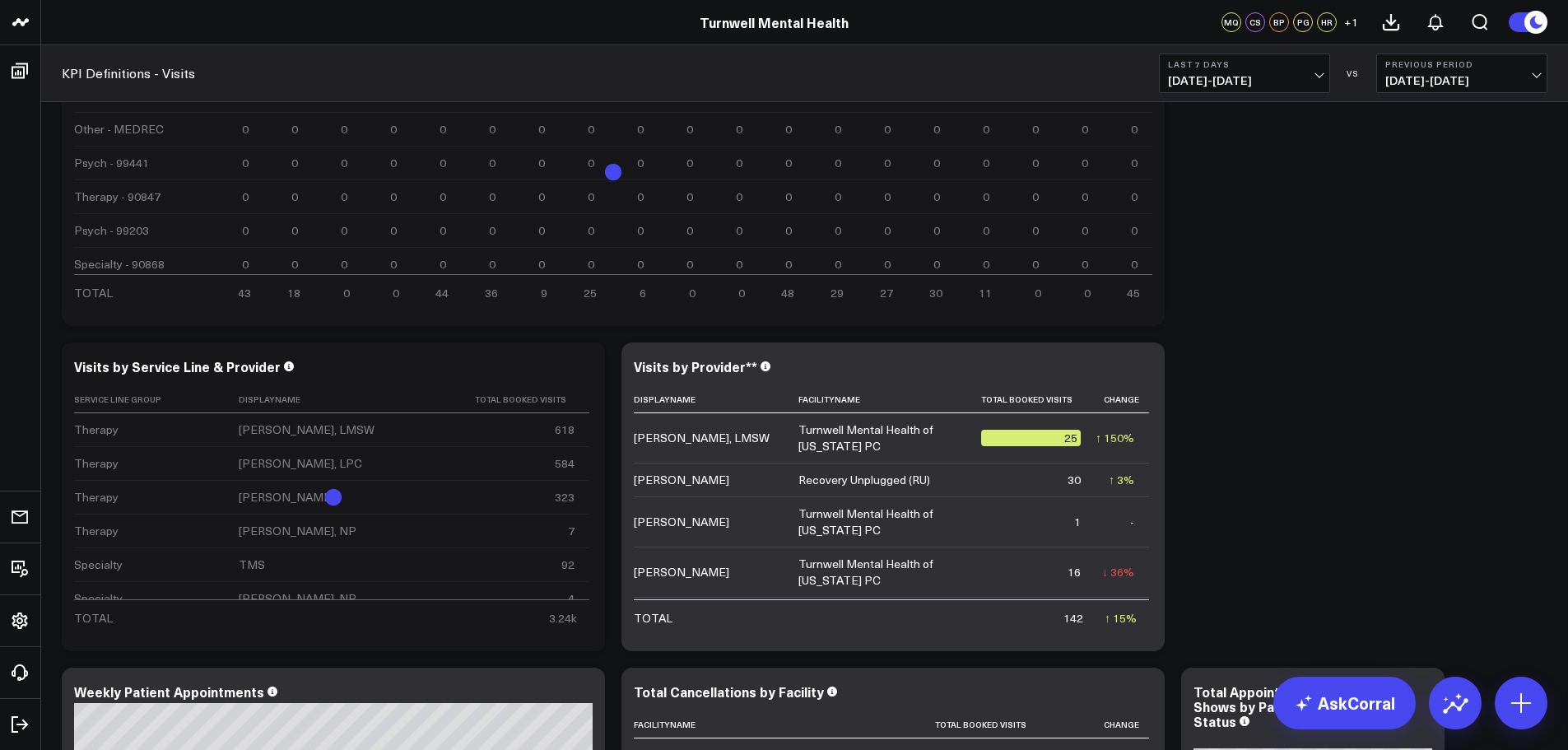
scroll to position [15, 0]
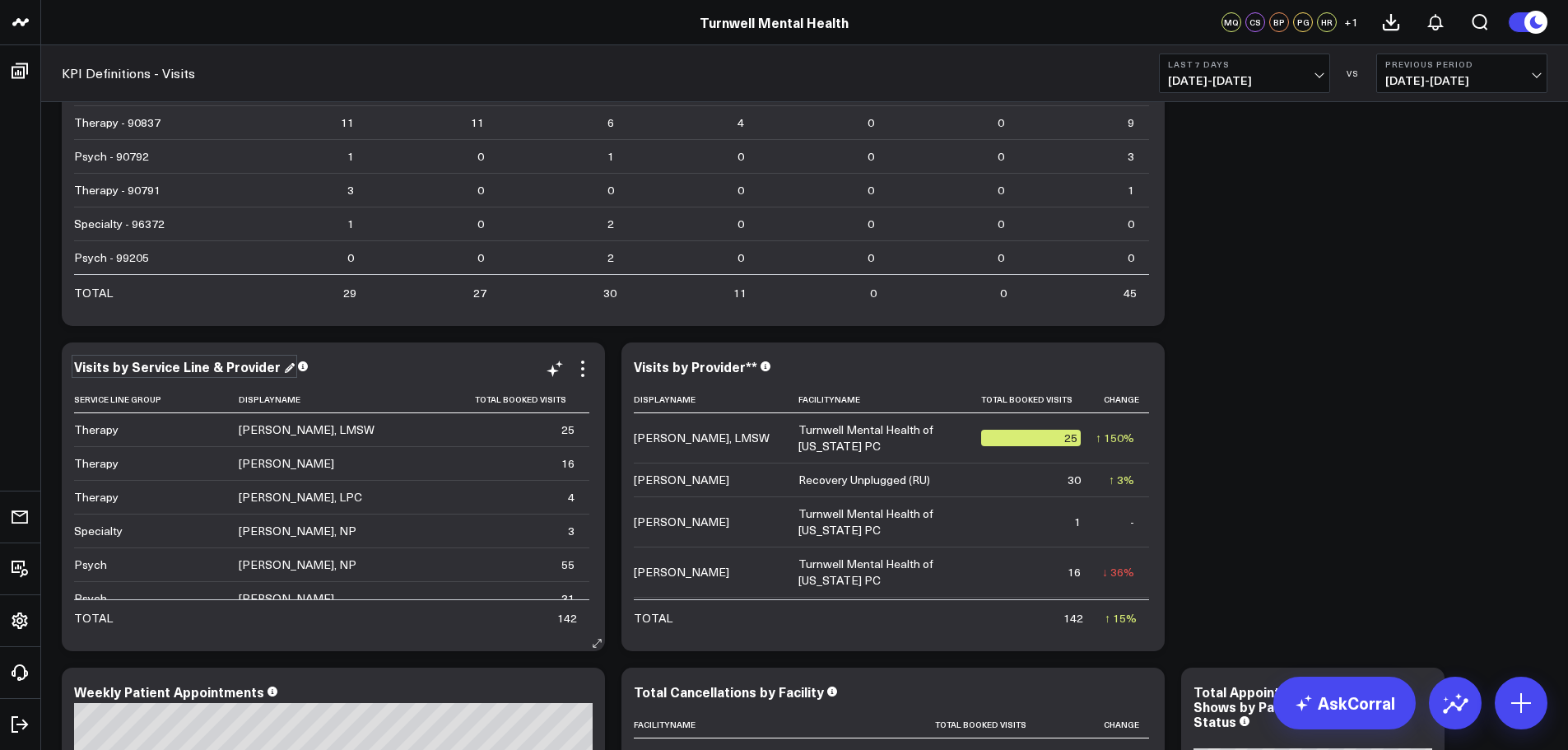
click at [270, 365] on div "Visits by Service Line & Provider" at bounding box center [184, 366] width 221 height 18
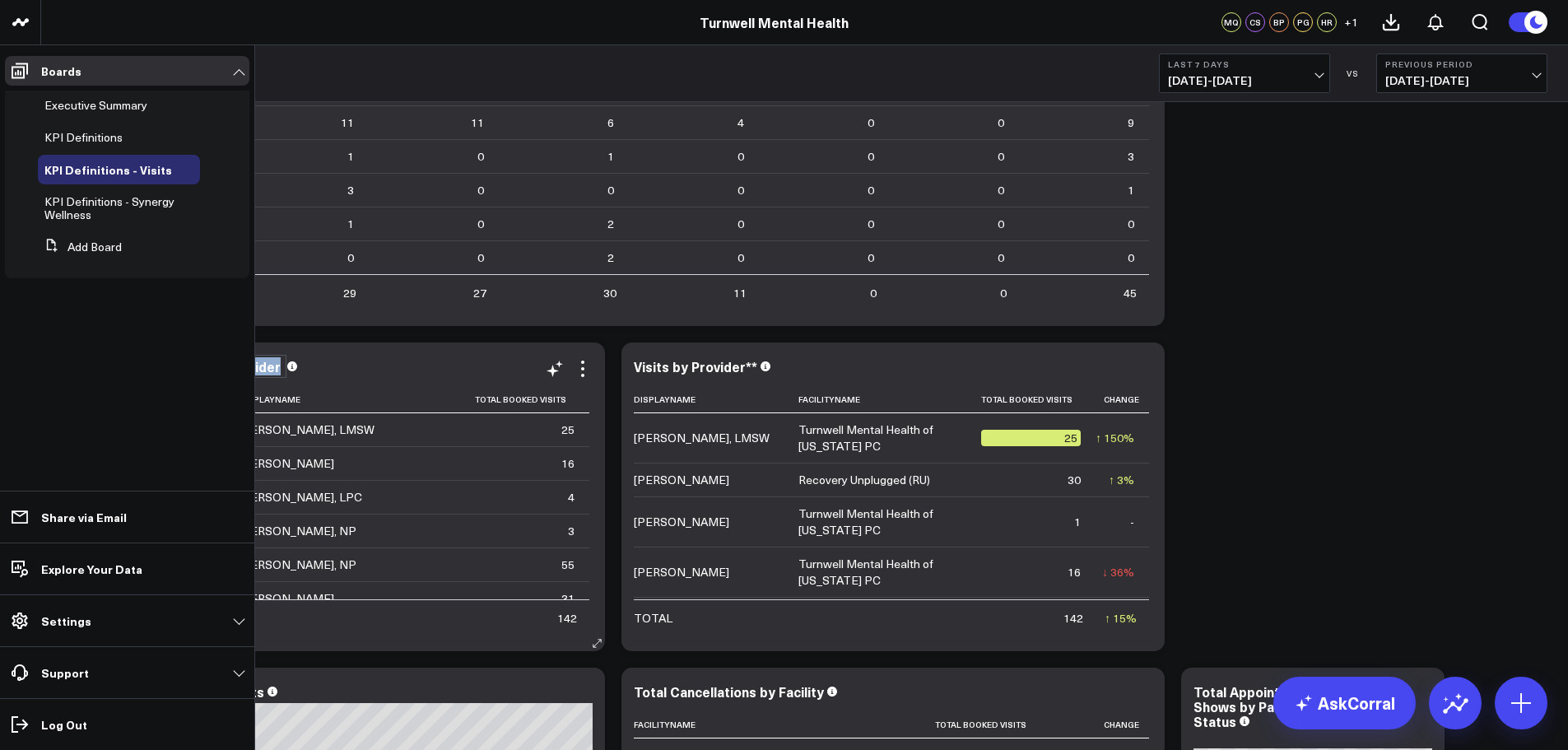
drag, startPoint x: 270, startPoint y: 365, endPoint x: 0, endPoint y: 380, distance: 270.4
click at [0, 377] on div "Turnwell Mental Health Turnwell Mental Health MQ CS BP PG HR + 1 KPI Definition…" at bounding box center [784, 618] width 1568 height 1579
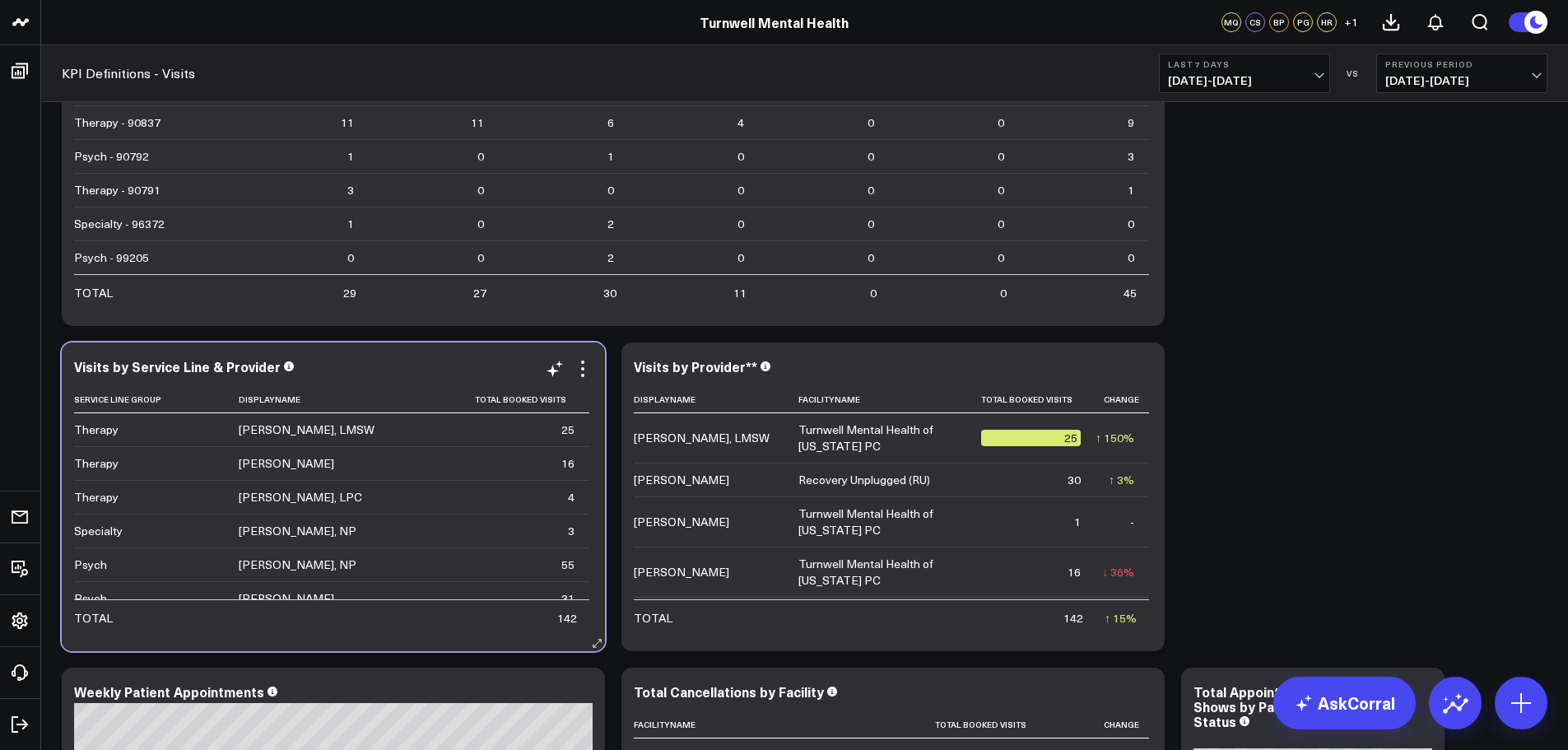
click at [284, 372] on span at bounding box center [288, 365] width 10 height 15
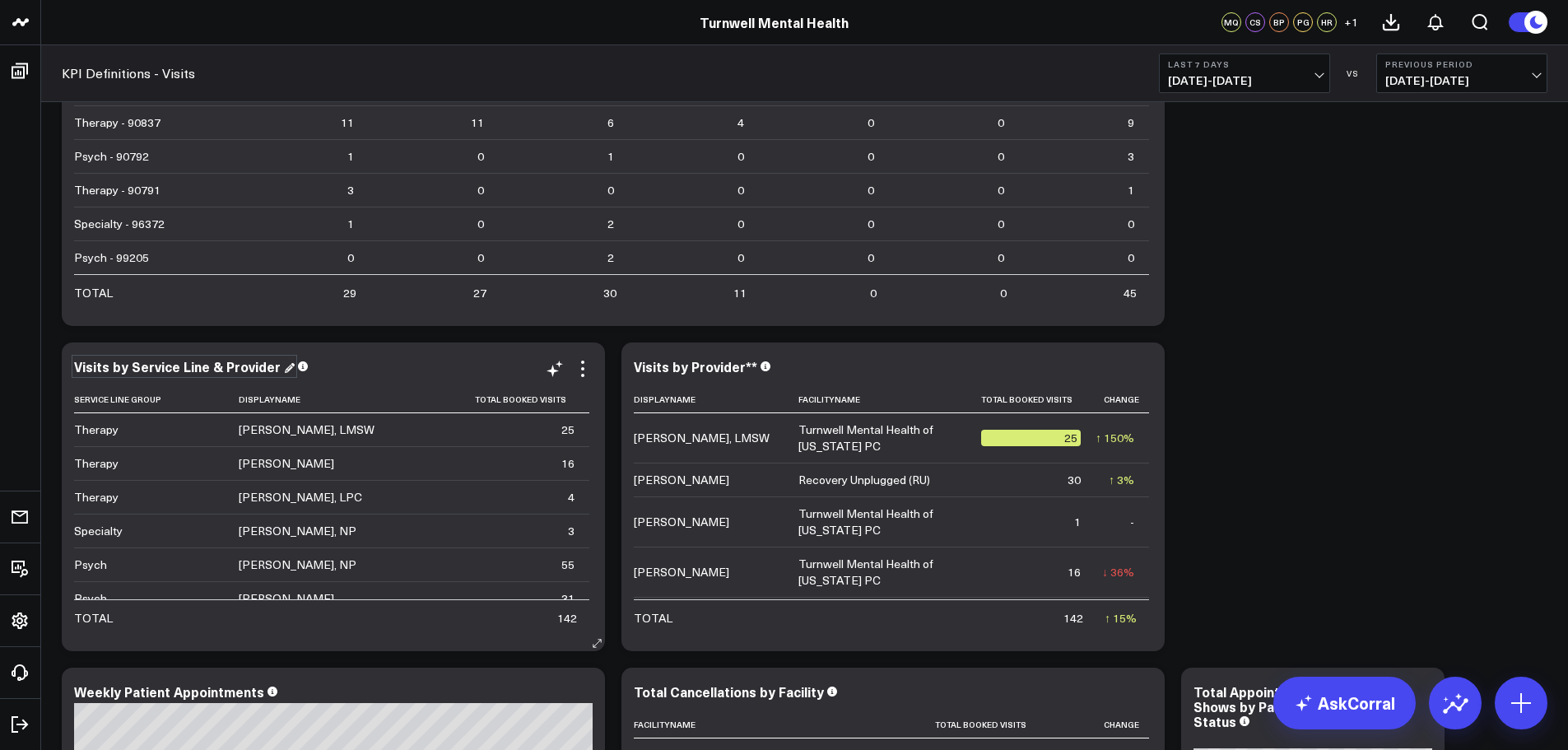
click at [274, 374] on div "Visits by Service Line & Provider" at bounding box center [184, 366] width 221 height 18
drag, startPoint x: 274, startPoint y: 374, endPoint x: 74, endPoint y: 397, distance: 201.3
click at [74, 397] on div "Visits by Service Line & Provider Service Line Group Displayname Total Booked V…" at bounding box center [332, 496] width 518 height 276
copy div "Visits by Service Line & Provider"
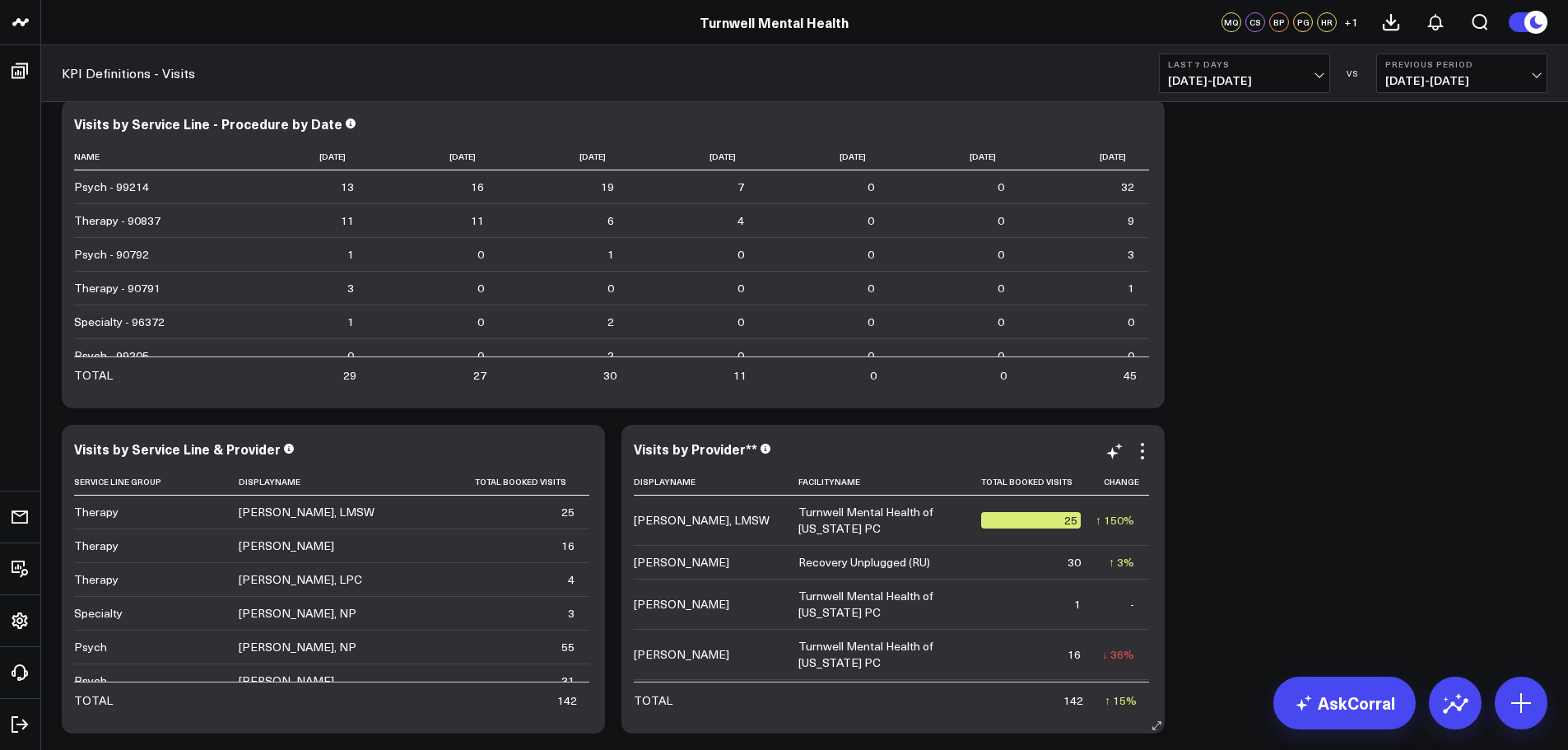
click at [707, 461] on div "Visits by Provider** Displayname Facilityname Total Booked Visits Change [PERSO…" at bounding box center [892, 578] width 518 height 276
click at [713, 454] on div "Visits by Provider**" at bounding box center [702, 448] width 137 height 18
click at [735, 450] on div "Visits by Provider**" at bounding box center [696, 448] width 127 height 18
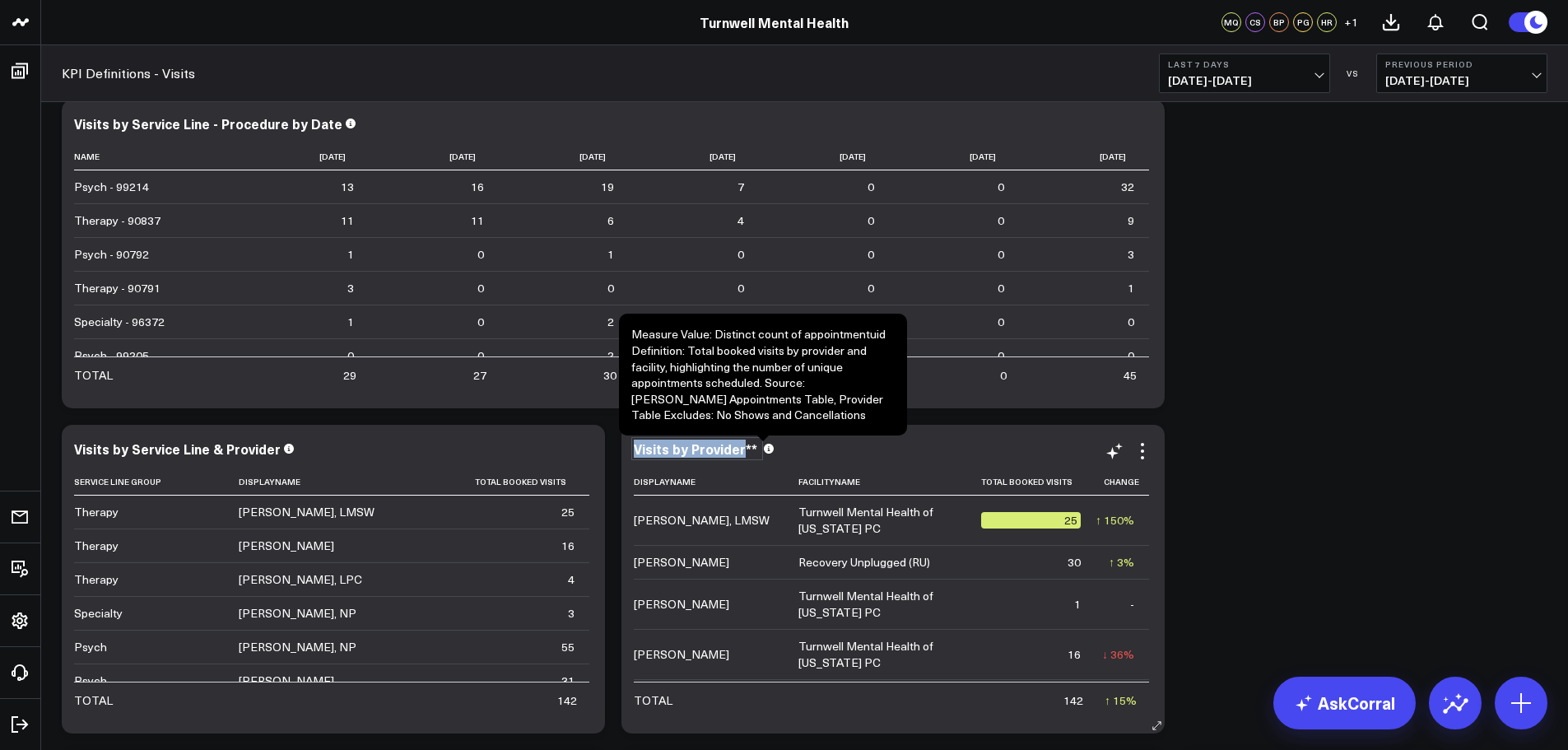
copy div "Visits by Provider"
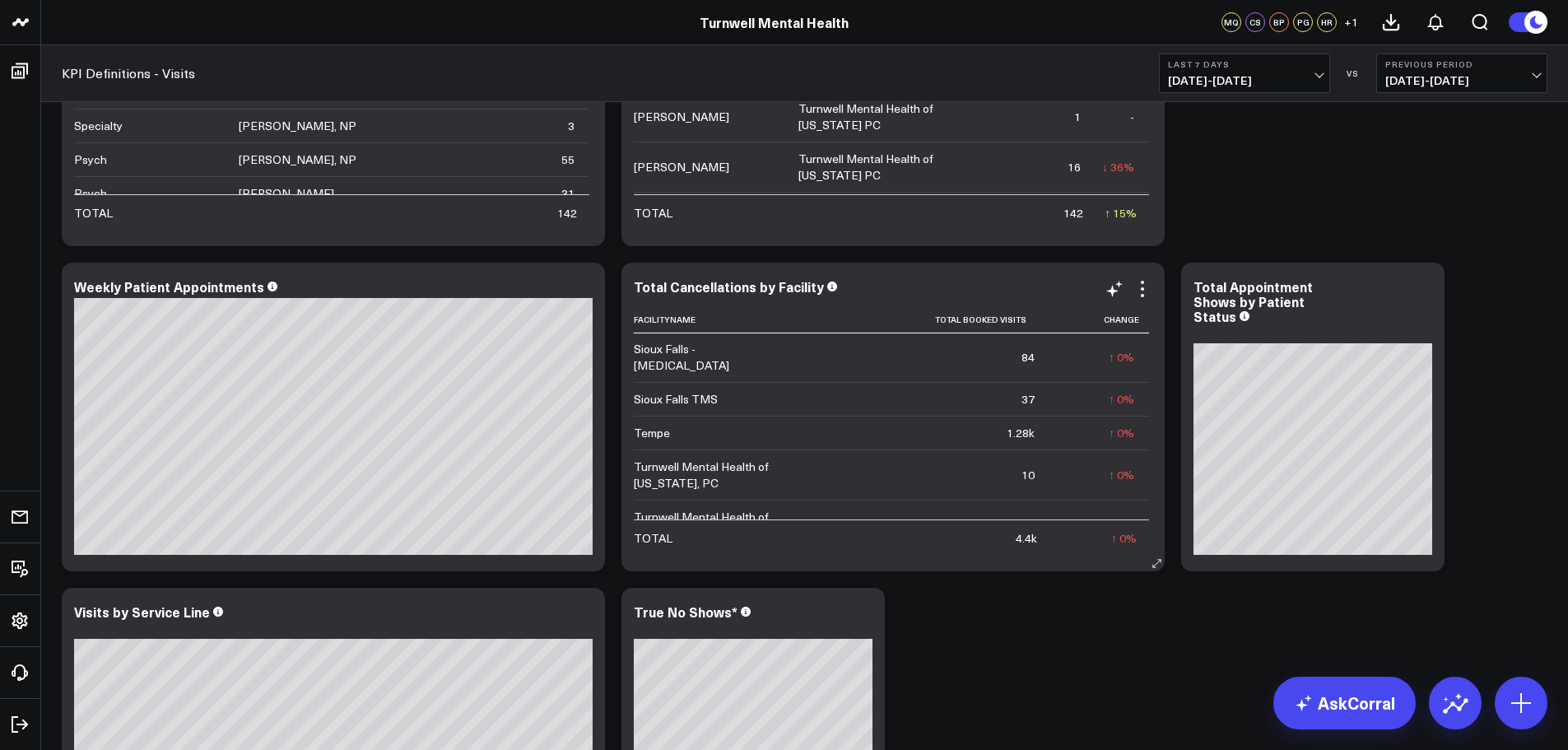
scroll to position [319, 0]
click at [795, 286] on div "Total Cancellations by Facility" at bounding box center [735, 287] width 204 height 18
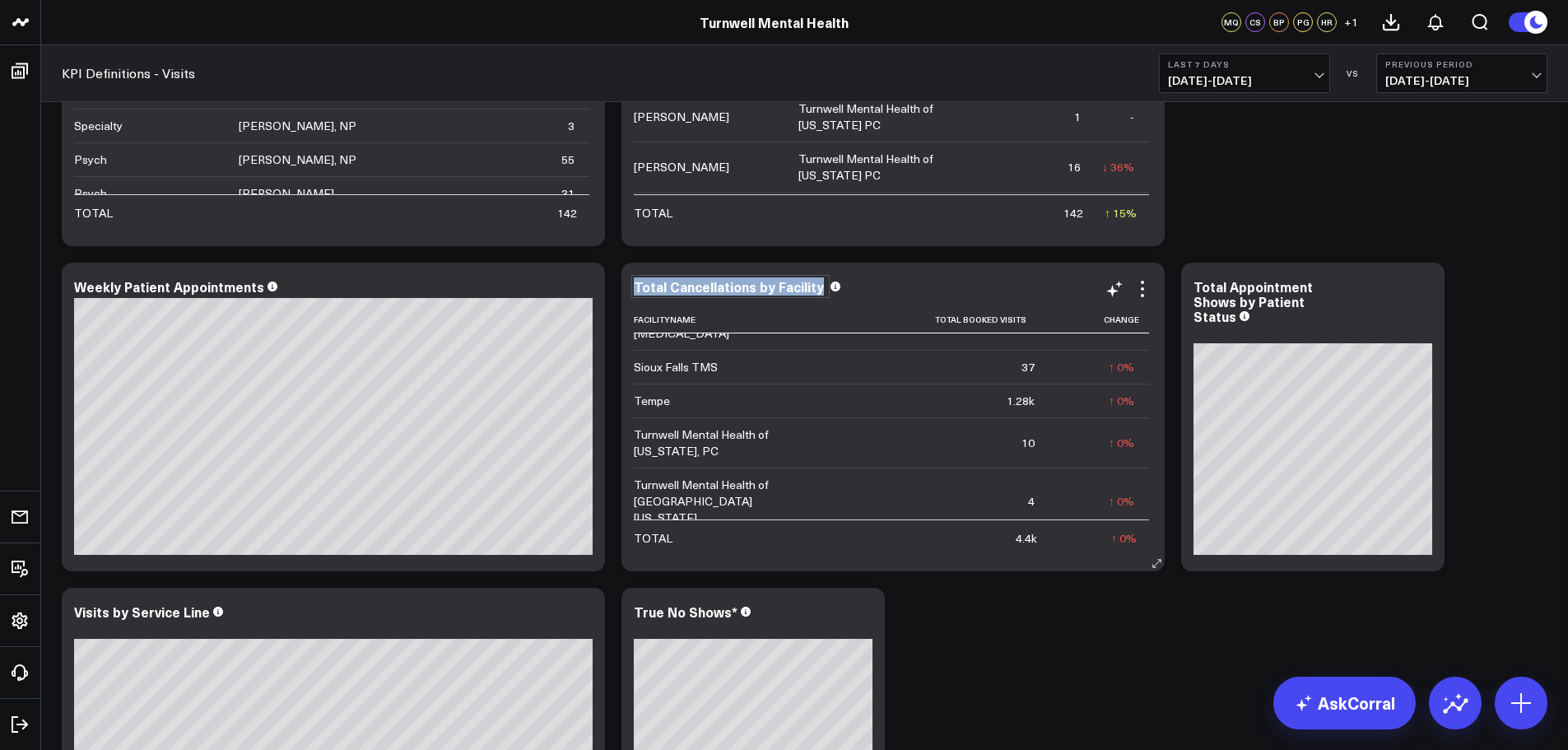
copy div "Total Cancellations by Facility"
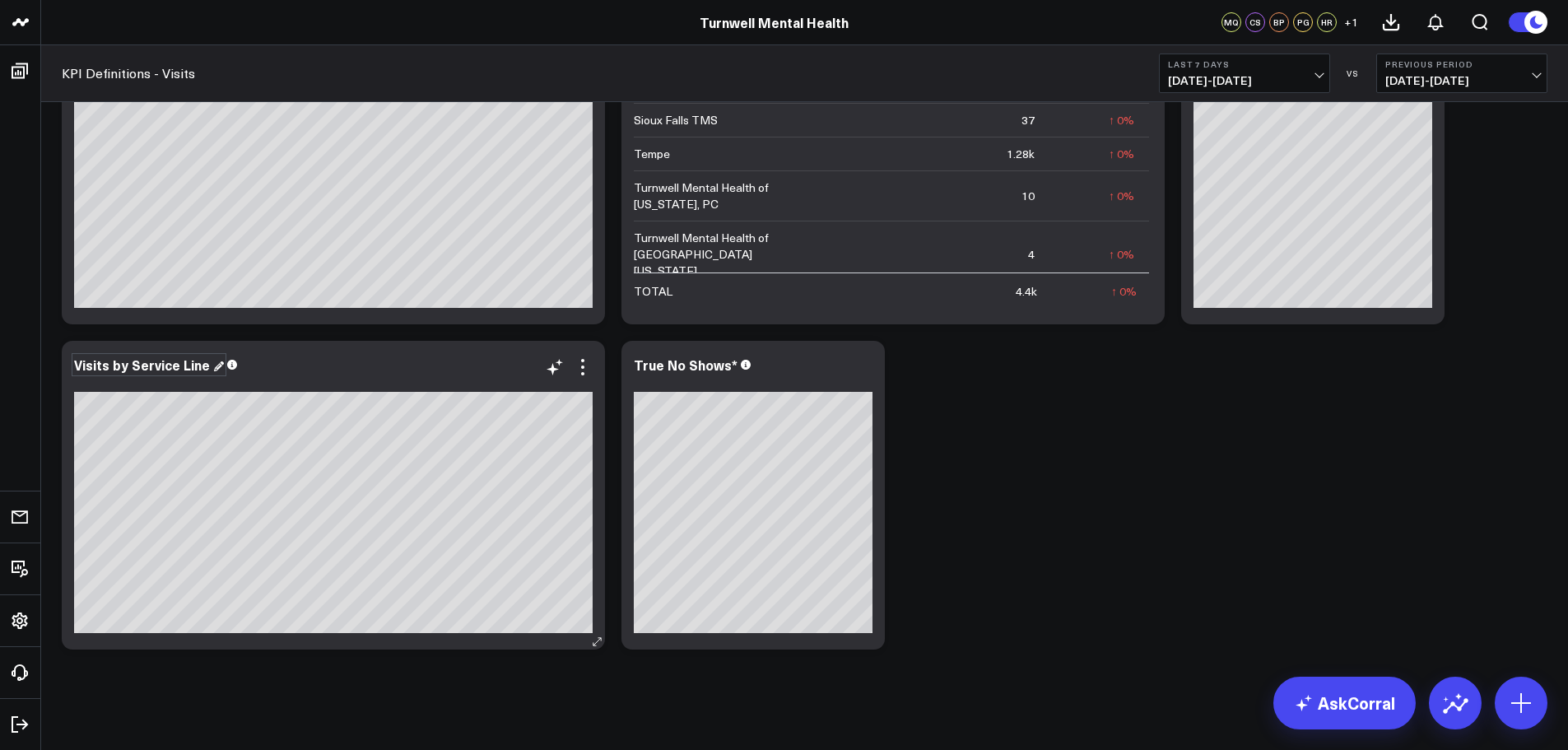
click at [197, 366] on div "Visits by Service Line" at bounding box center [148, 365] width 150 height 18
click at [199, 366] on div "Visits by Service Line" at bounding box center [143, 365] width 139 height 18
copy div "Visits by Service Line"
click at [707, 368] on div "True No Shows*" at bounding box center [692, 365] width 118 height 18
copy div "True No Shows"
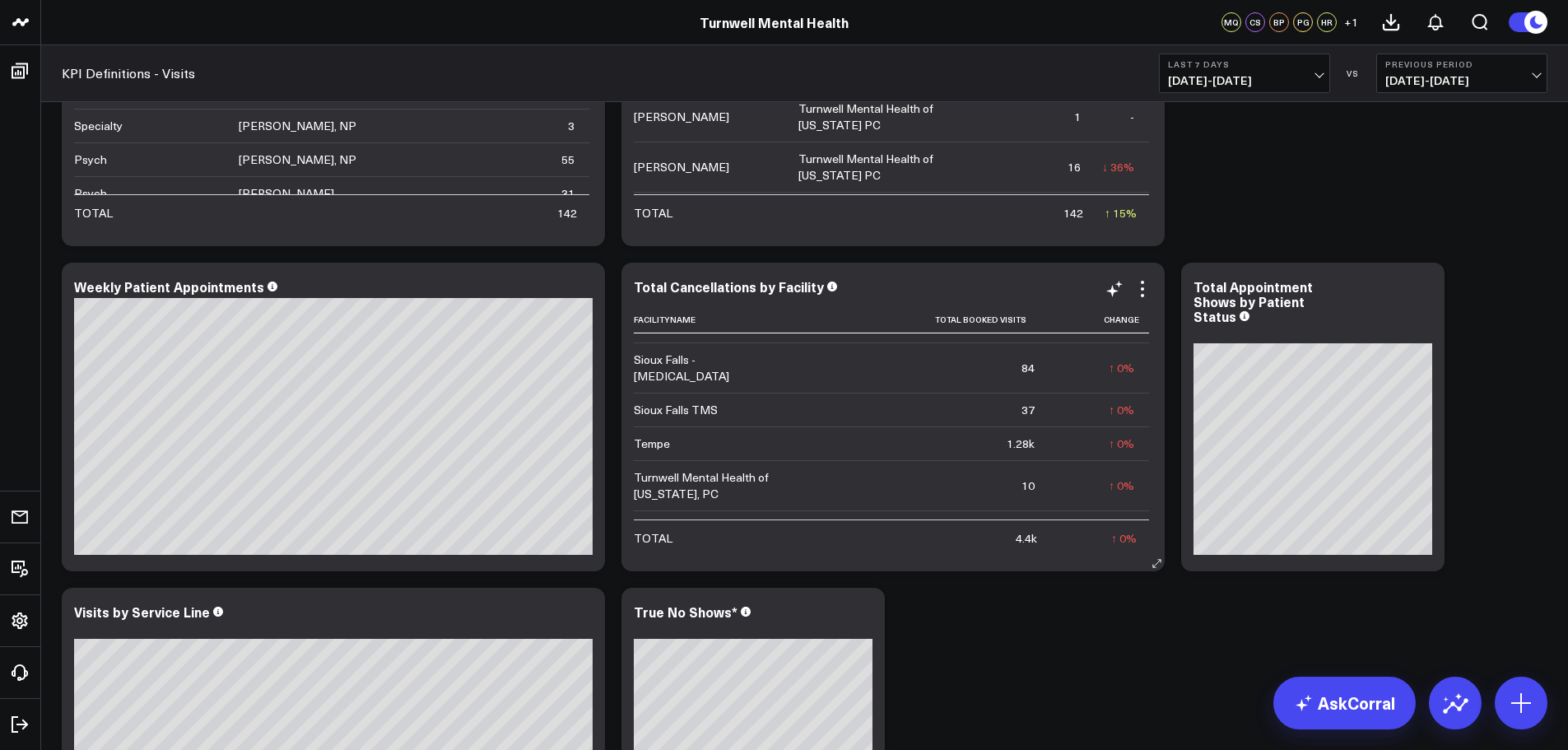
scroll to position [319, 0]
click at [1240, 85] on span "[DATE] - [DATE]" at bounding box center [1245, 80] width 153 height 13
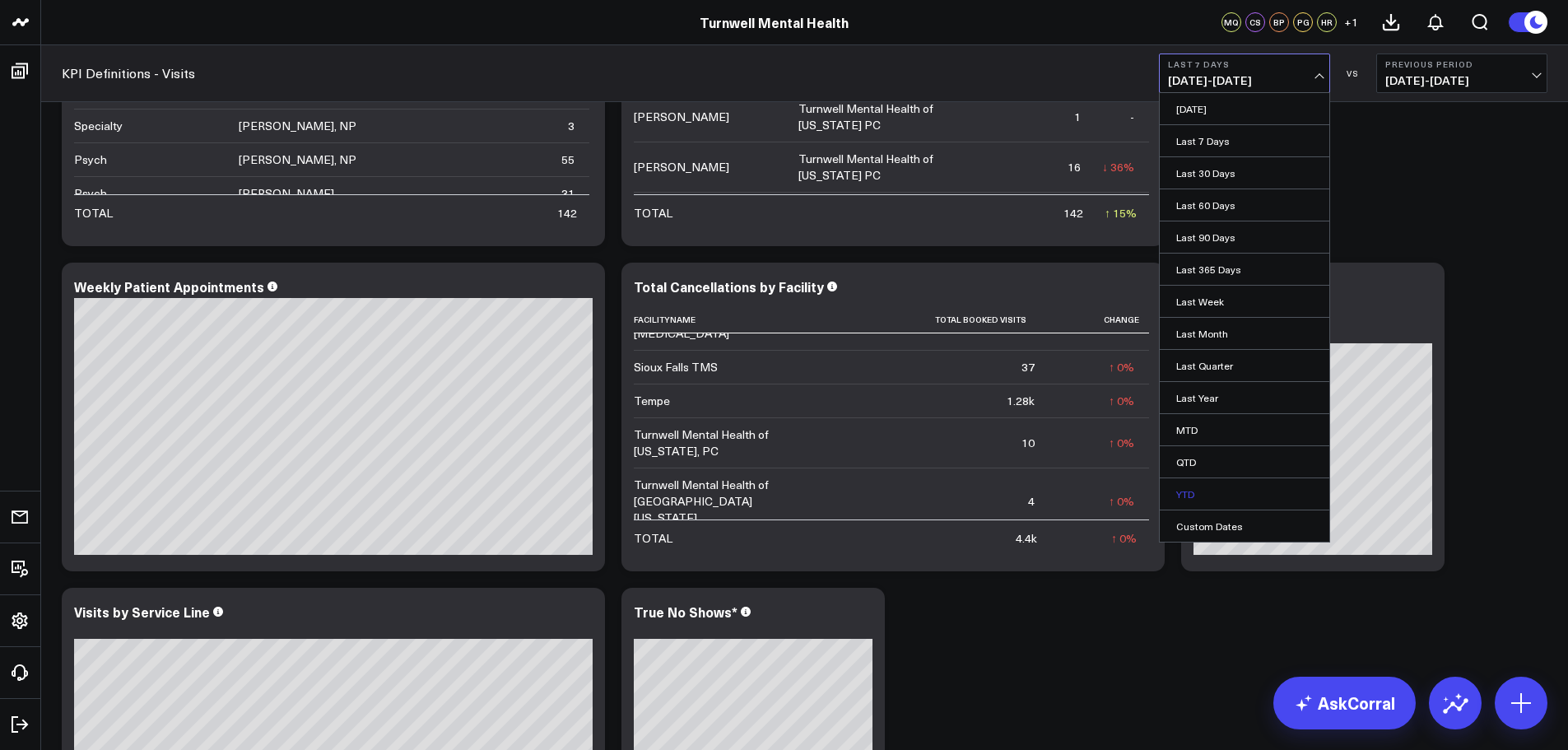
click at [1214, 497] on link "YTD" at bounding box center [1245, 493] width 170 height 31
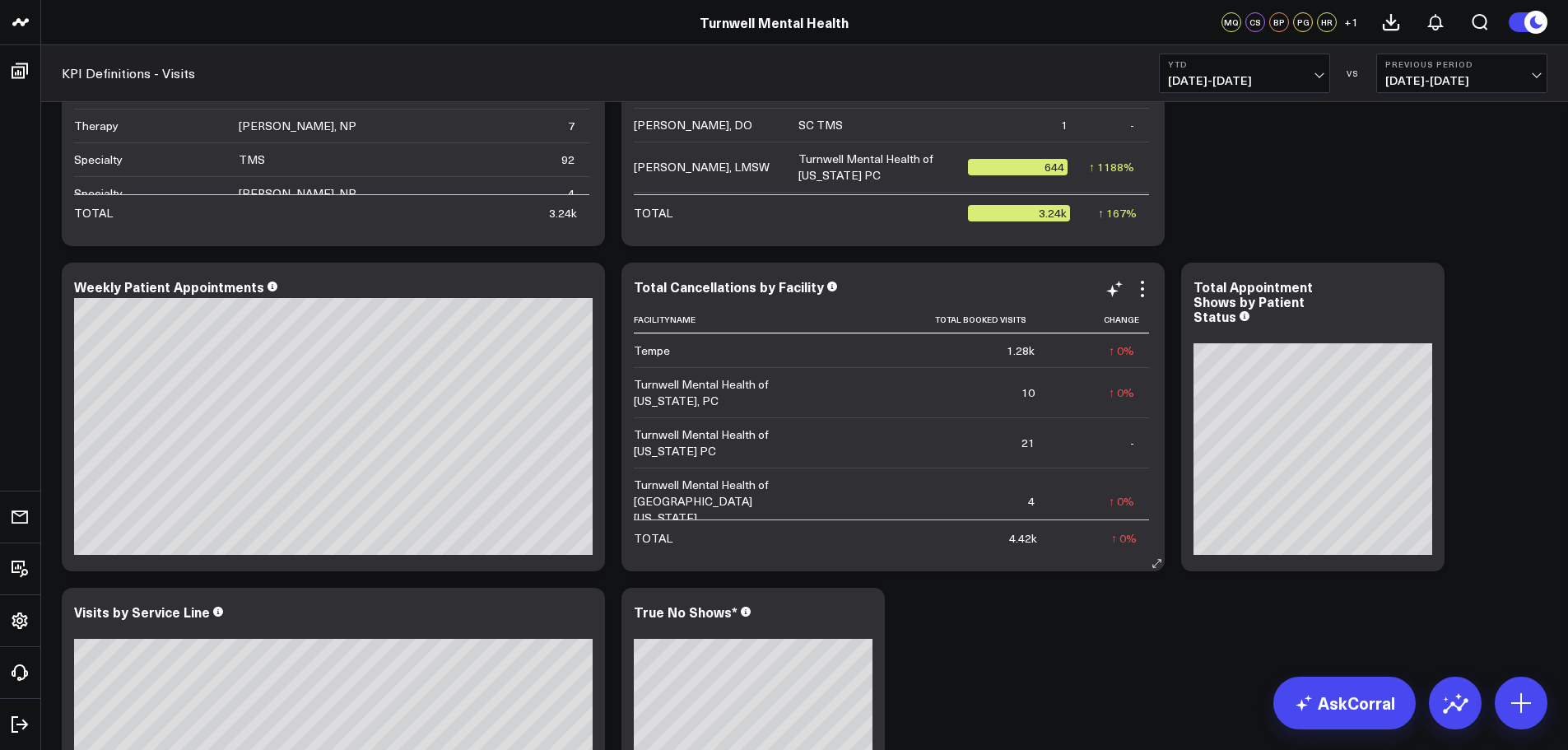
scroll to position [287, 0]
click at [1298, 64] on b "YTD" at bounding box center [1245, 64] width 153 height 10
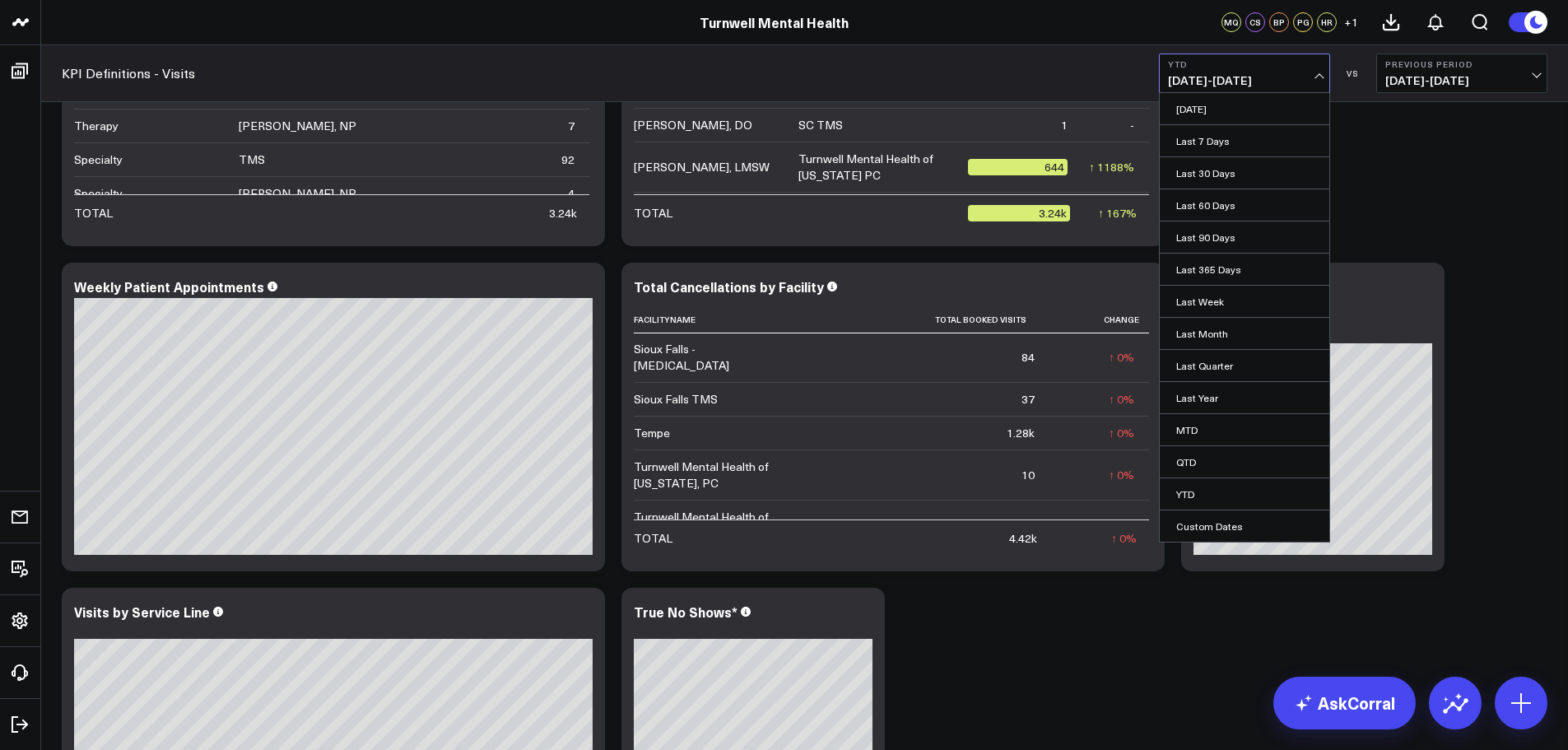
click at [1232, 208] on link "Last 60 Days" at bounding box center [1245, 205] width 170 height 31
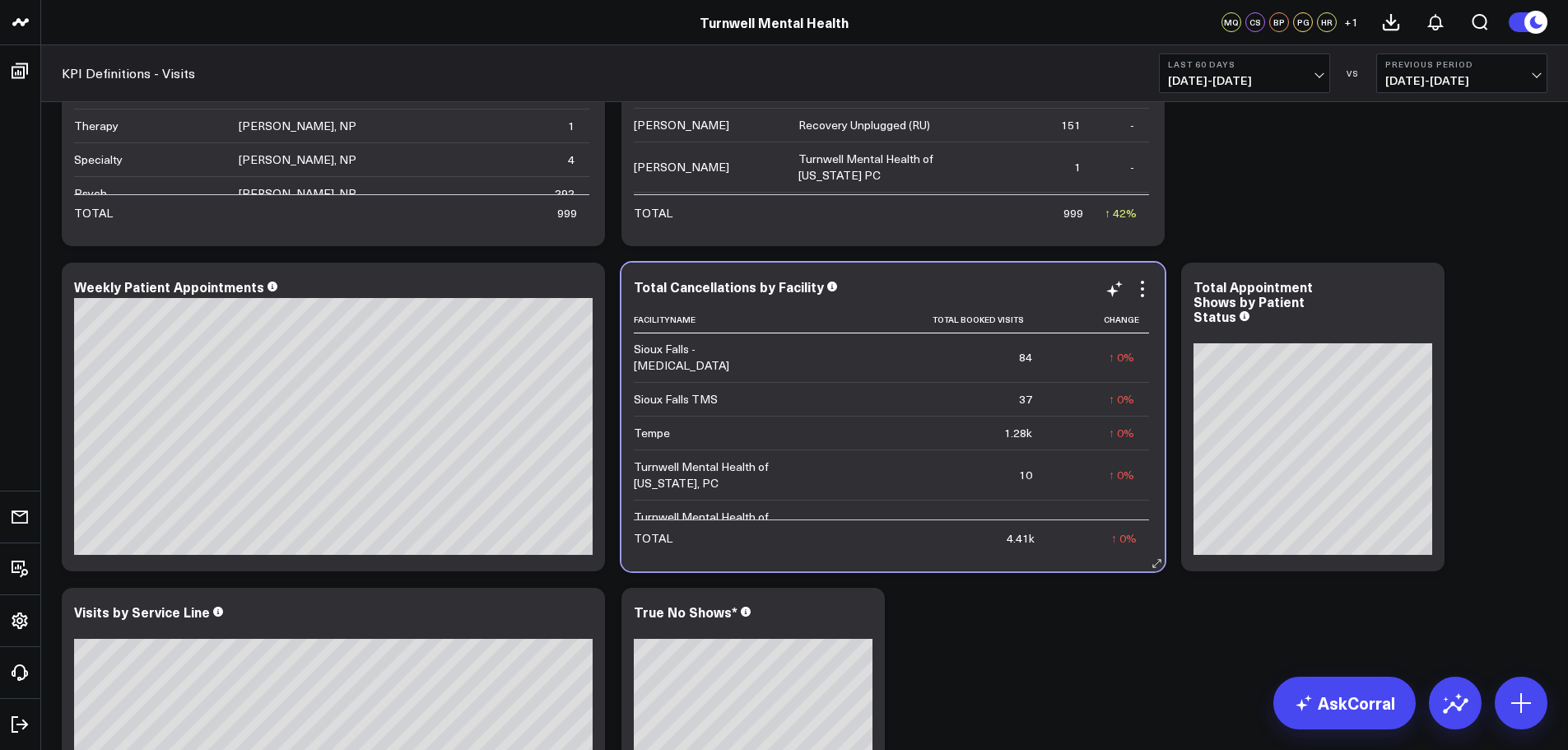
click at [1010, 499] on td "4" at bounding box center [923, 525] width 249 height 50
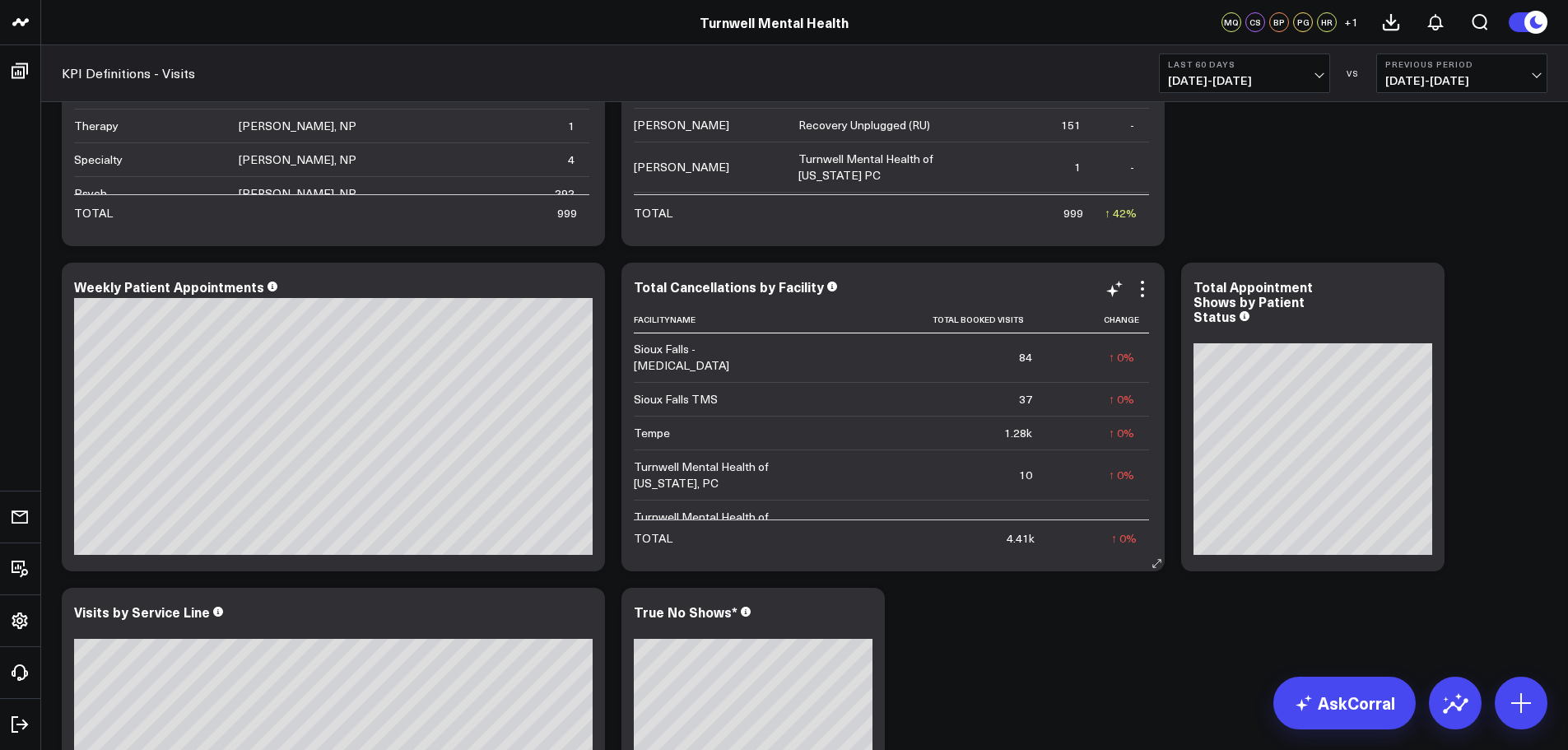
click at [1038, 499] on td "4" at bounding box center [923, 525] width 249 height 50
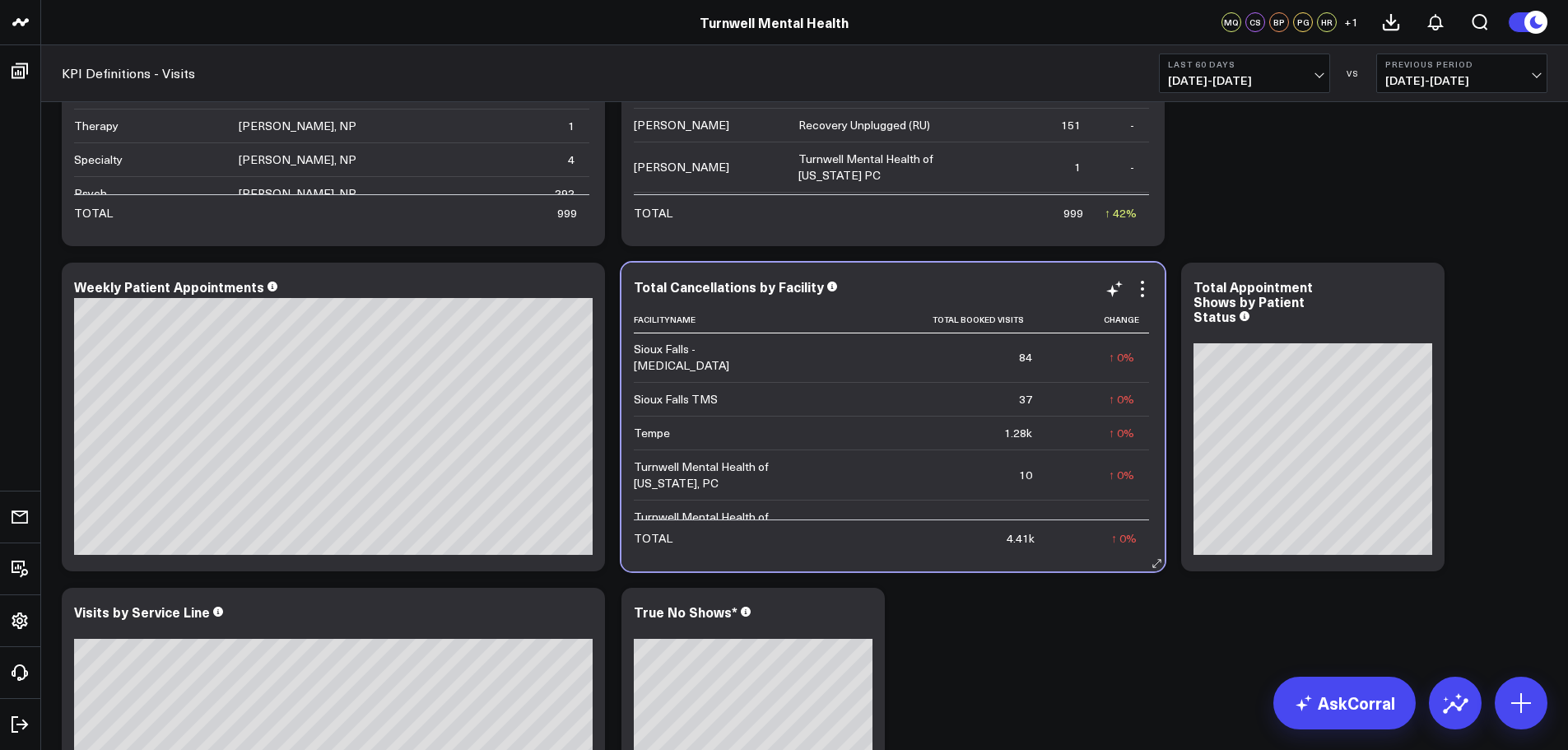
click at [1026, 516] on div "4" at bounding box center [1029, 525] width 6 height 16
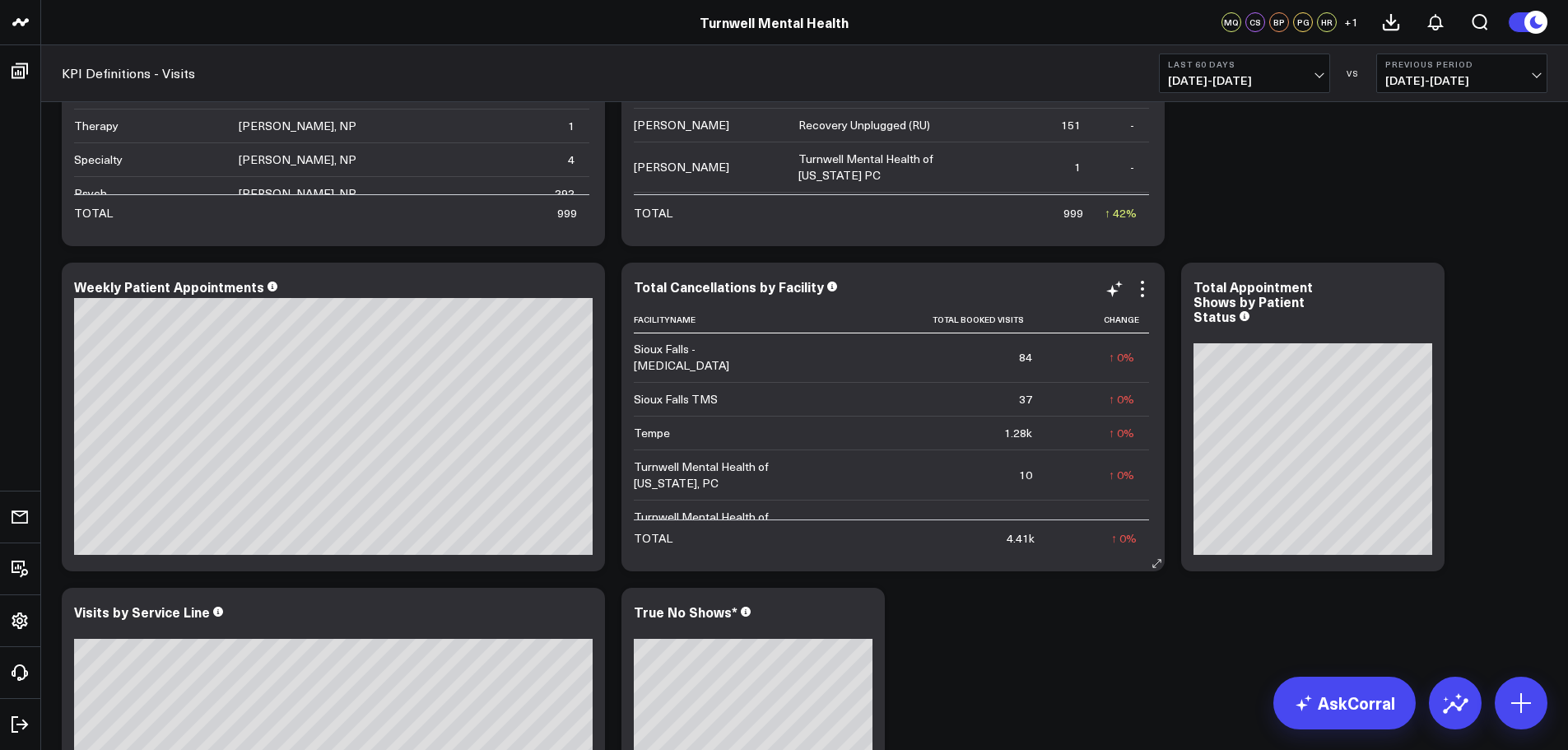
click at [1113, 499] on td "↓ 20% Previous 5" at bounding box center [1098, 525] width 102 height 50
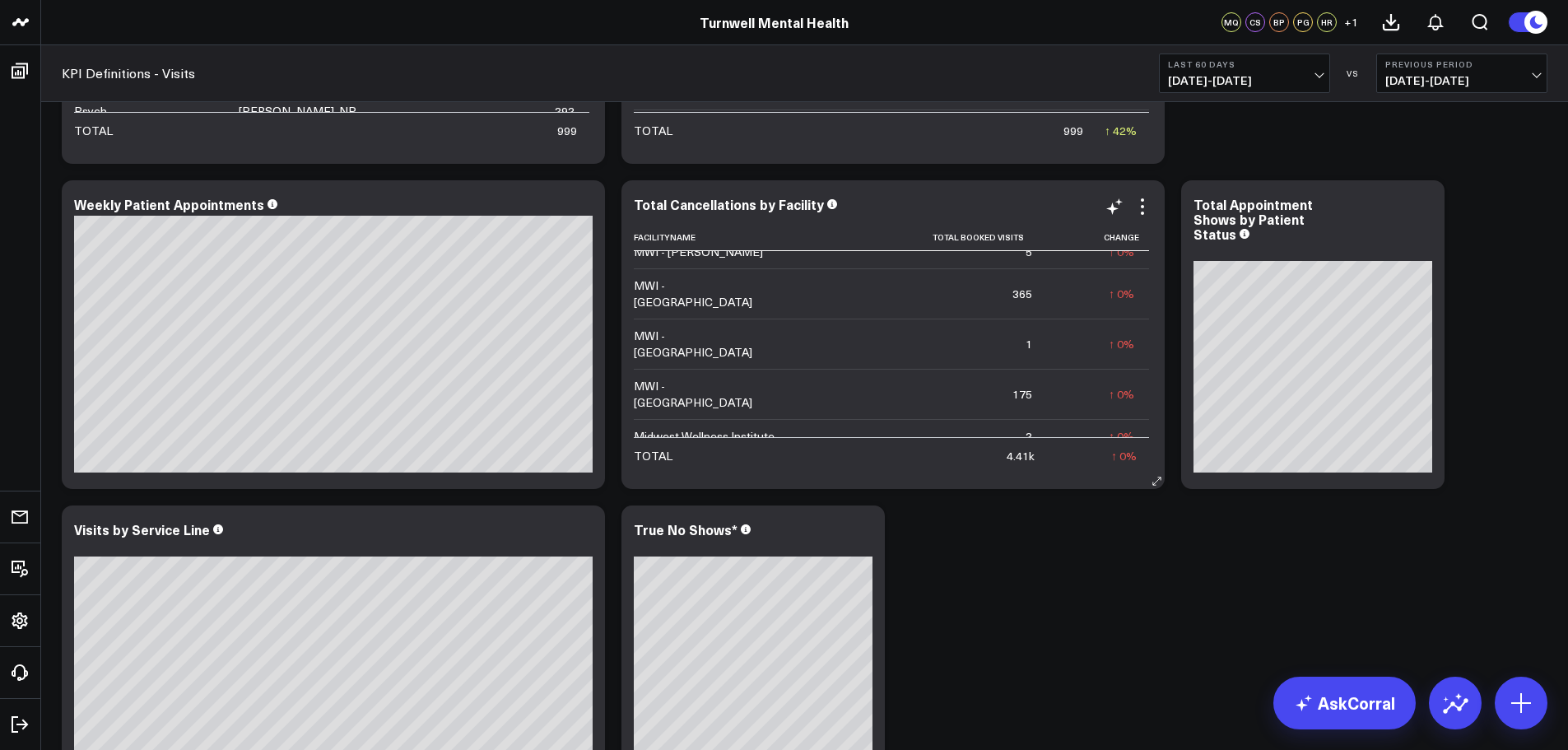
scroll to position [40, 0]
click at [1233, 84] on span "[DATE] - [DATE]" at bounding box center [1245, 80] width 153 height 13
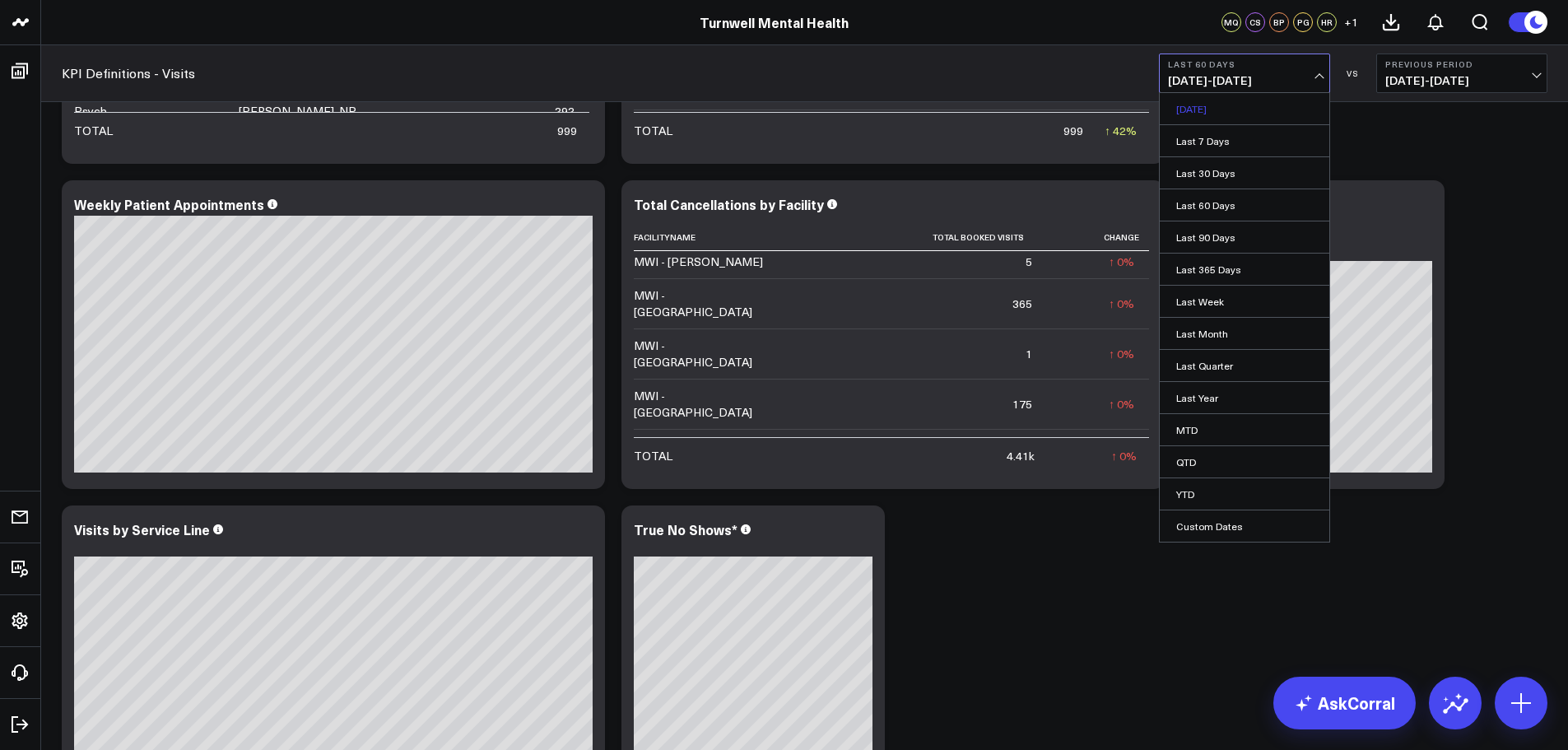
click at [1235, 113] on link "[DATE]" at bounding box center [1245, 109] width 170 height 31
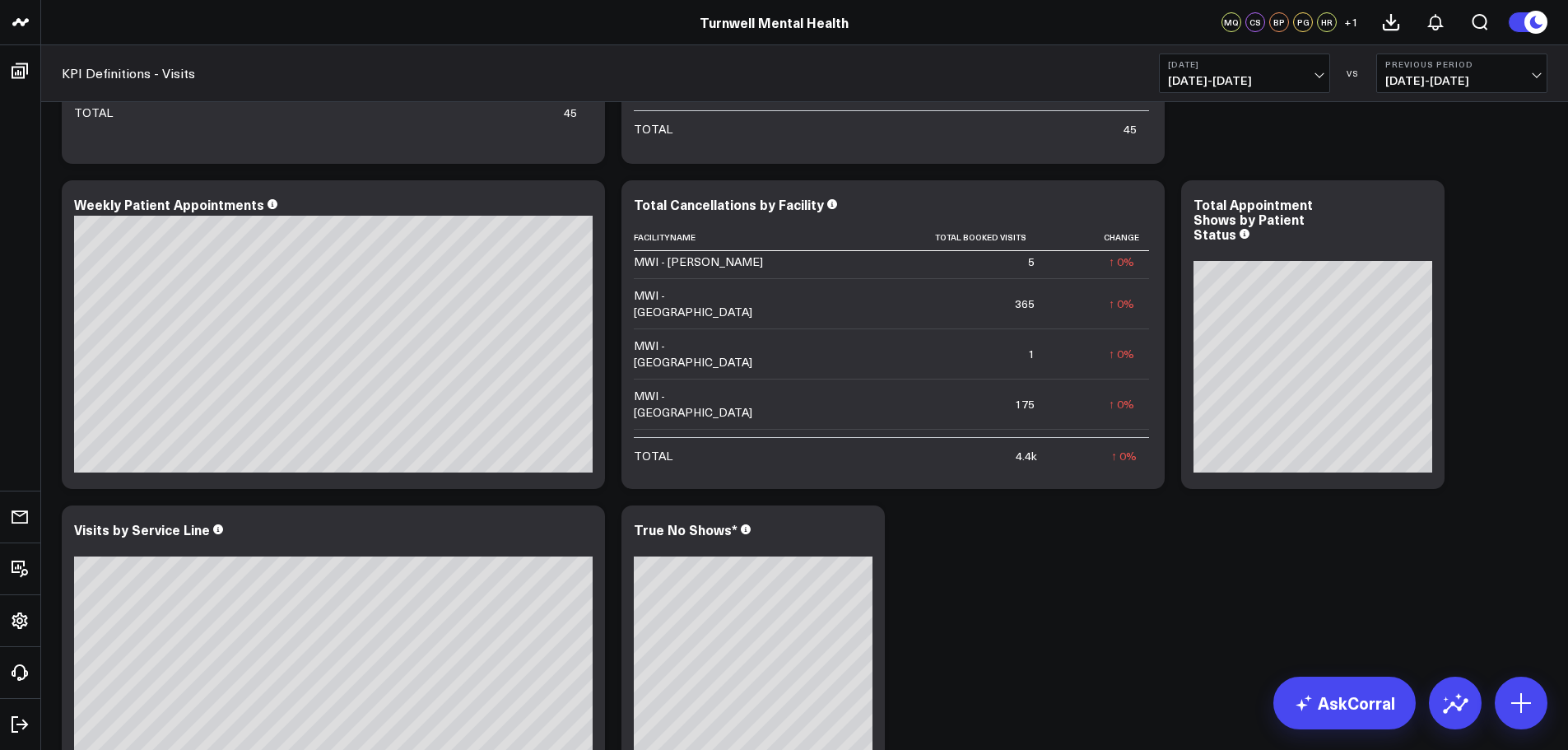
click at [1255, 81] on span "[DATE] - [DATE]" at bounding box center [1245, 80] width 153 height 13
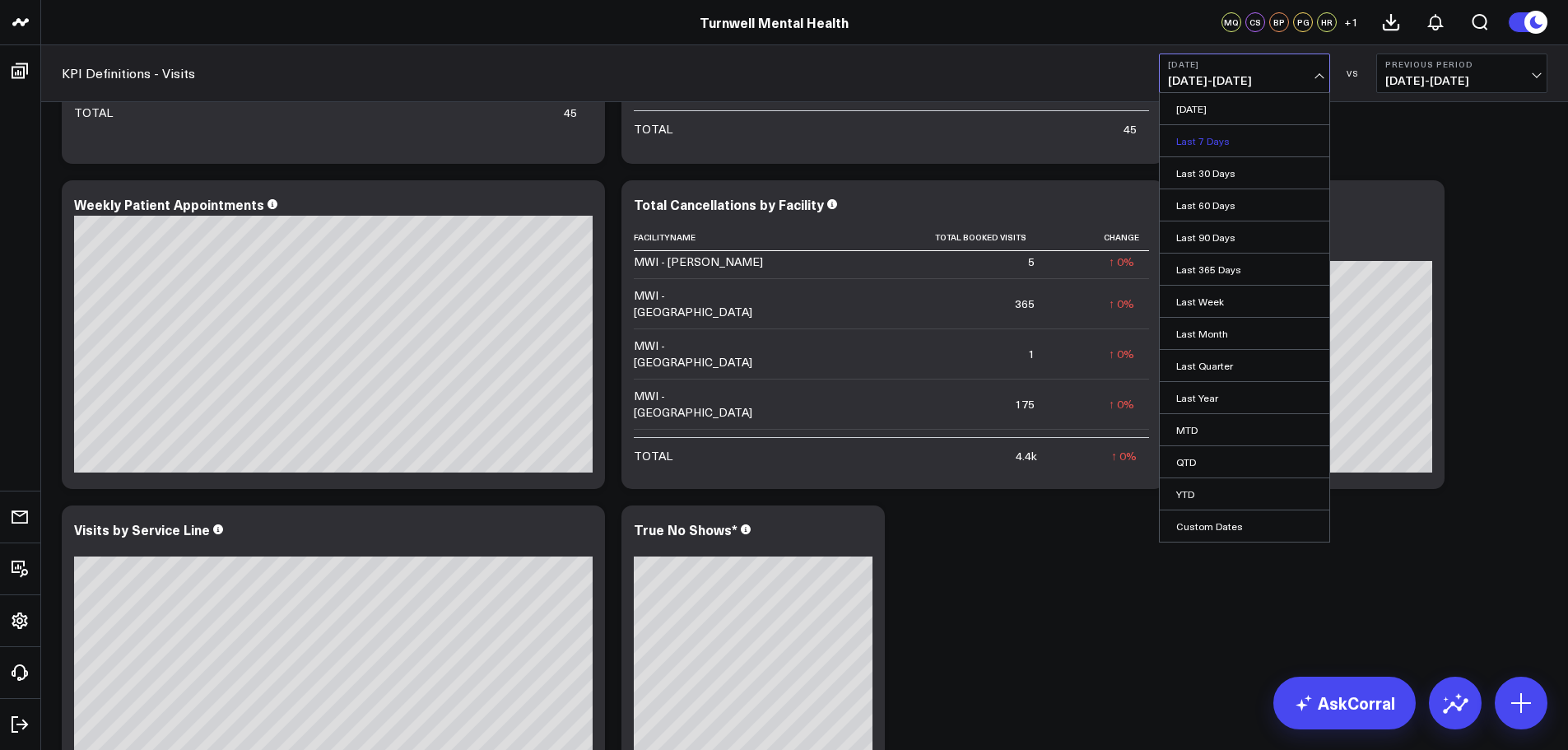
click at [1252, 131] on link "Last 7 Days" at bounding box center [1245, 140] width 170 height 31
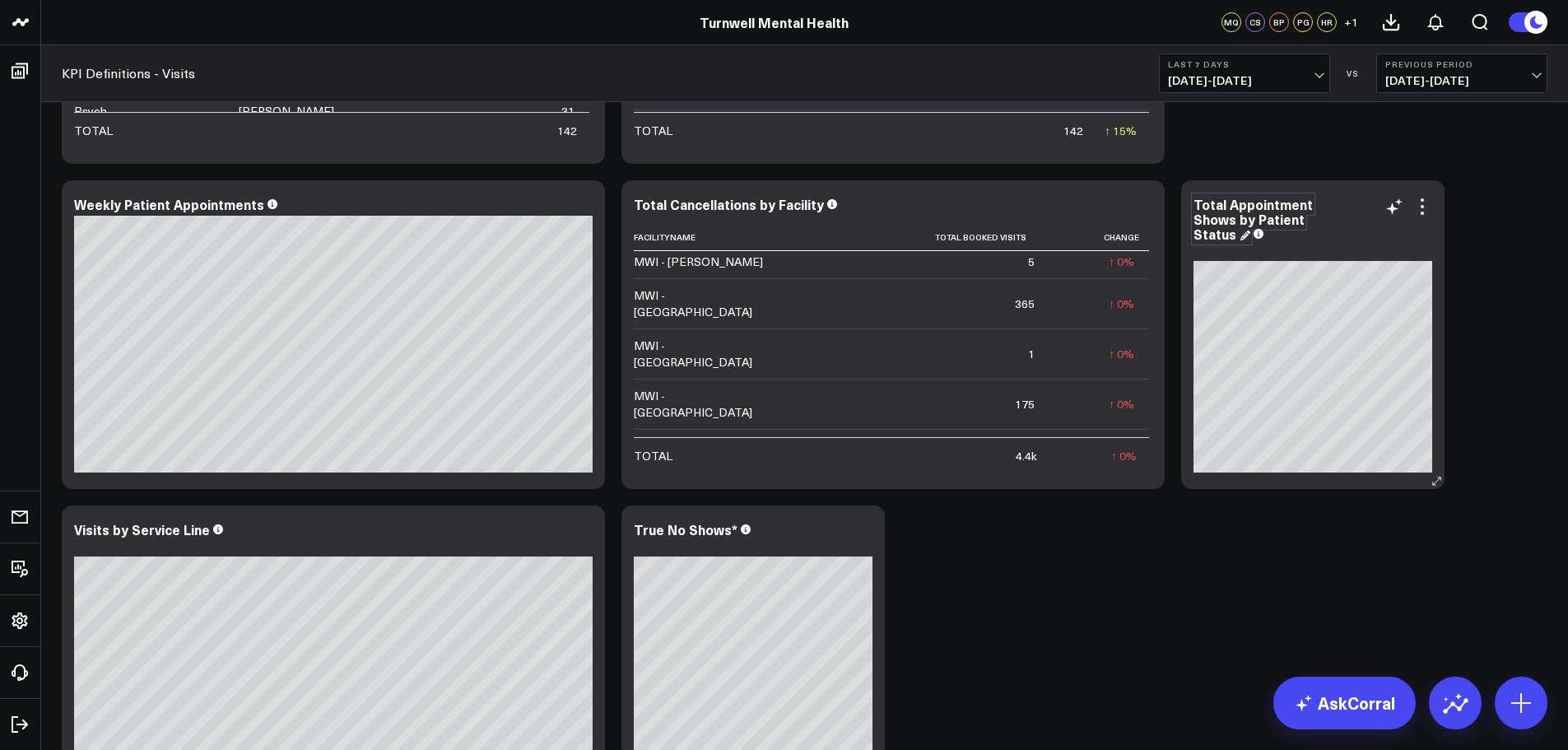
click at [1227, 234] on div "Total Appointment Shows by Patient Status" at bounding box center [1253, 218] width 120 height 48
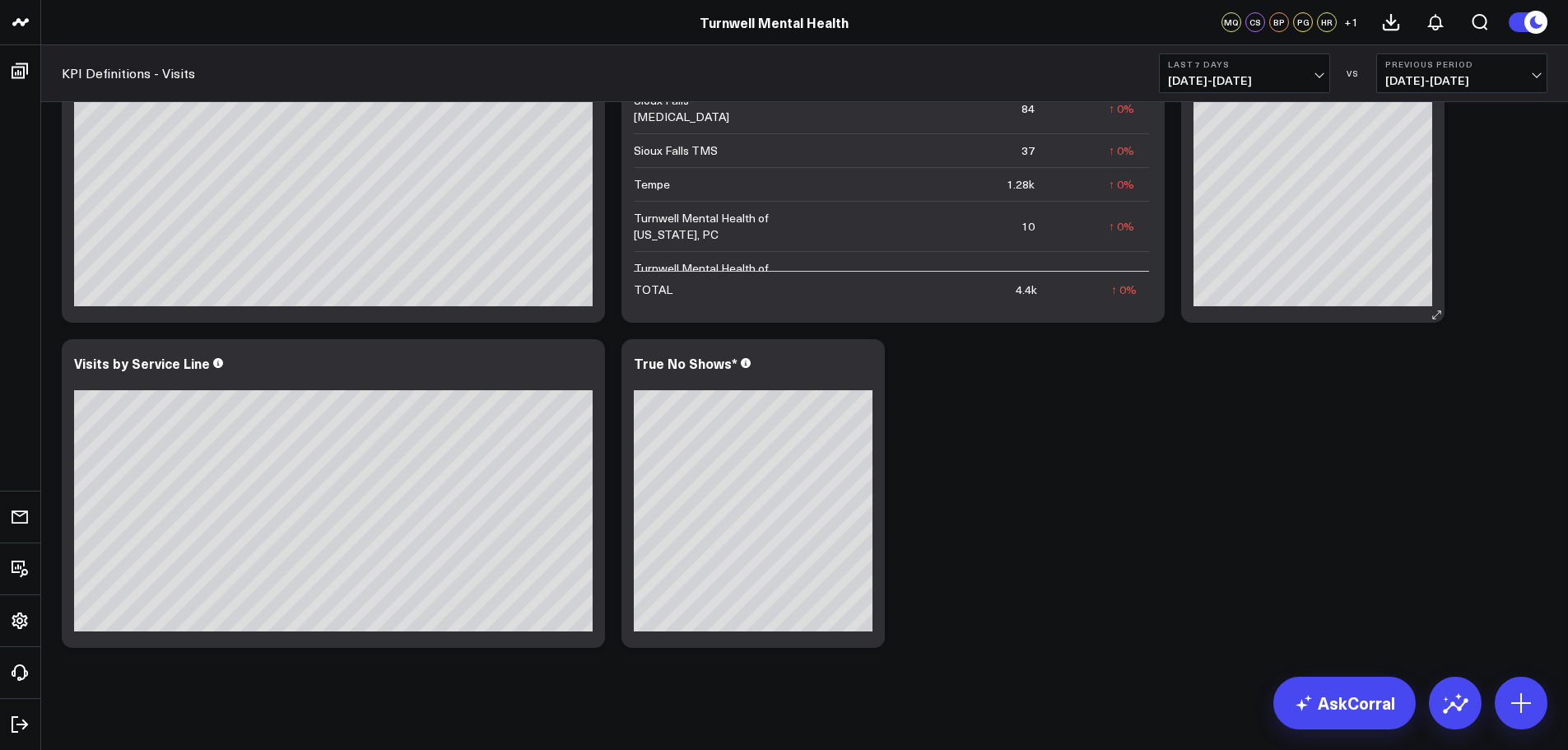
scroll to position [830, 0]
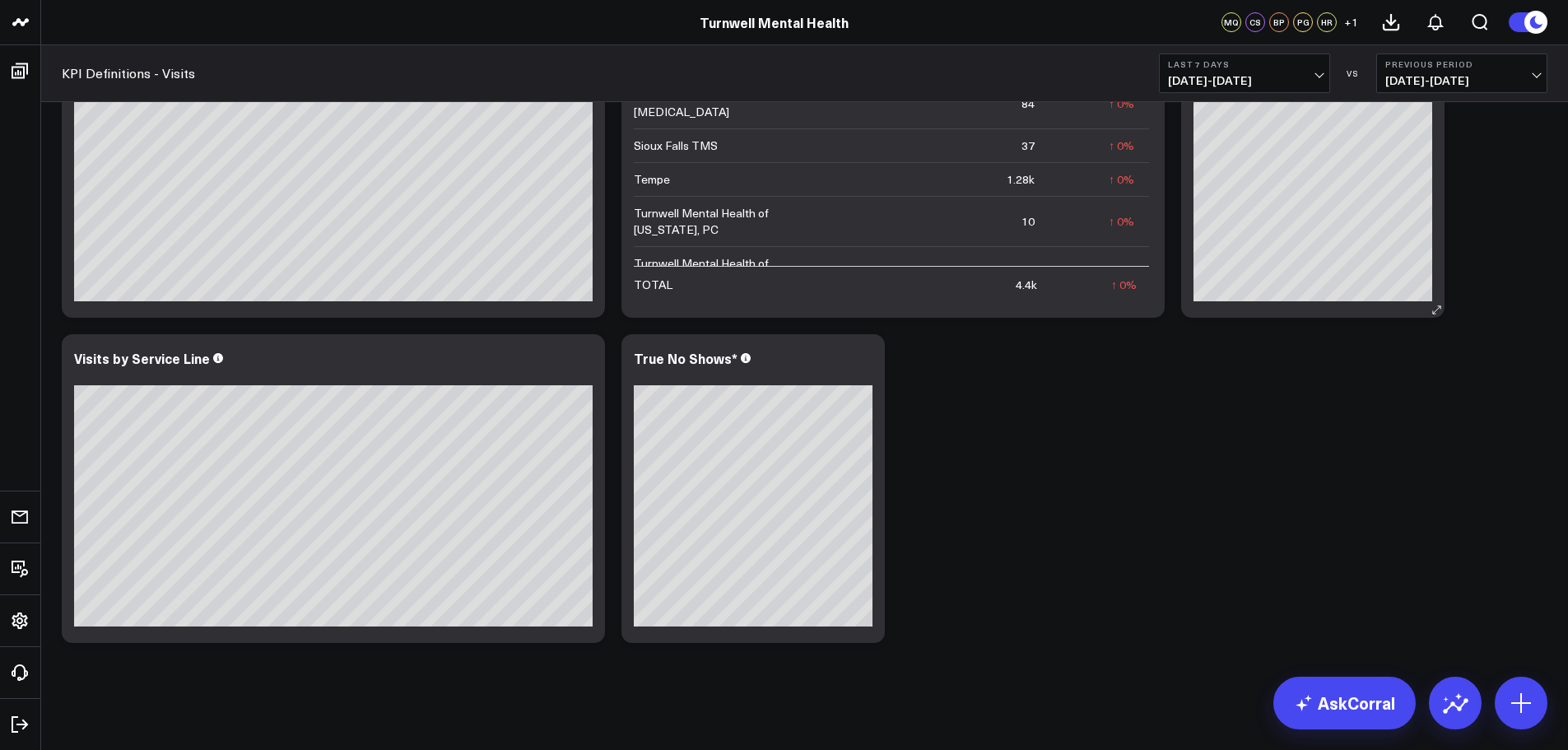
drag, startPoint x: 989, startPoint y: 461, endPoint x: 974, endPoint y: 468, distance: 16.6
click at [989, 461] on div "Modify via AI Copy link to widget Ask support Remove Create linked copy Executi…" at bounding box center [805, 1] width 1502 height 1301
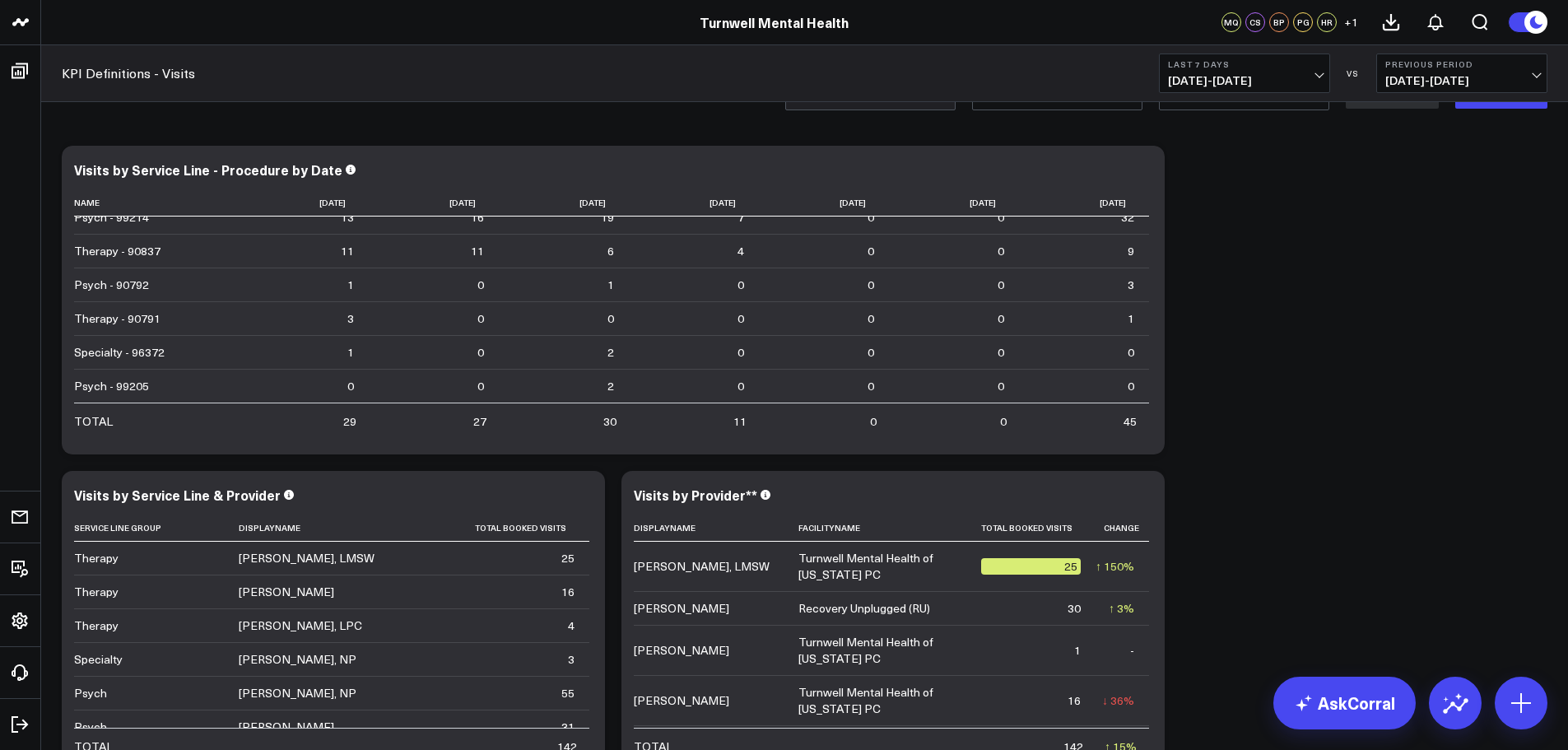
scroll to position [0, 0]
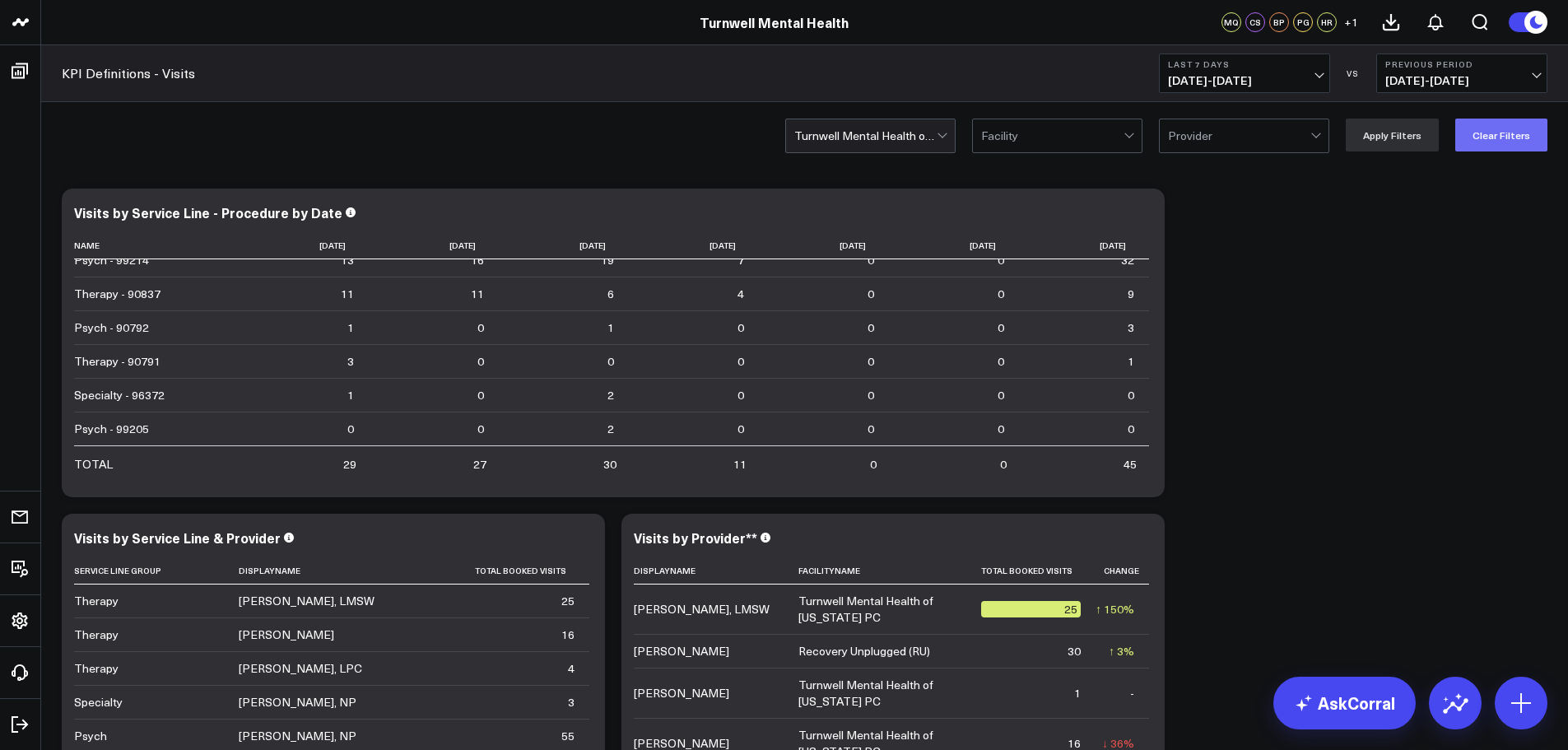
click at [1488, 134] on button "Clear Filters" at bounding box center [1502, 135] width 93 height 33
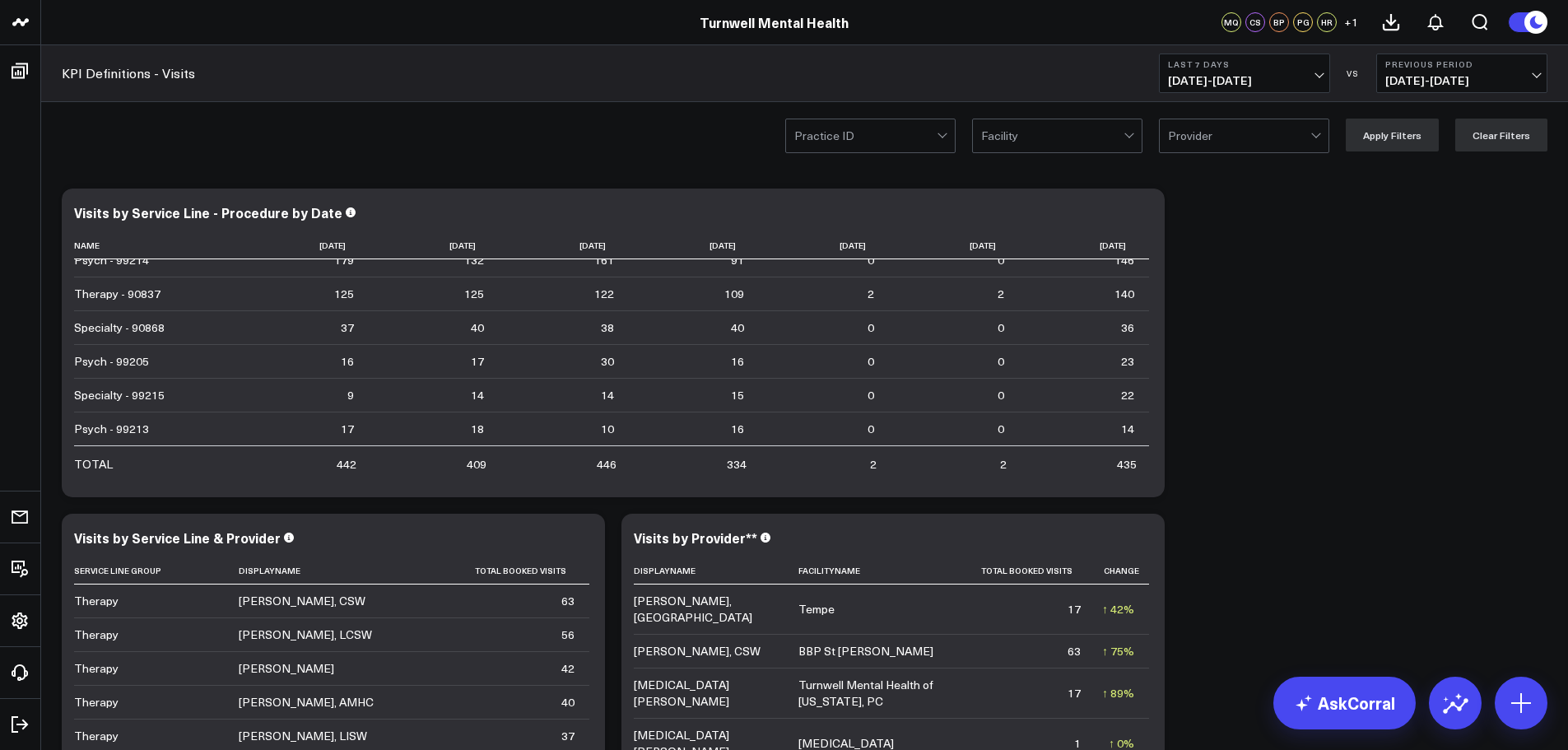
click at [937, 133] on div at bounding box center [865, 136] width 142 height 33
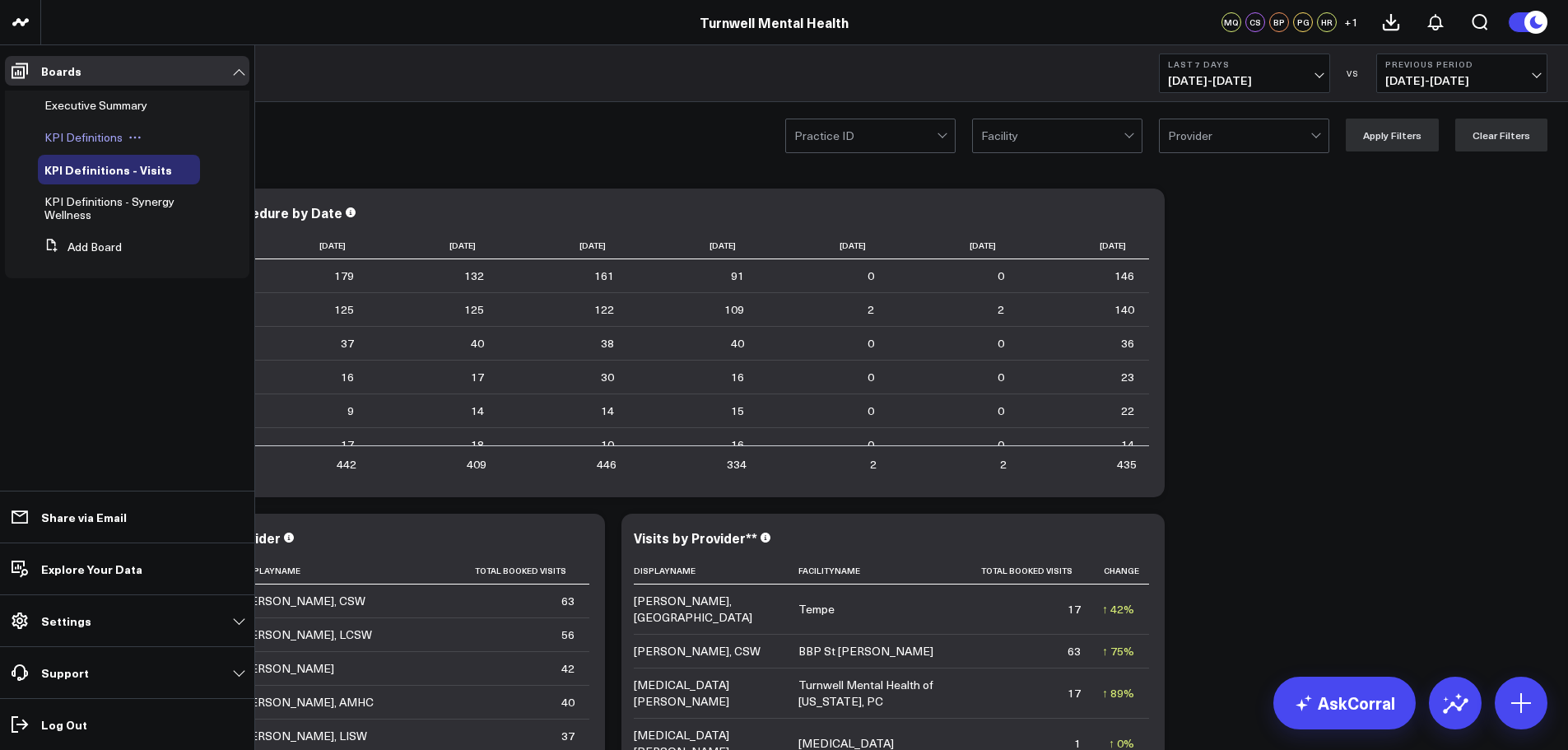
click at [93, 146] on div "KPI Definitions" at bounding box center [119, 137] width 162 height 30
click at [94, 140] on span "KPI Definitions" at bounding box center [83, 137] width 78 height 15
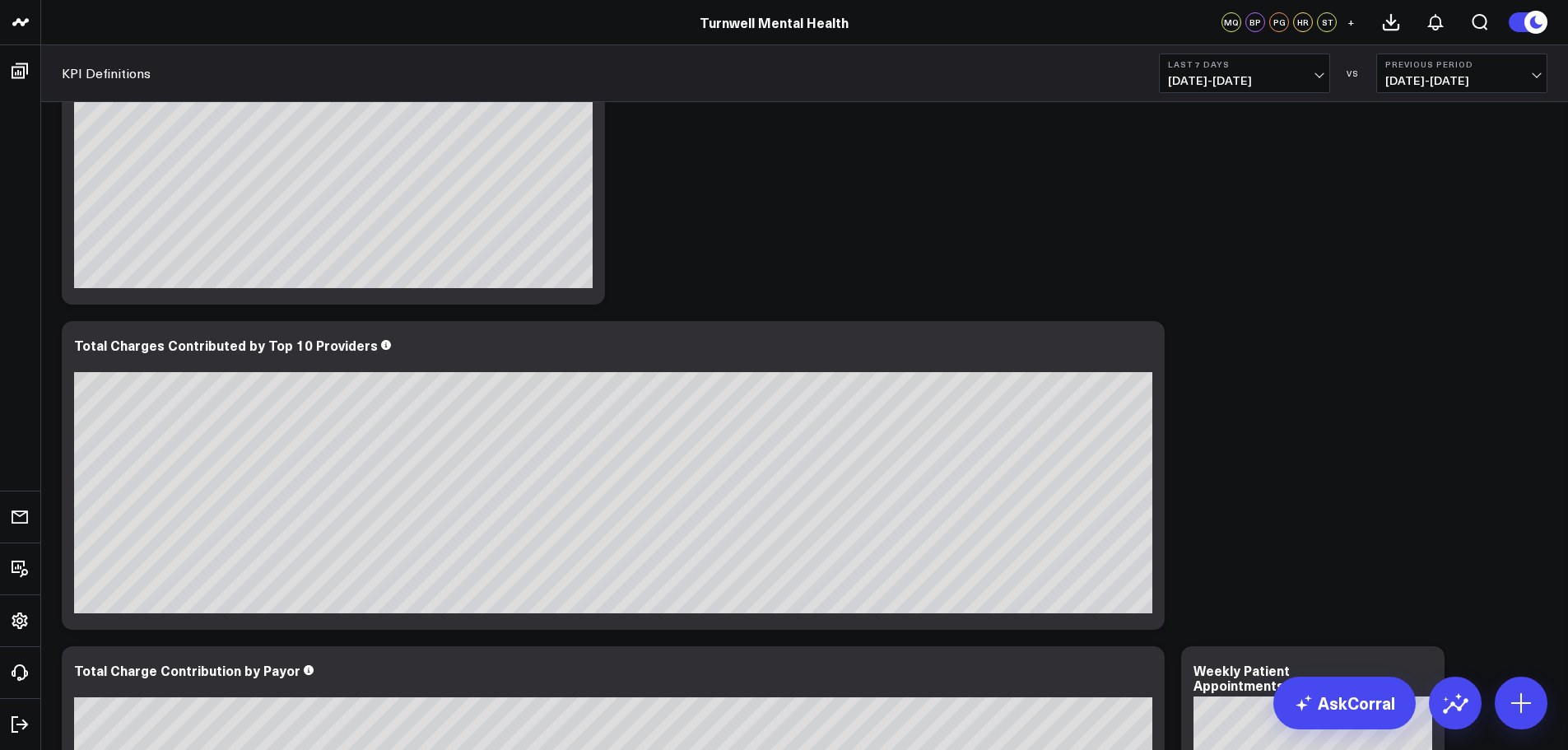
scroll to position [1070, 0]
